Goal: Task Accomplishment & Management: Manage account settings

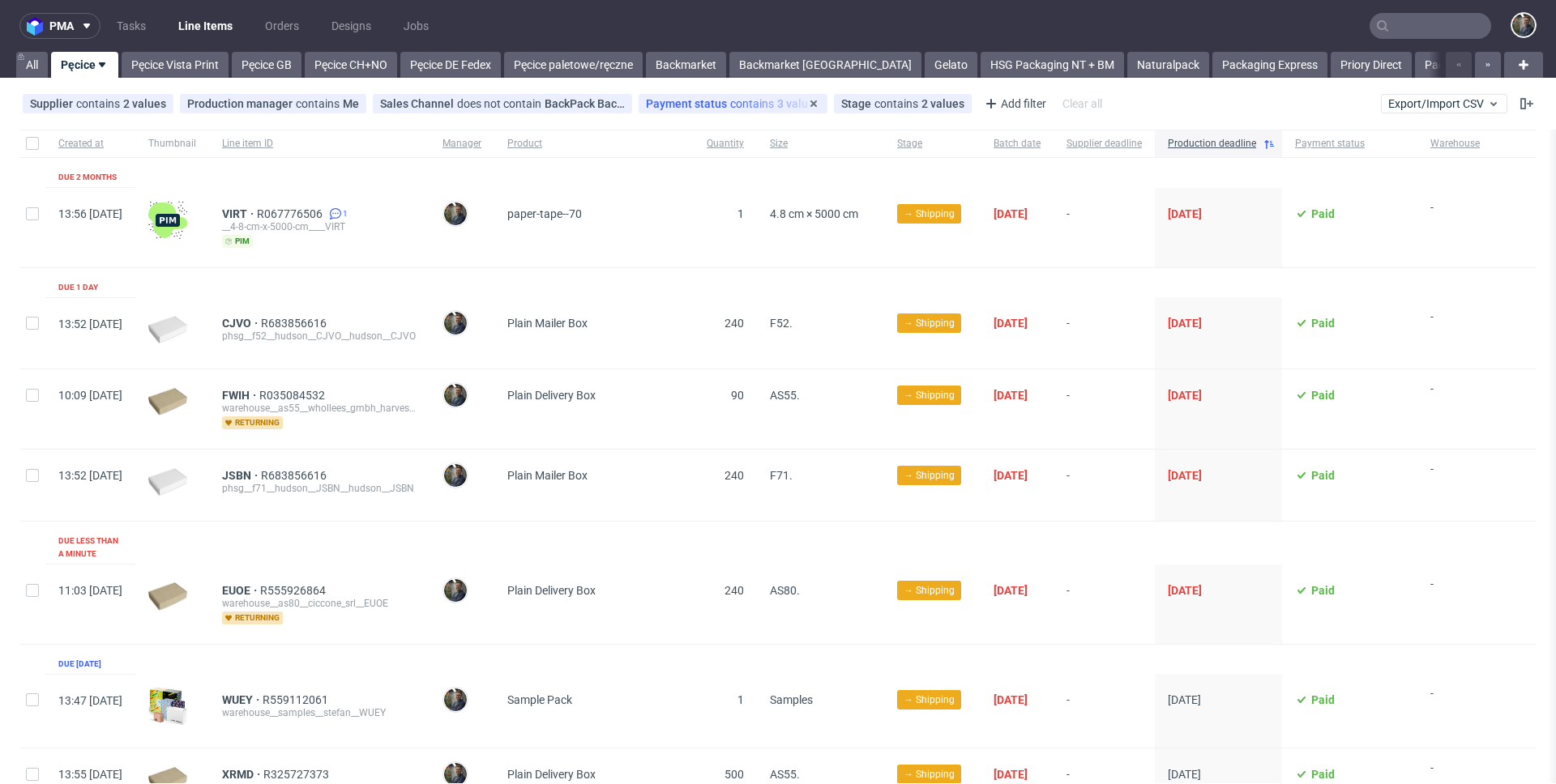
click at [754, 154] on div "Quantity" at bounding box center [725, 143] width 63 height 28
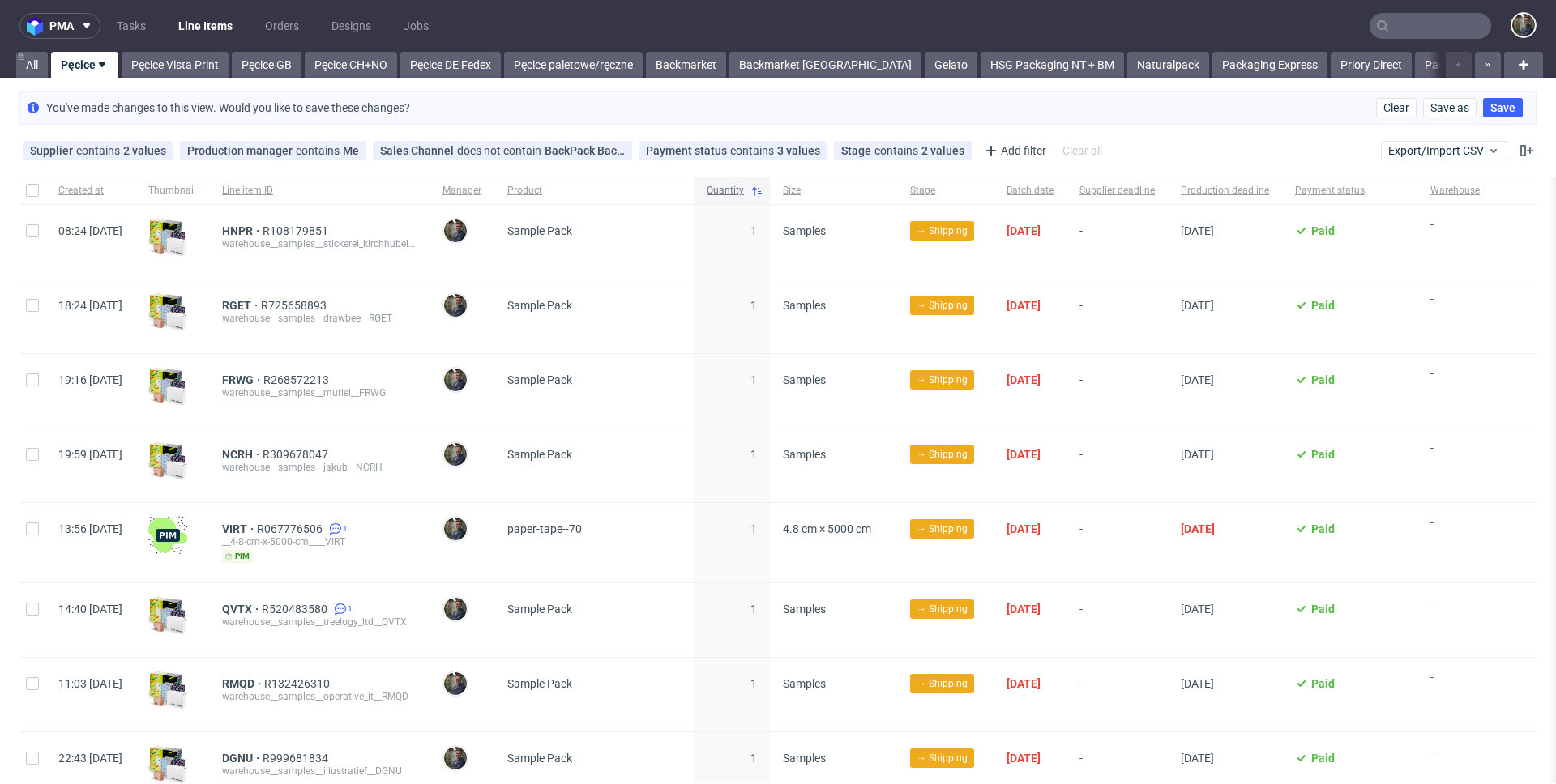
click at [744, 190] on span "Quantity" at bounding box center [725, 190] width 37 height 14
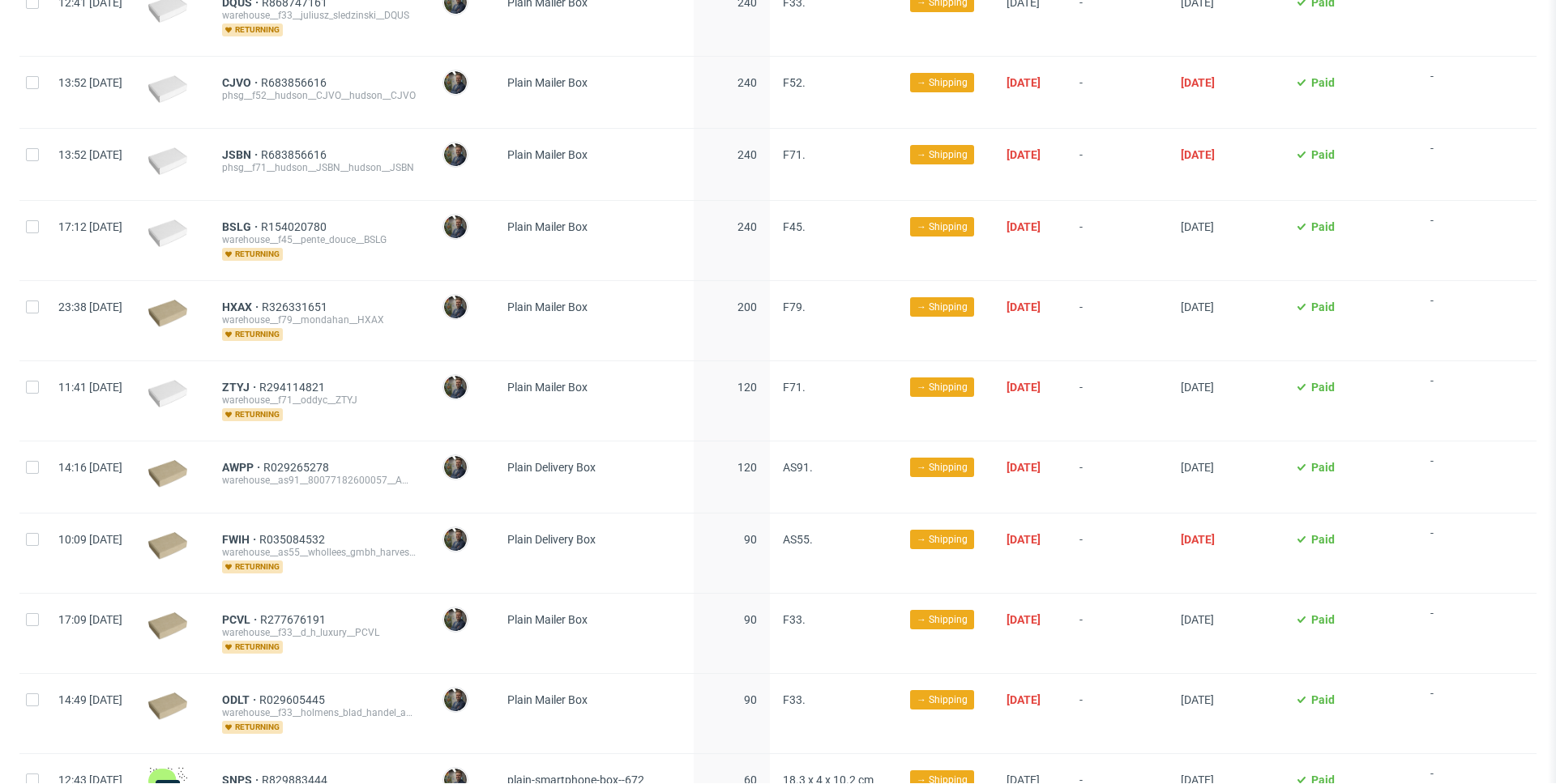
scroll to position [286, 0]
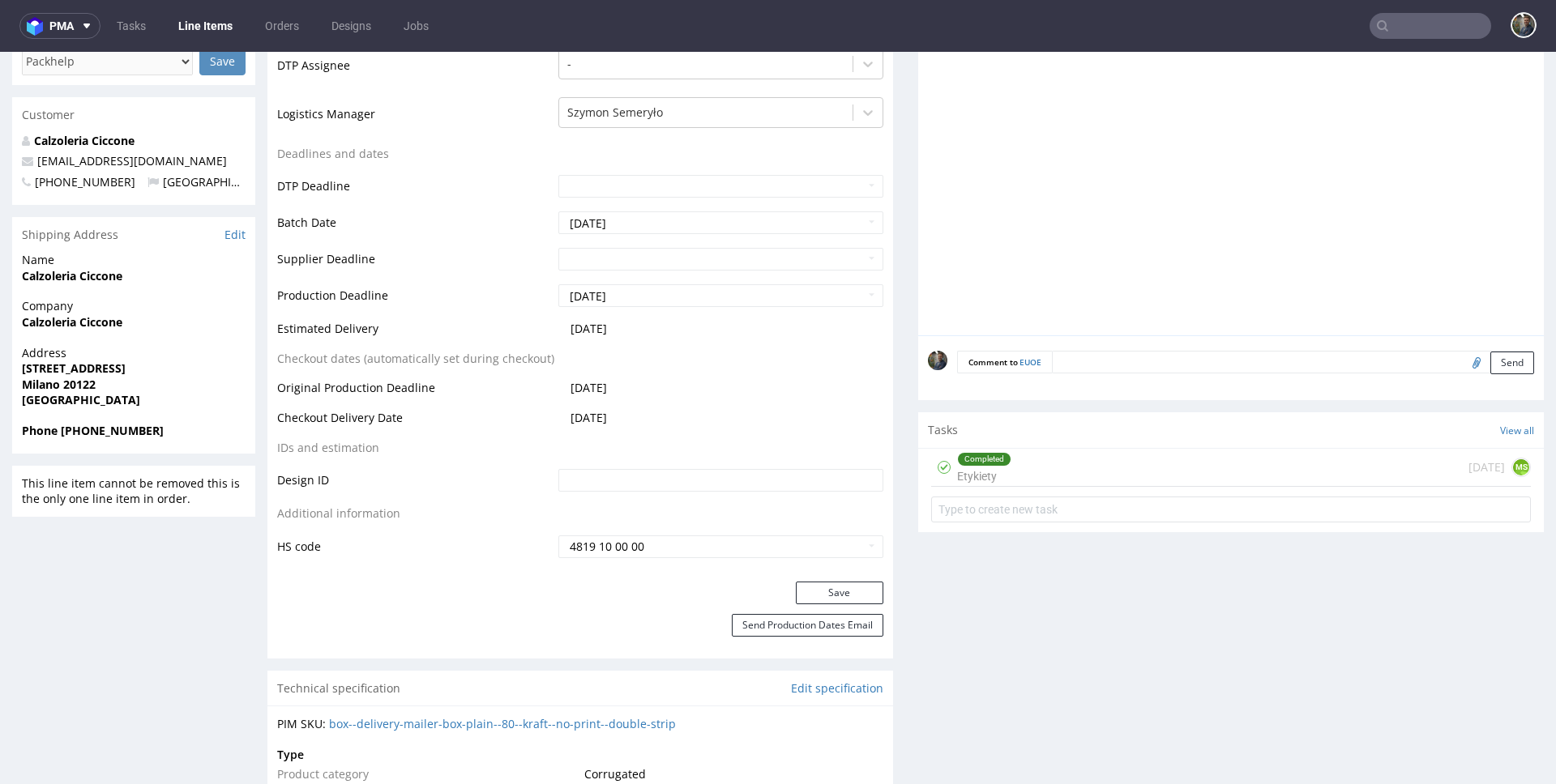
scroll to position [831, 0]
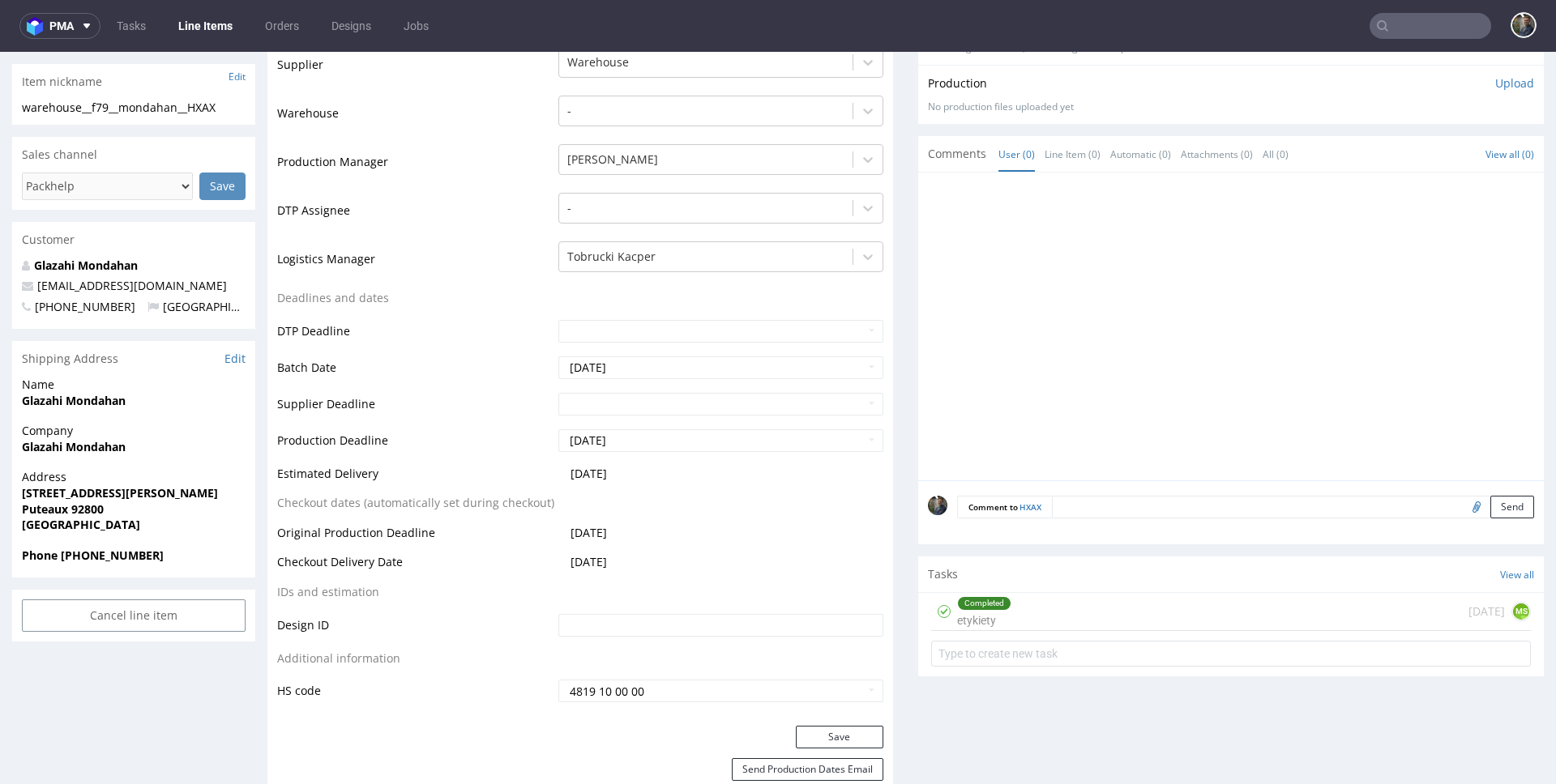
scroll to position [452, 0]
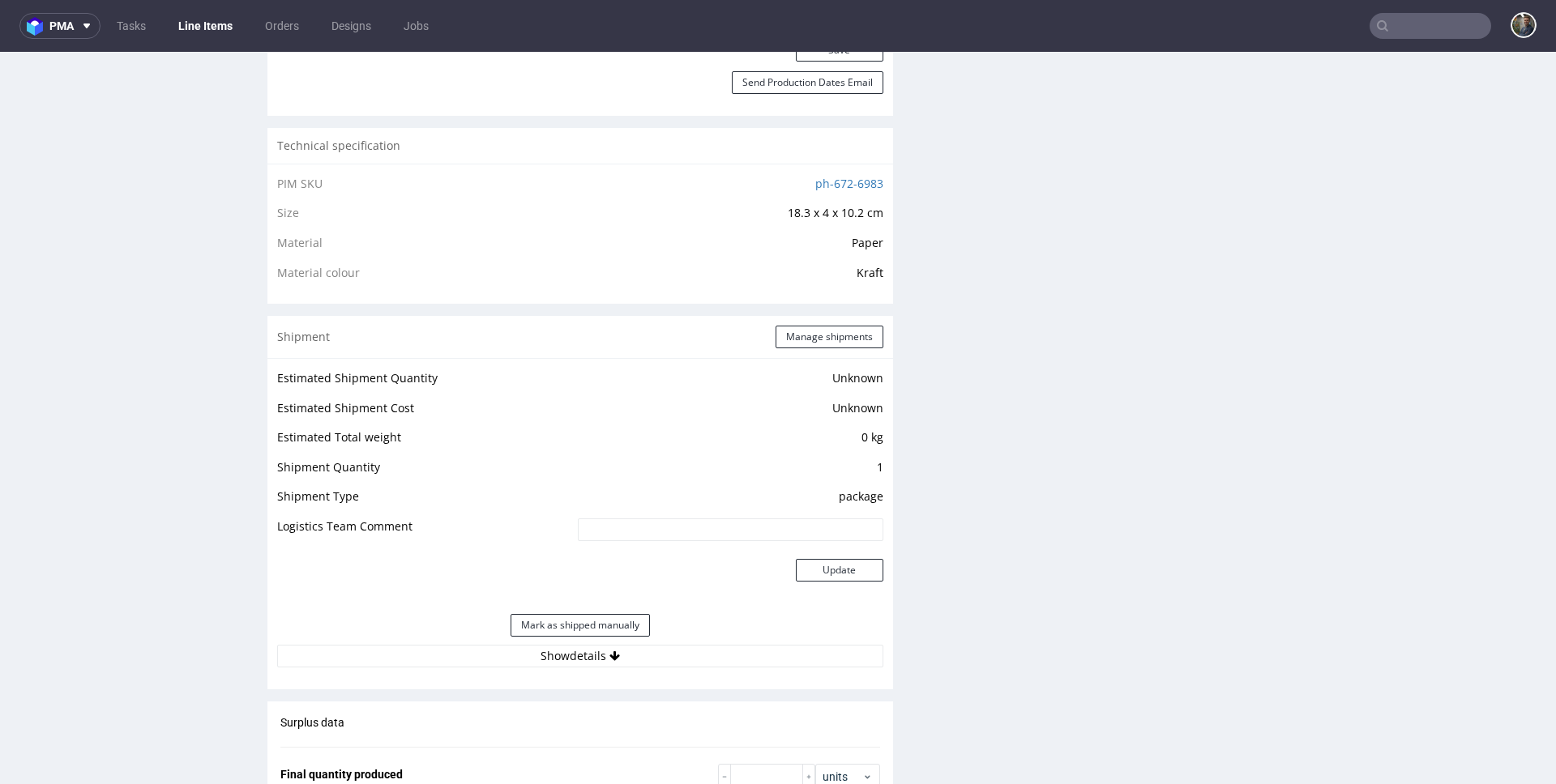
scroll to position [1046, 0]
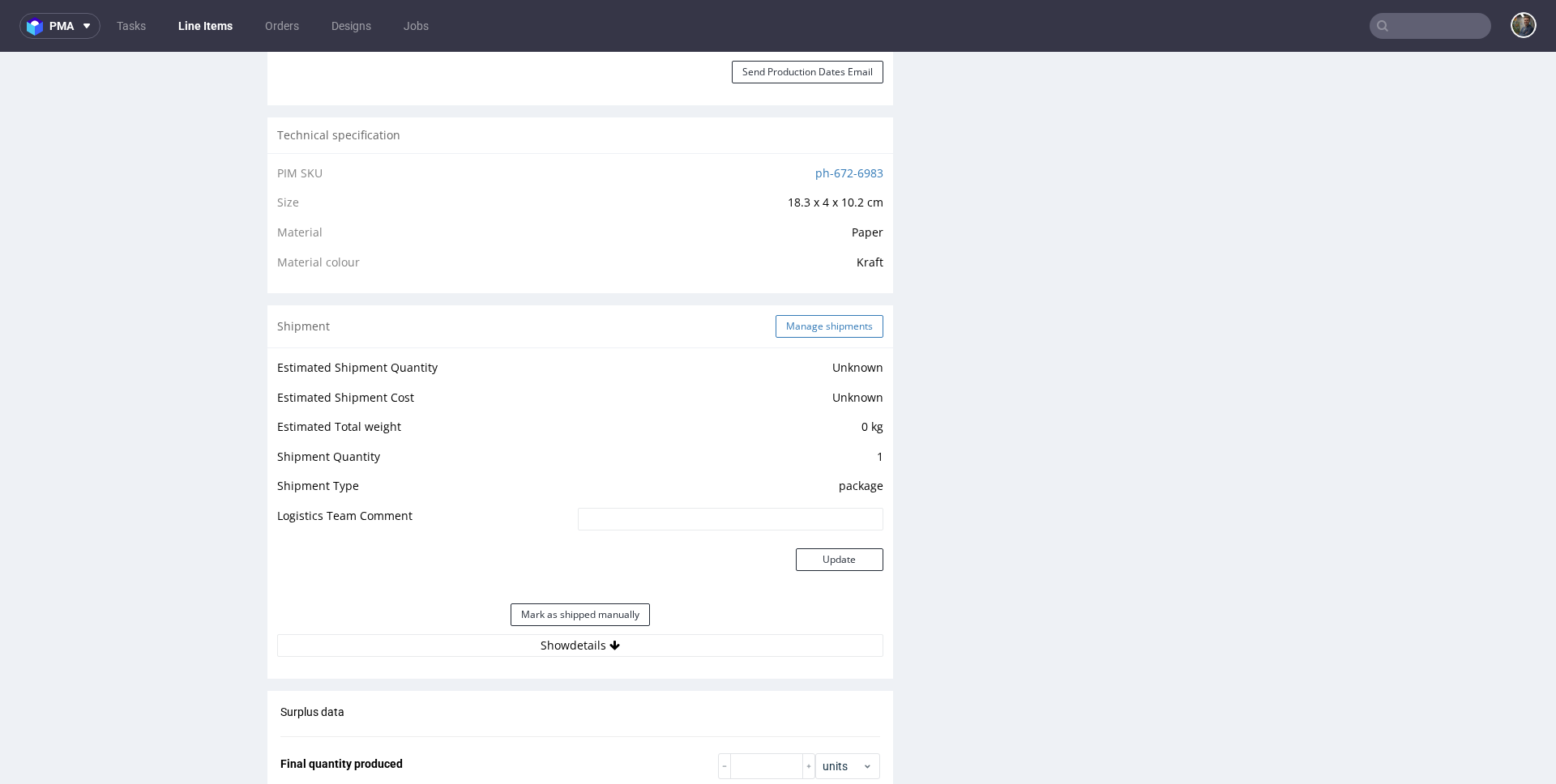
click at [799, 323] on button "Manage shipments" at bounding box center [829, 326] width 107 height 23
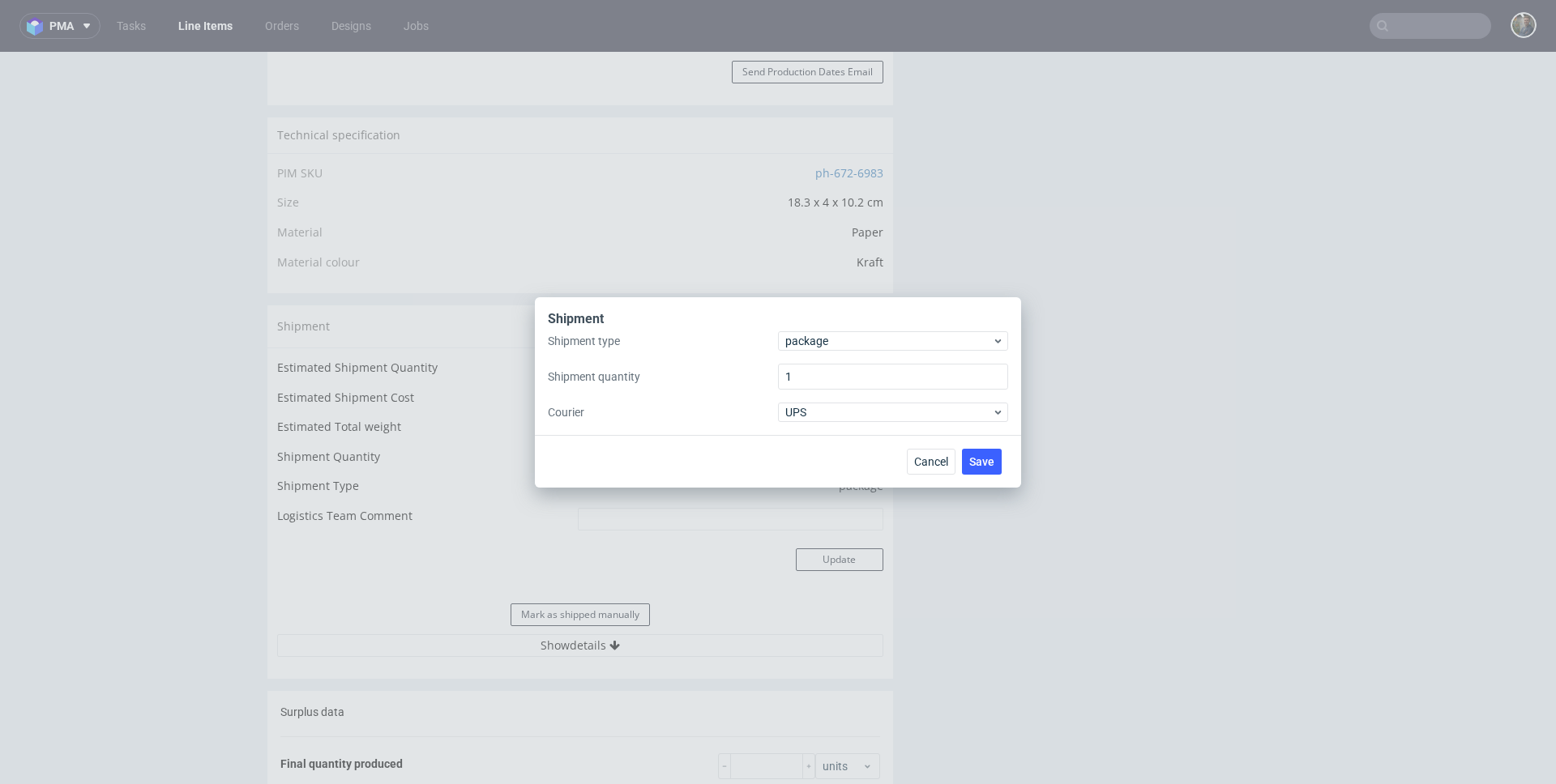
click at [825, 357] on div "Shipment type package Shipment quantity 1 Courier UPS" at bounding box center [777, 376] width 460 height 91
click at [825, 346] on span "package" at bounding box center [888, 341] width 206 height 17
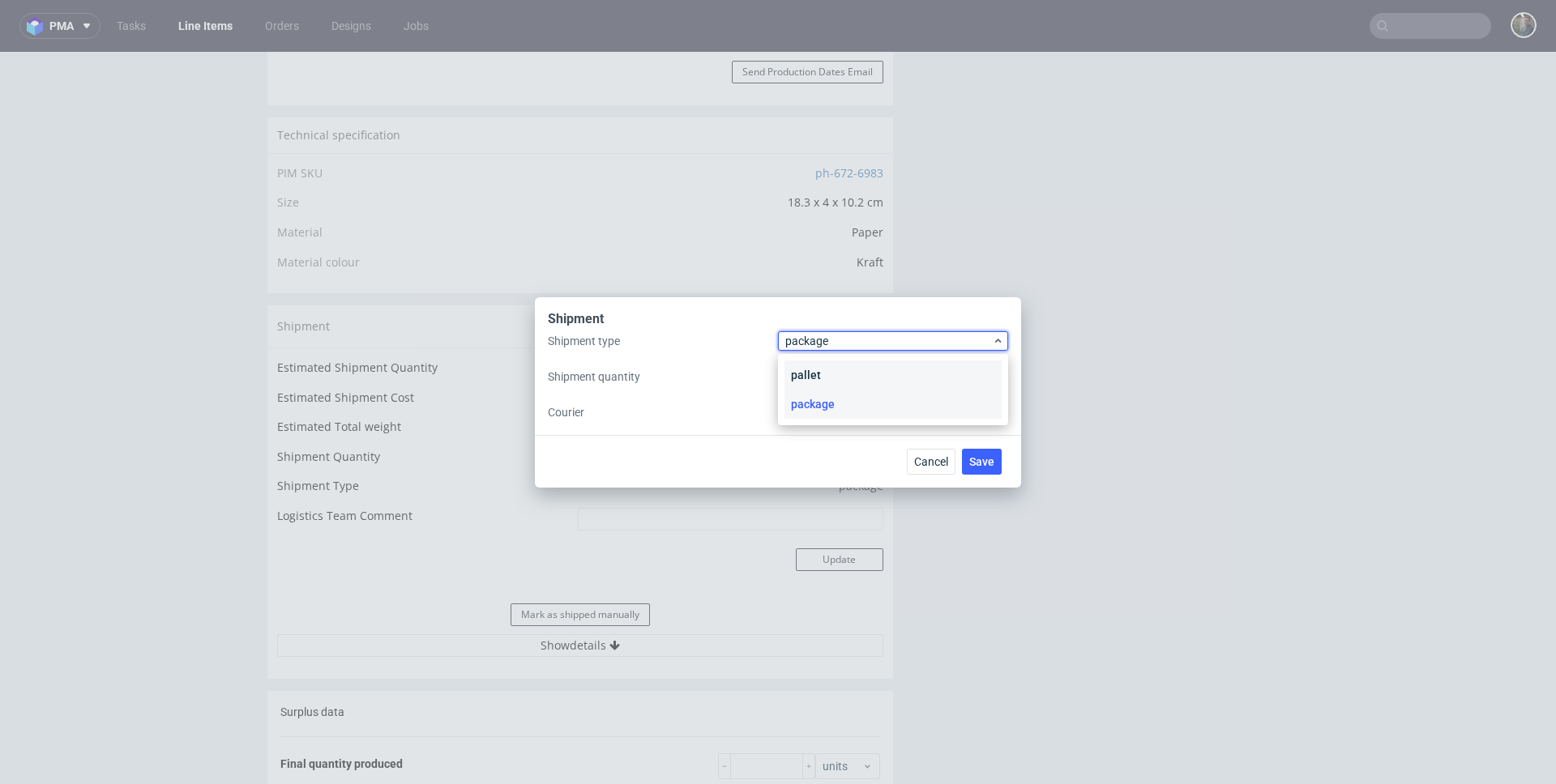
click at [825, 361] on div "pallet" at bounding box center [893, 375] width 217 height 30
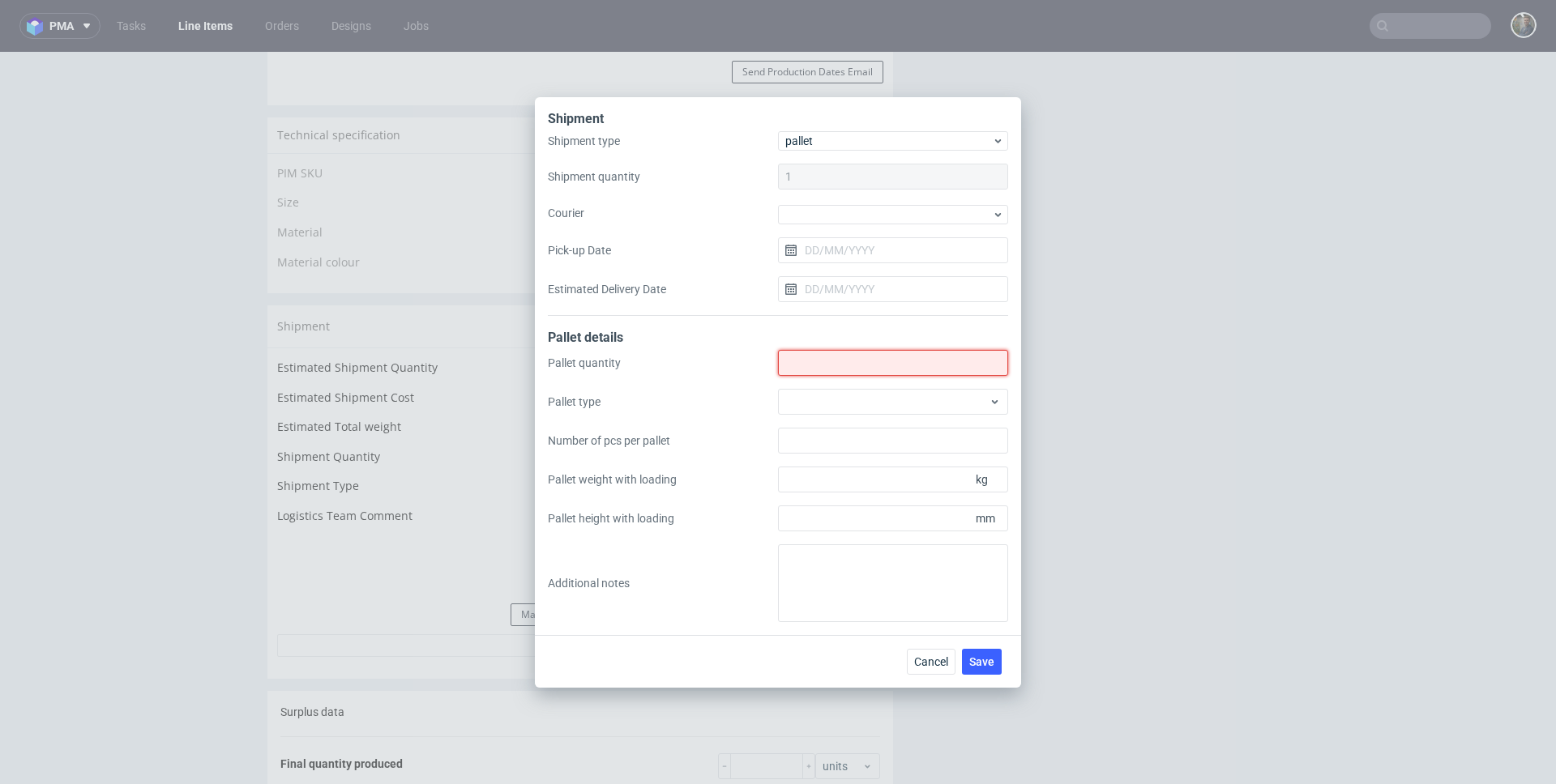
click at [825, 369] on input "Shipment type" at bounding box center [893, 362] width 230 height 26
type input "1"
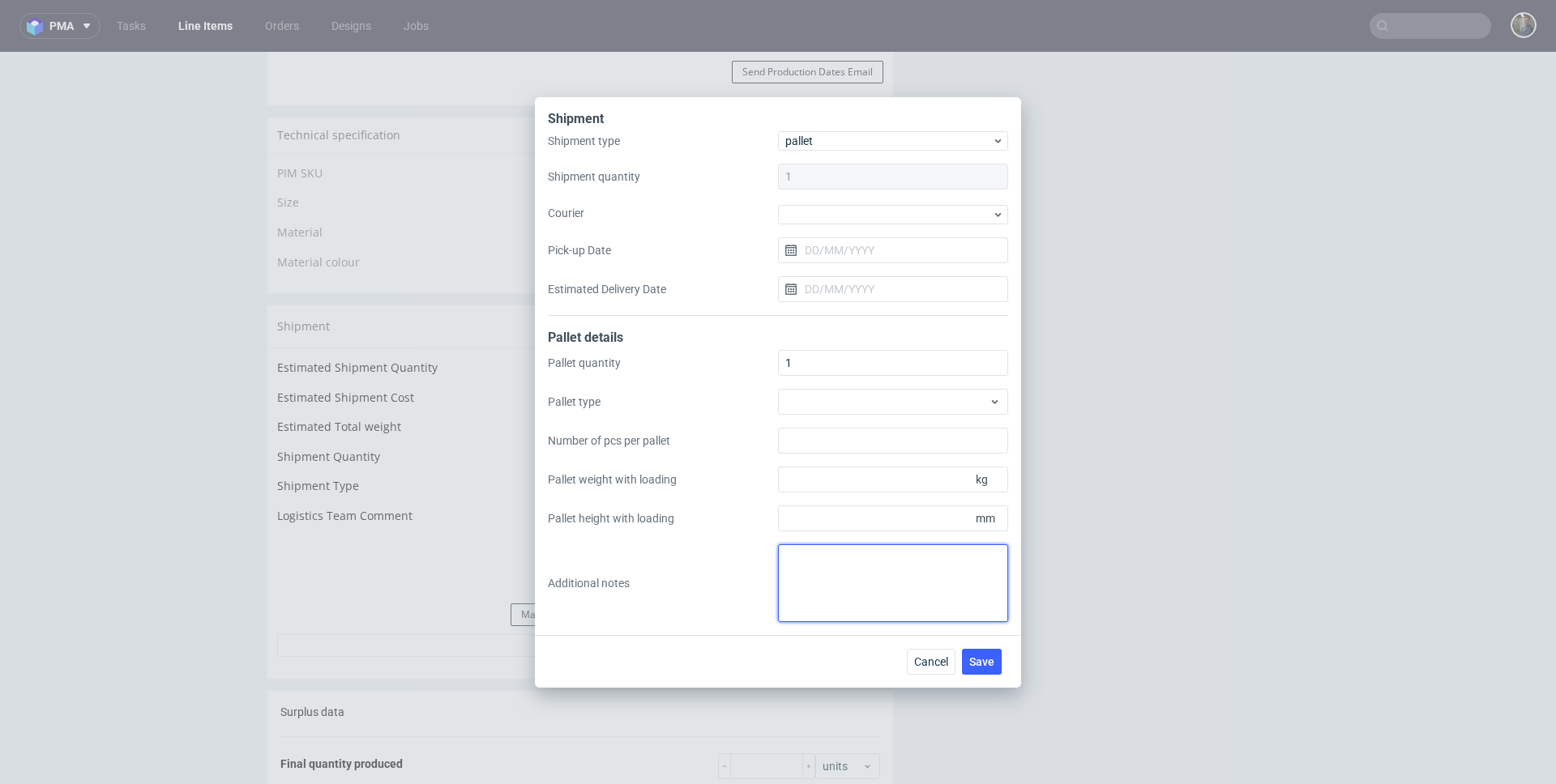
click at [840, 560] on textarea at bounding box center [893, 583] width 230 height 78
type textarea "1 paleta 120x80x137 waga 159 kg"
click at [988, 659] on span "Save" at bounding box center [981, 661] width 25 height 11
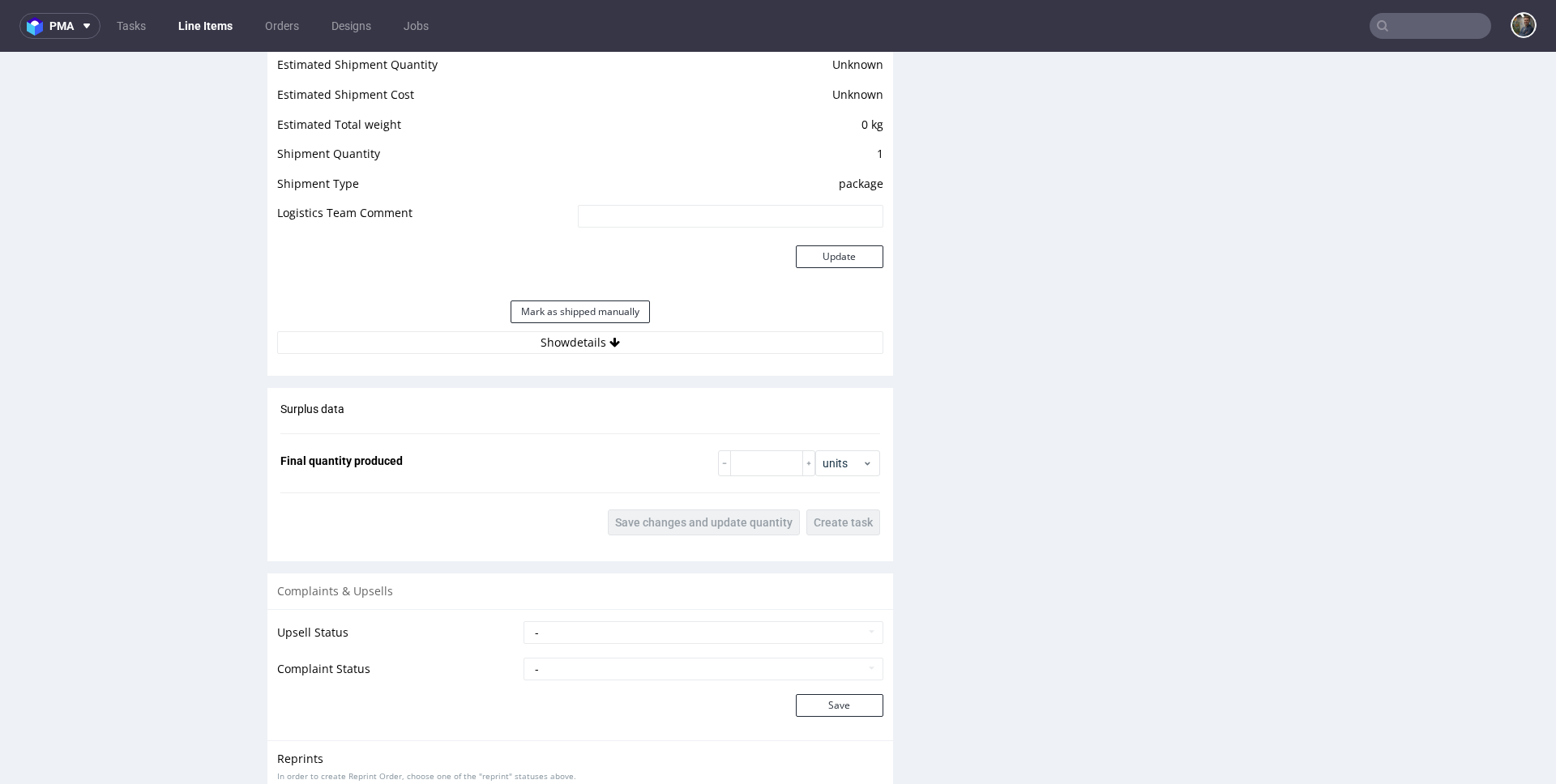
scroll to position [1287, 0]
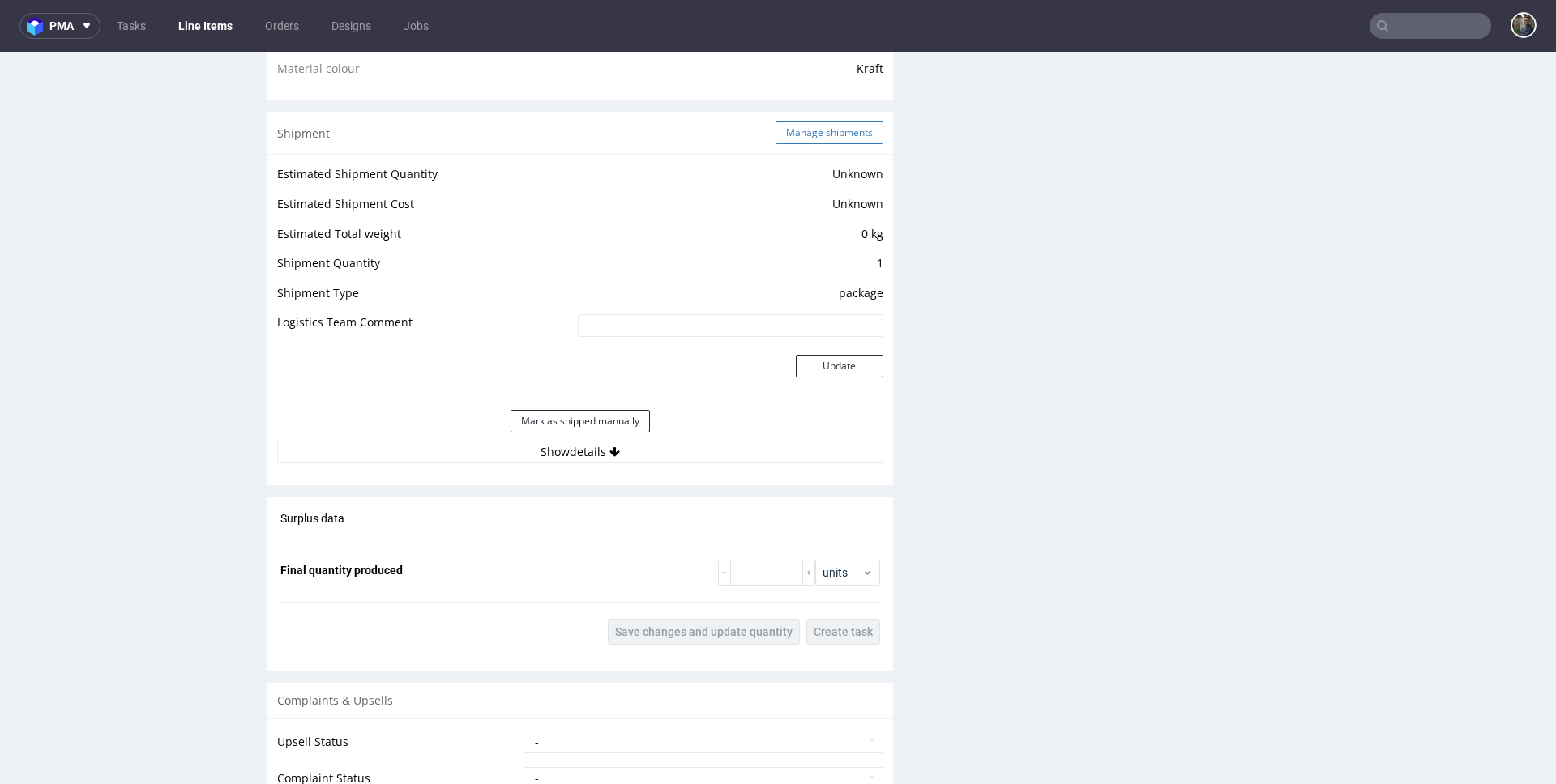
click at [799, 129] on button "Manage shipments" at bounding box center [829, 132] width 107 height 23
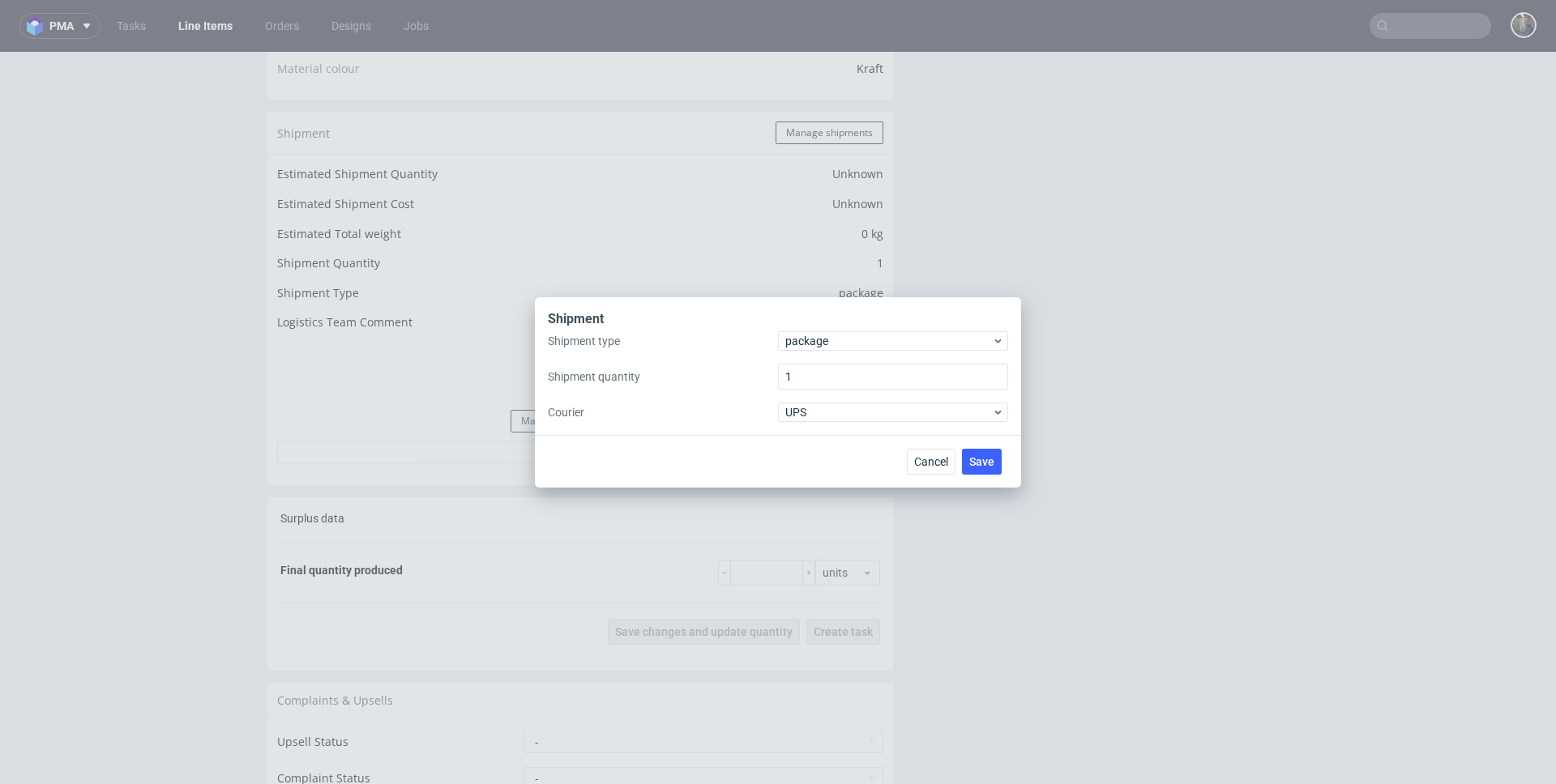
click at [812, 325] on div "Shipment" at bounding box center [777, 320] width 460 height 21
click at [814, 336] on span "package" at bounding box center [888, 341] width 206 height 17
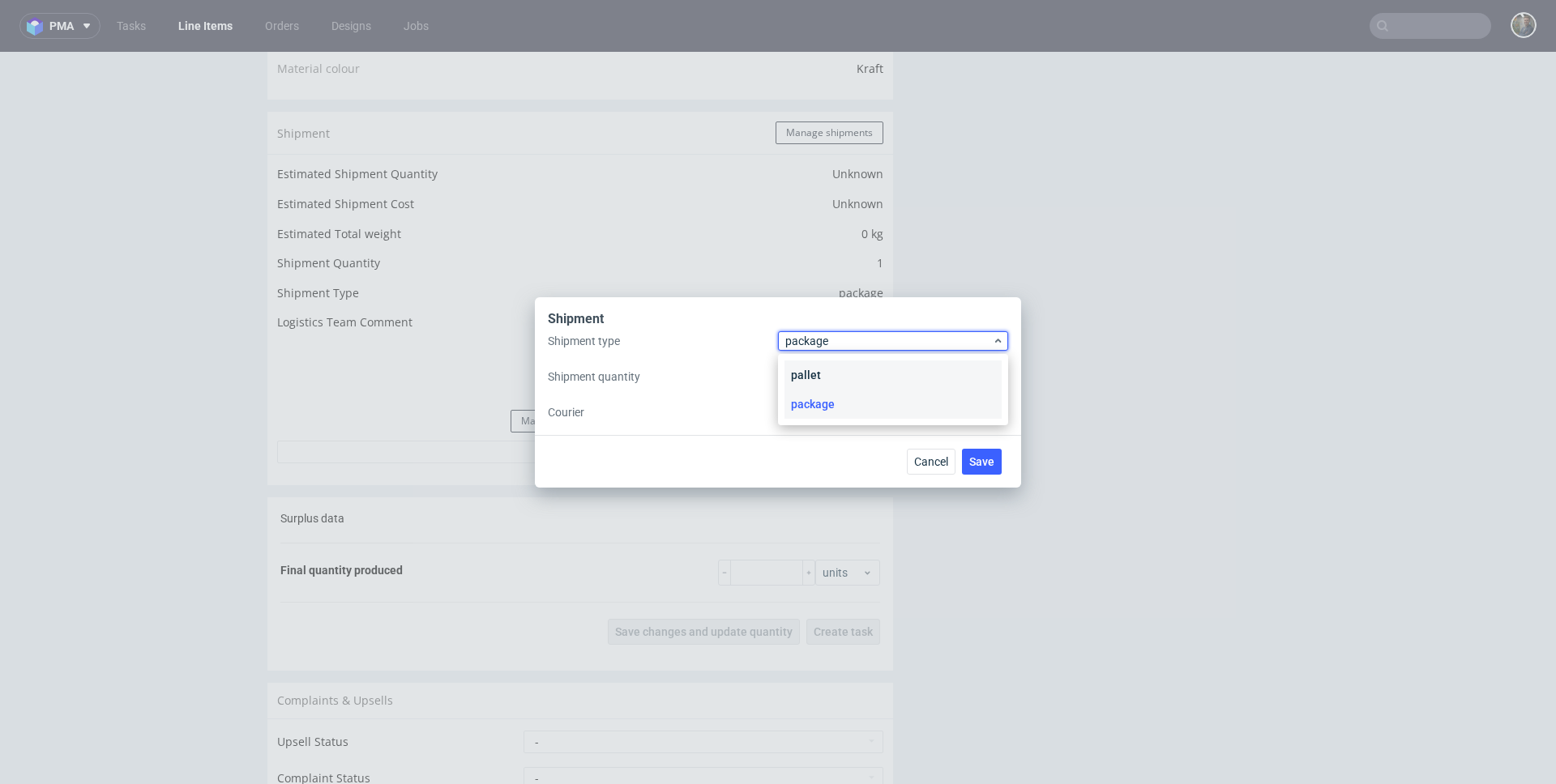
click at [821, 361] on div "pallet" at bounding box center [893, 375] width 217 height 30
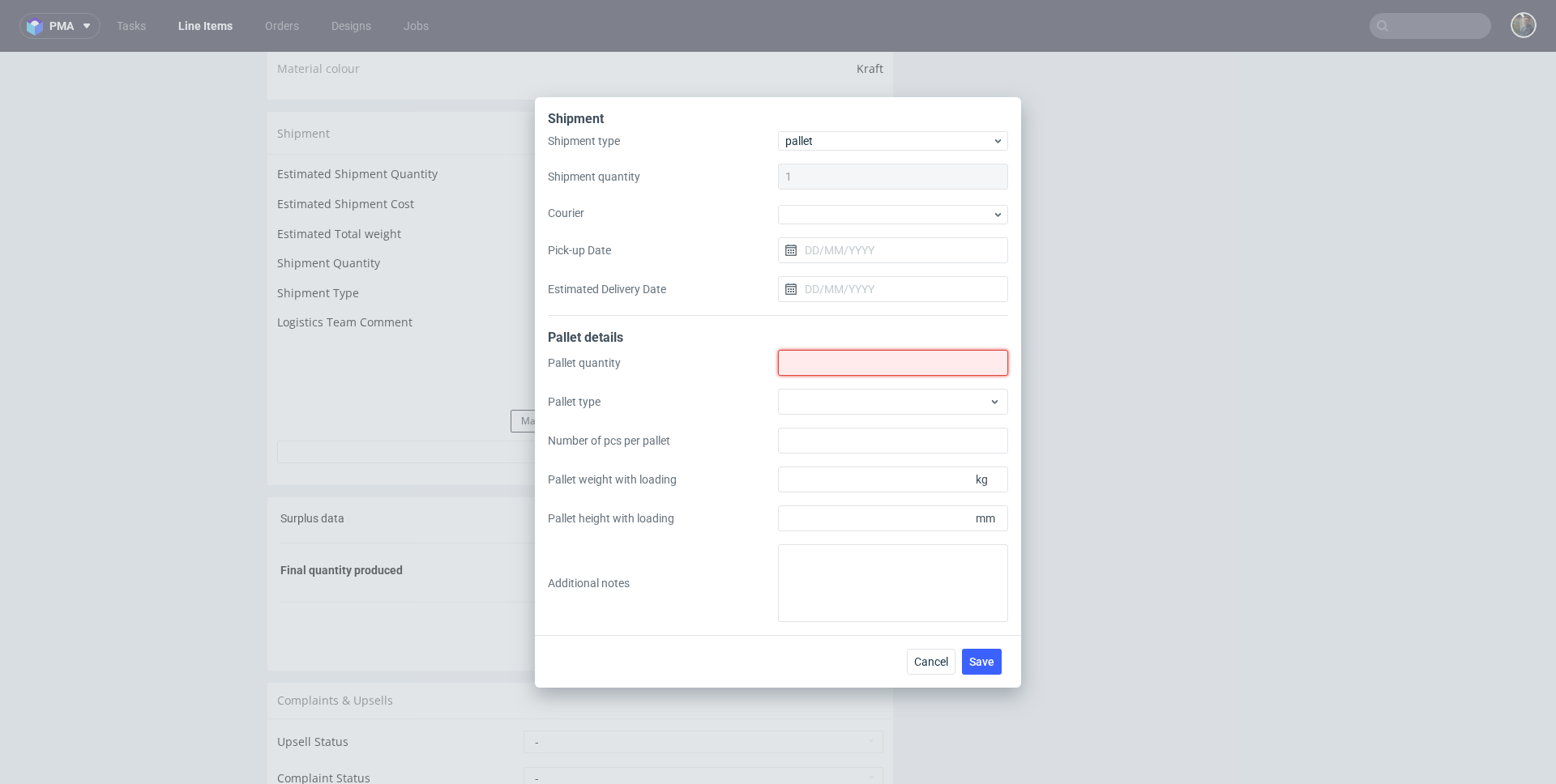
click at [832, 370] on input "Shipment type" at bounding box center [893, 362] width 230 height 26
type input "1"
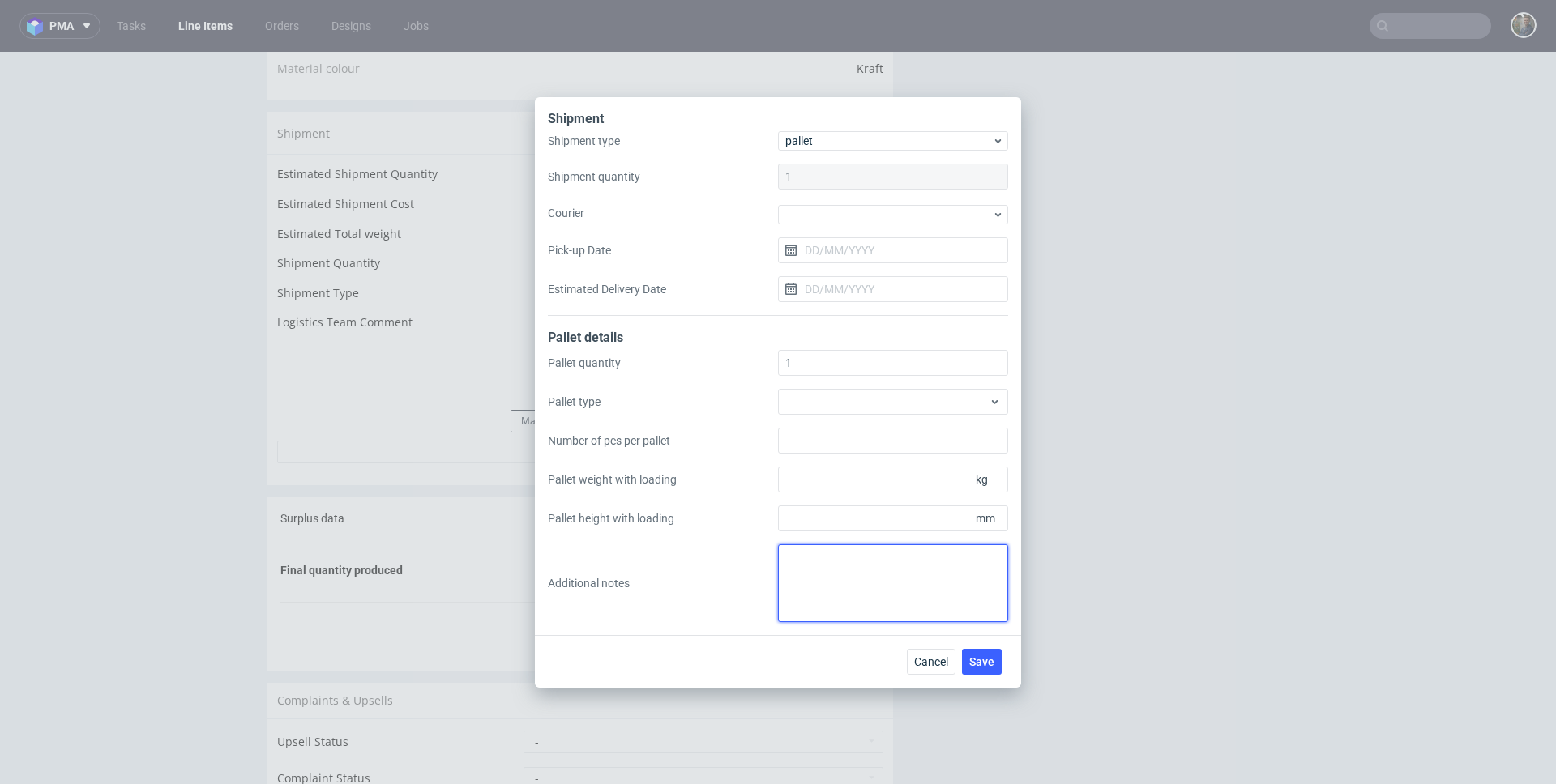
click at [816, 592] on textarea at bounding box center [893, 583] width 230 height 78
paste textarea "1 paleta 120x80x170cm waga 170 kg"
type textarea "1 paleta 120x80x170cm waga 170 kg"
click at [983, 661] on span "Save" at bounding box center [981, 661] width 25 height 11
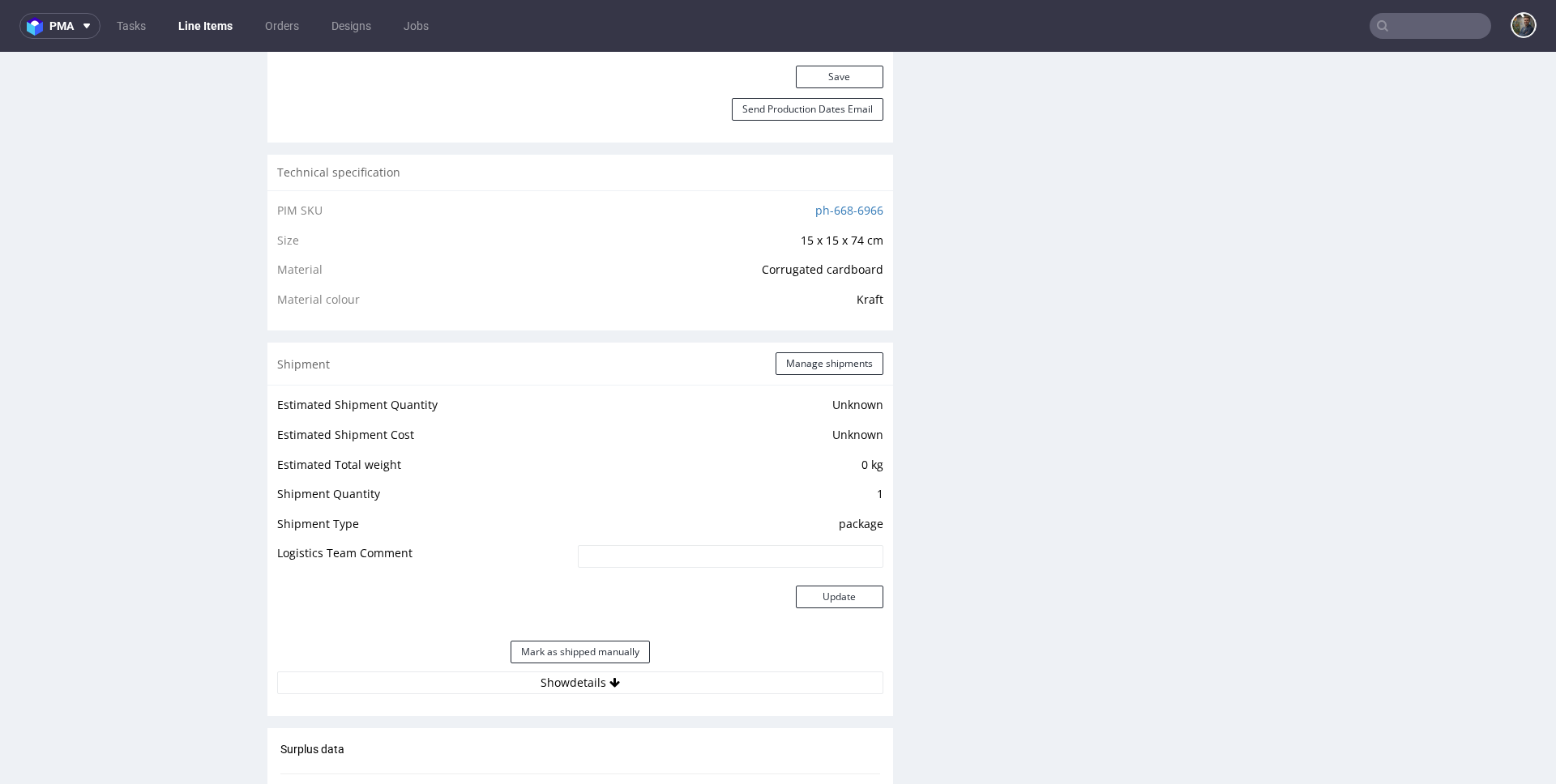
scroll to position [1190, 0]
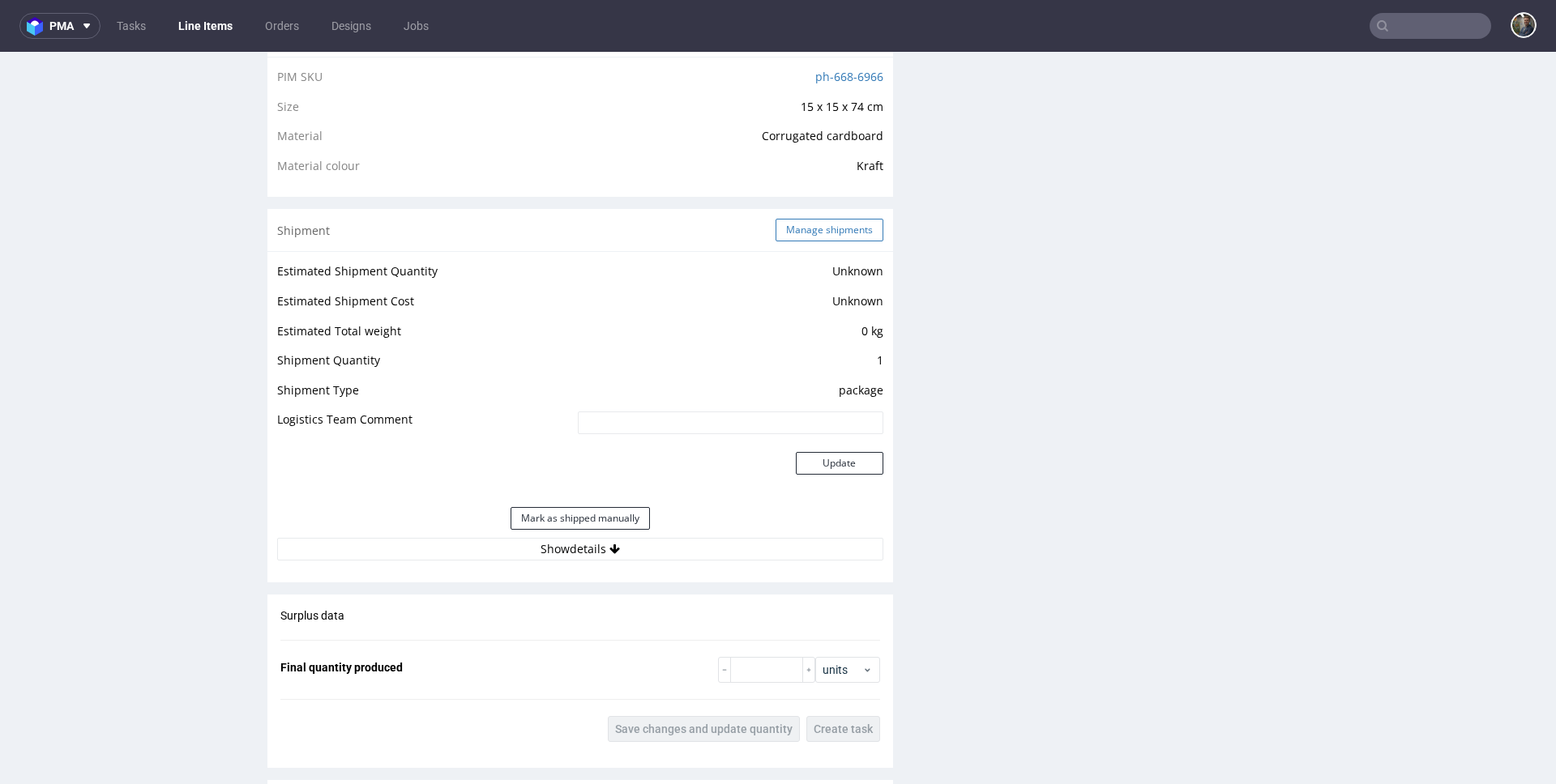
click at [831, 233] on button "Manage shipments" at bounding box center [829, 229] width 107 height 23
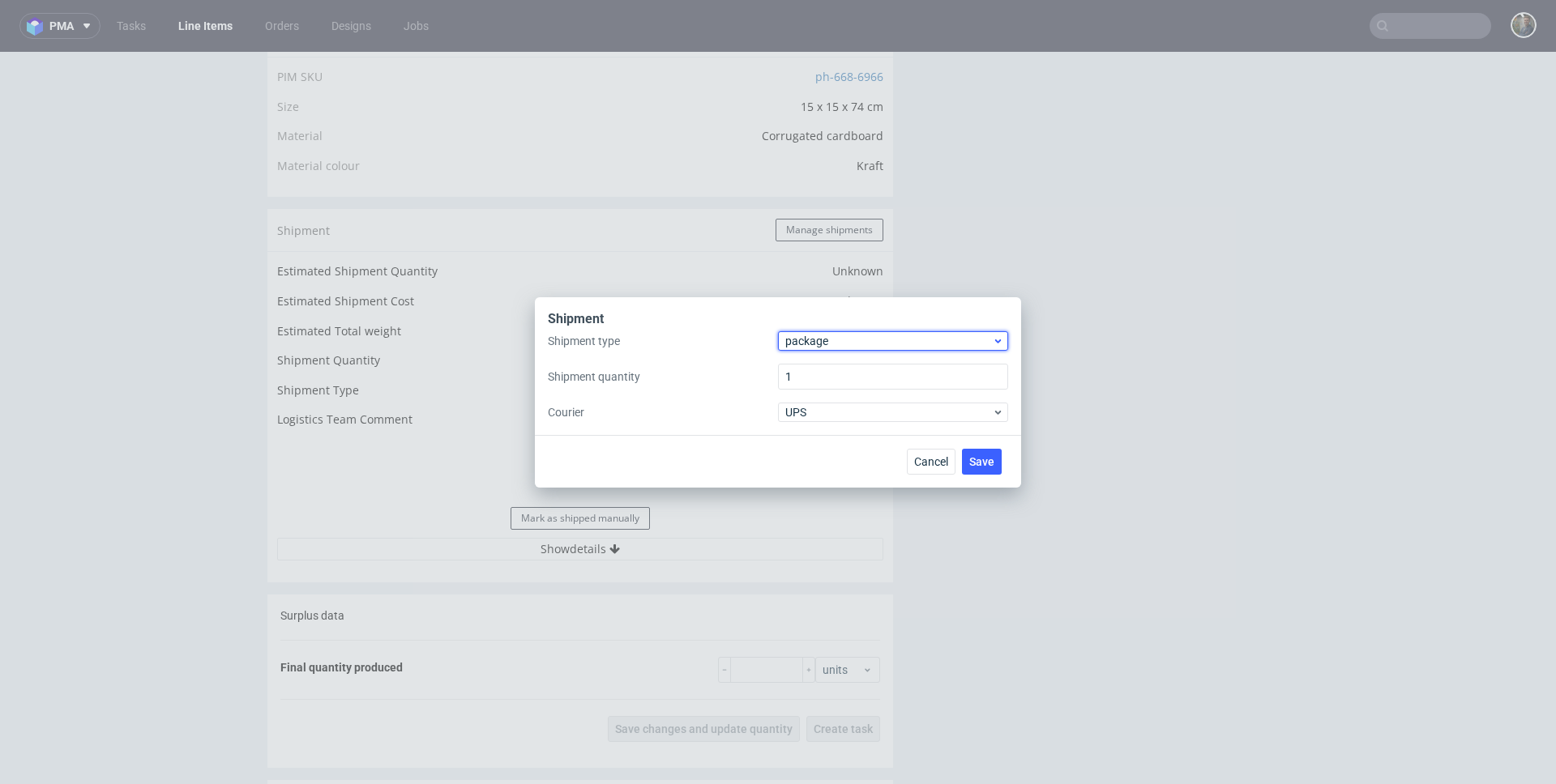
click at [823, 339] on span "package" at bounding box center [888, 341] width 206 height 17
click at [828, 372] on div "pallet" at bounding box center [893, 375] width 217 height 30
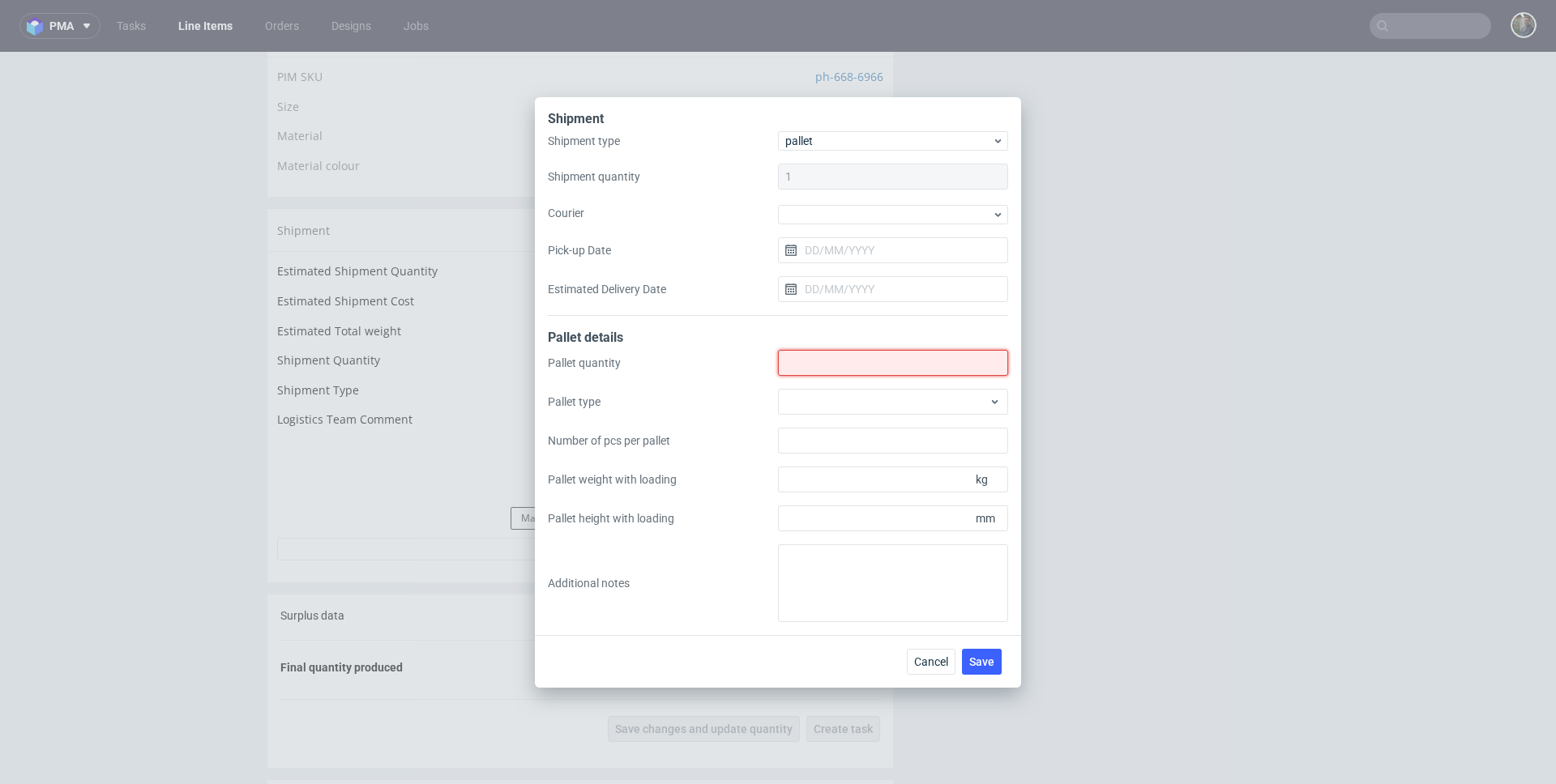
click at [831, 354] on input "Shipment type" at bounding box center [893, 362] width 230 height 26
type input "1"
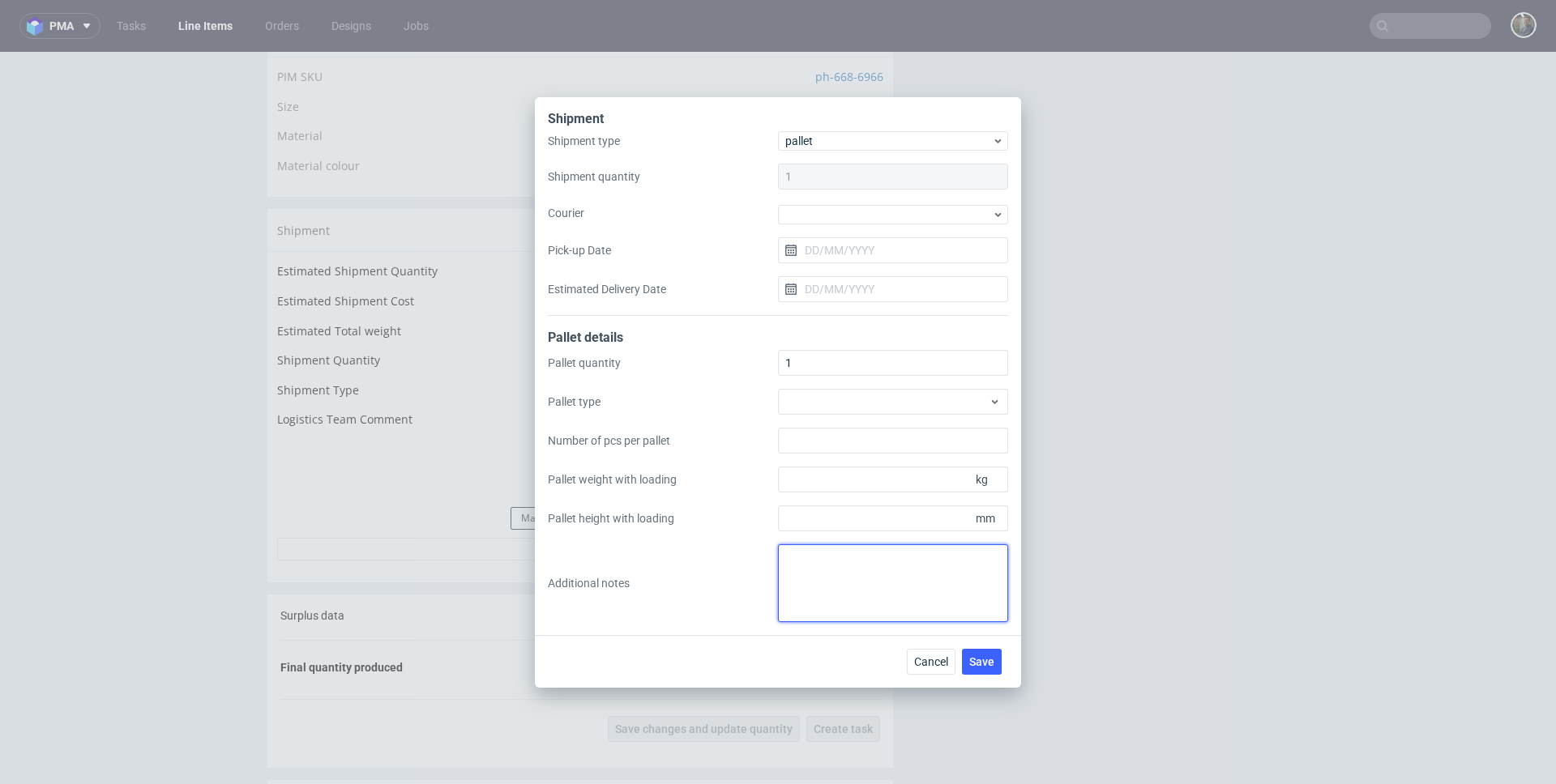
click at [883, 595] on textarea at bounding box center [893, 583] width 230 height 78
paste textarea "1 paleta 120x80x170cm waga 170 kg"
type textarea "1 paleta 120x80x170cm waga 170 kg"
click at [975, 661] on span "Save" at bounding box center [981, 661] width 25 height 11
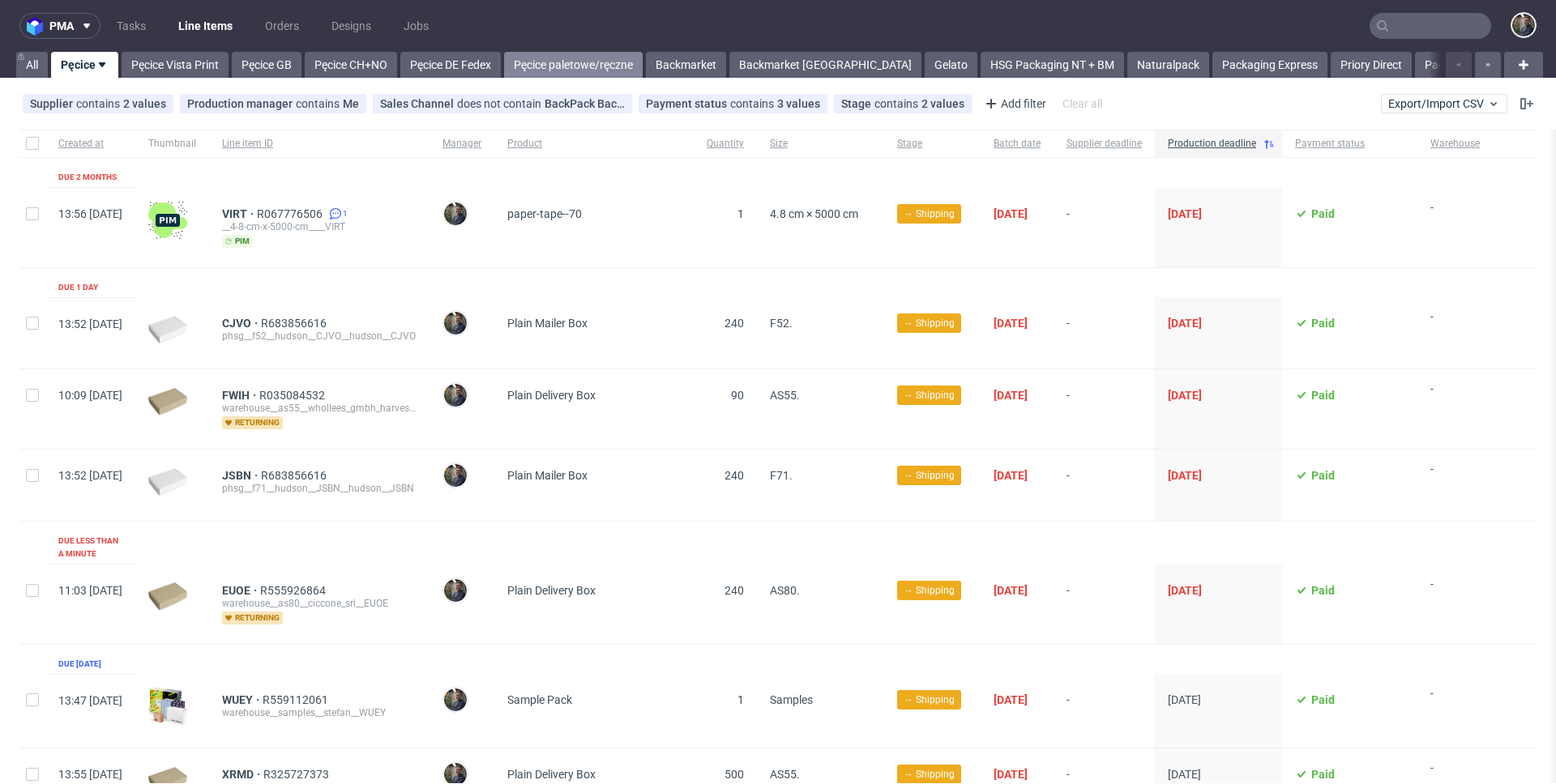
click at [581, 55] on link "Pęcice paletowe/ręczne" at bounding box center [574, 65] width 139 height 26
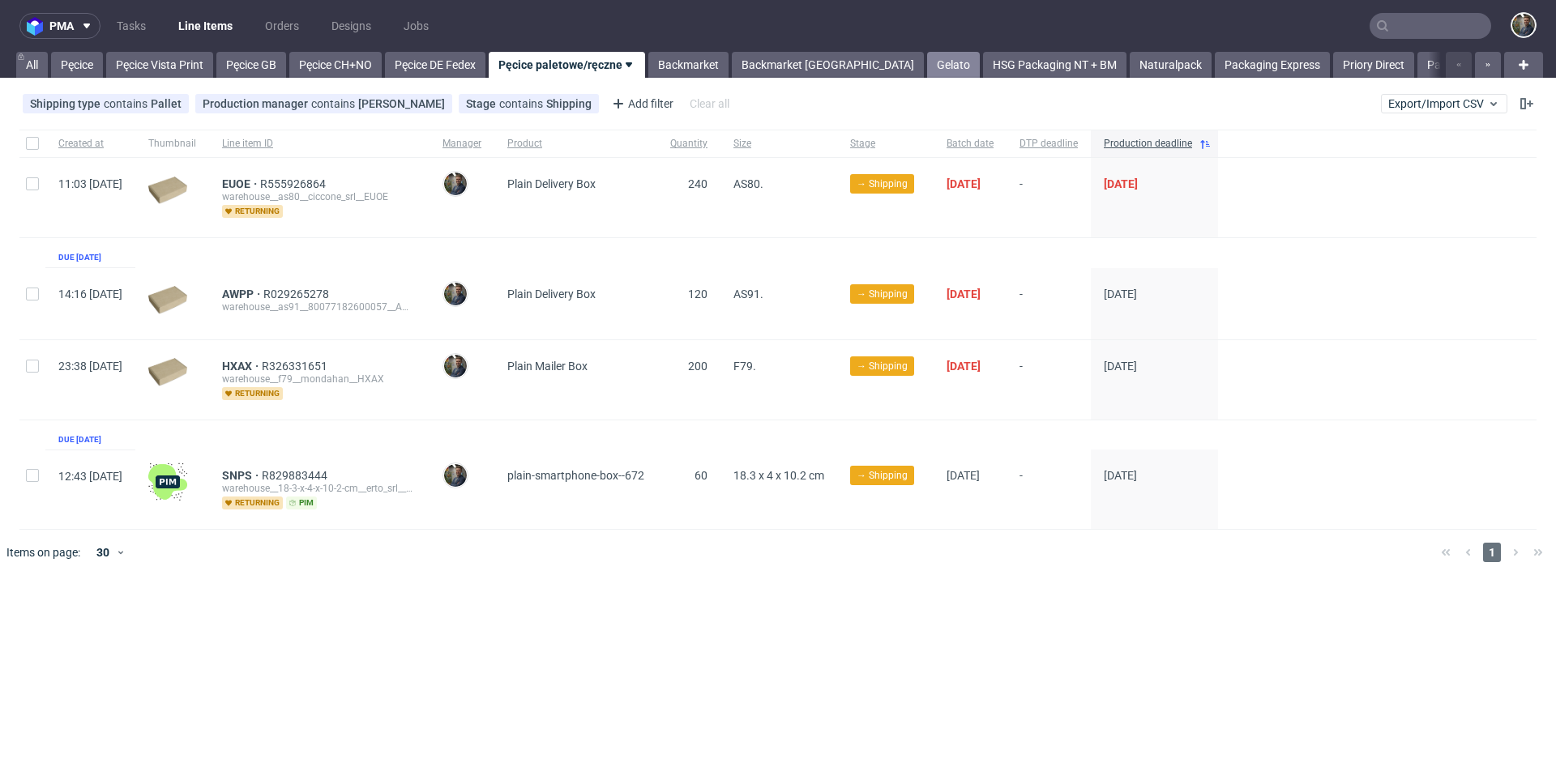
click at [927, 62] on link "Gelato" at bounding box center [953, 65] width 53 height 26
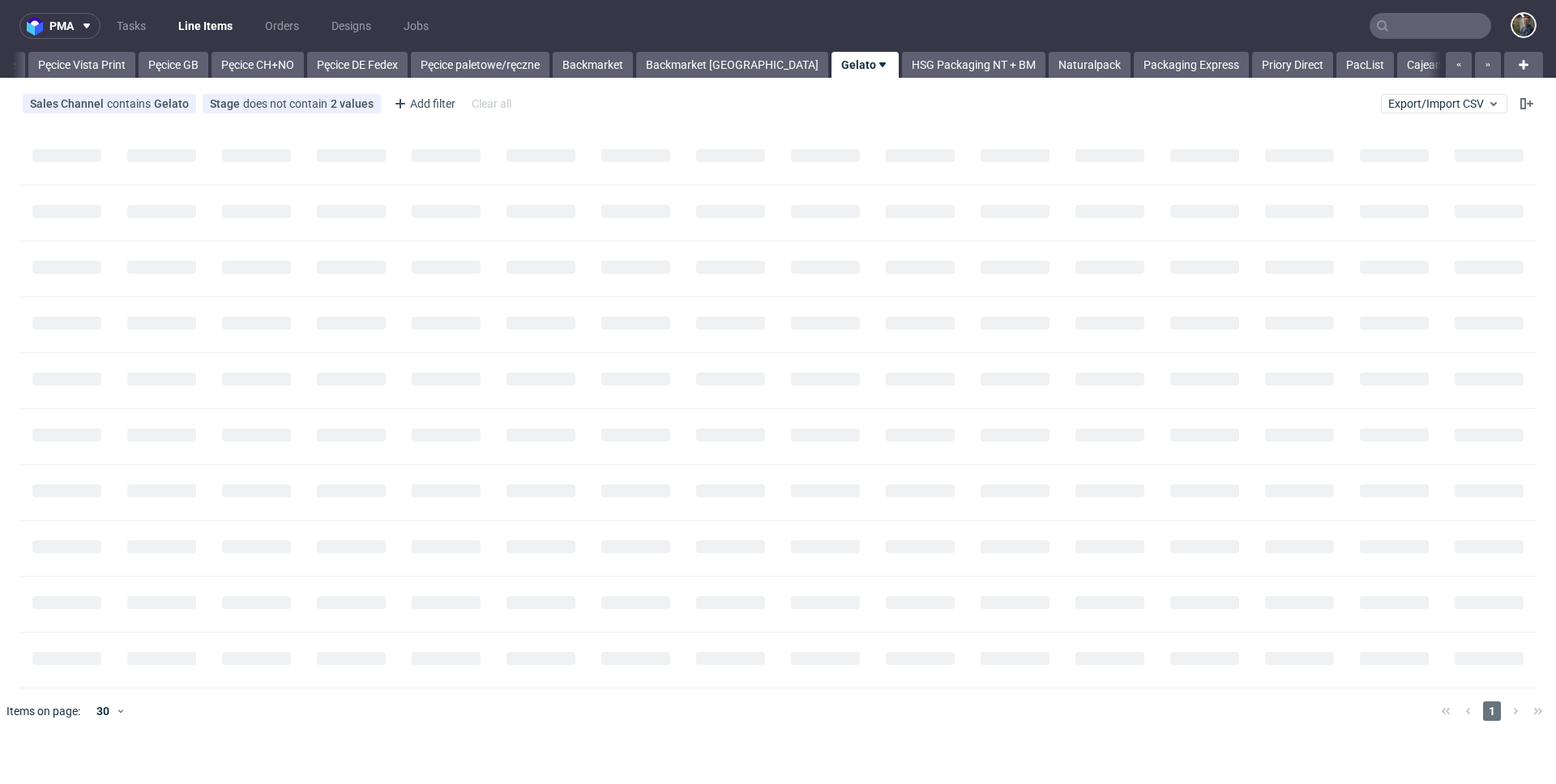
scroll to position [0, 130]
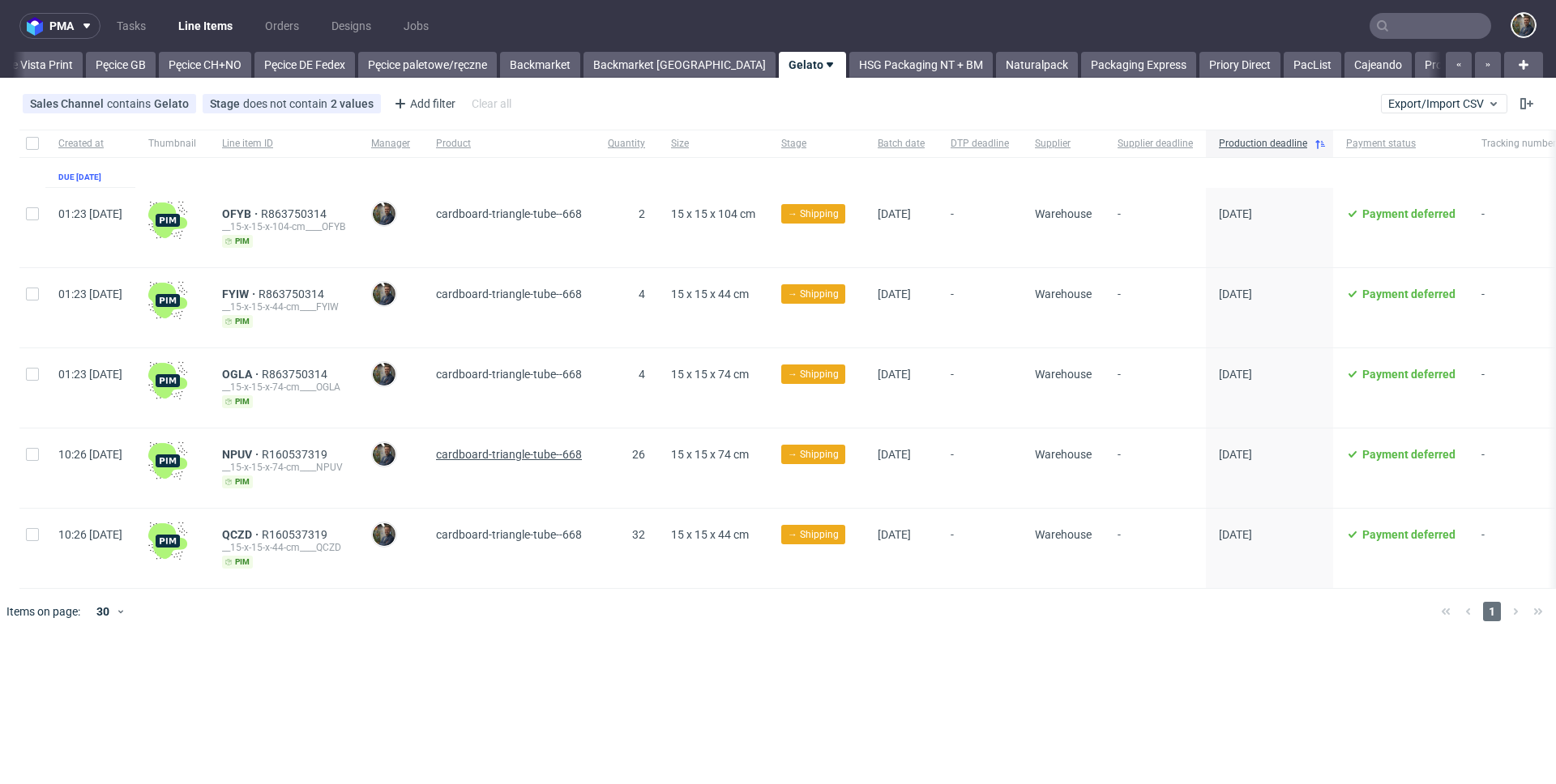
click at [545, 453] on span "cardboard-triangle-tube--668" at bounding box center [509, 454] width 146 height 13
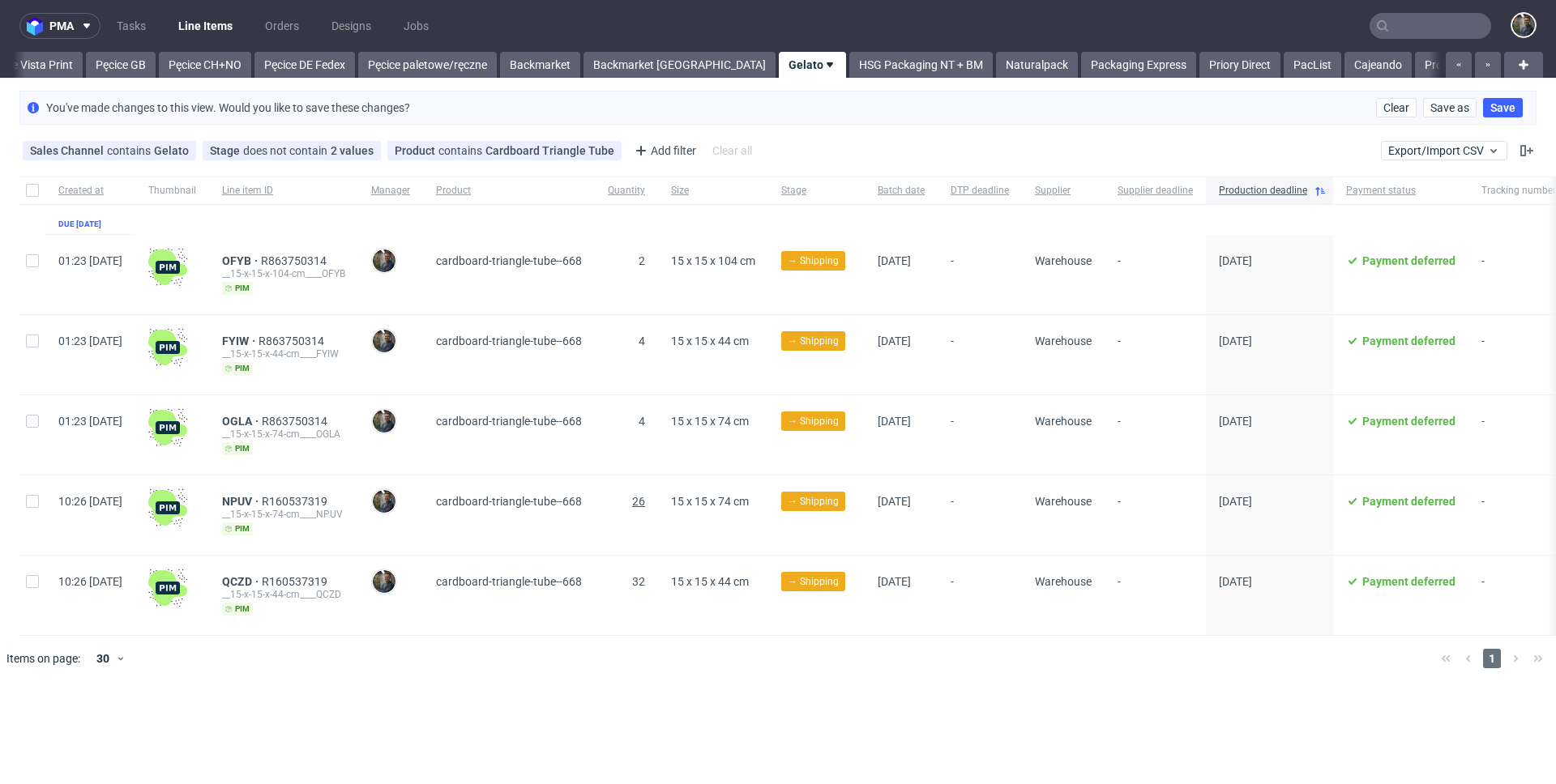
click at [645, 499] on span "26" at bounding box center [638, 501] width 13 height 13
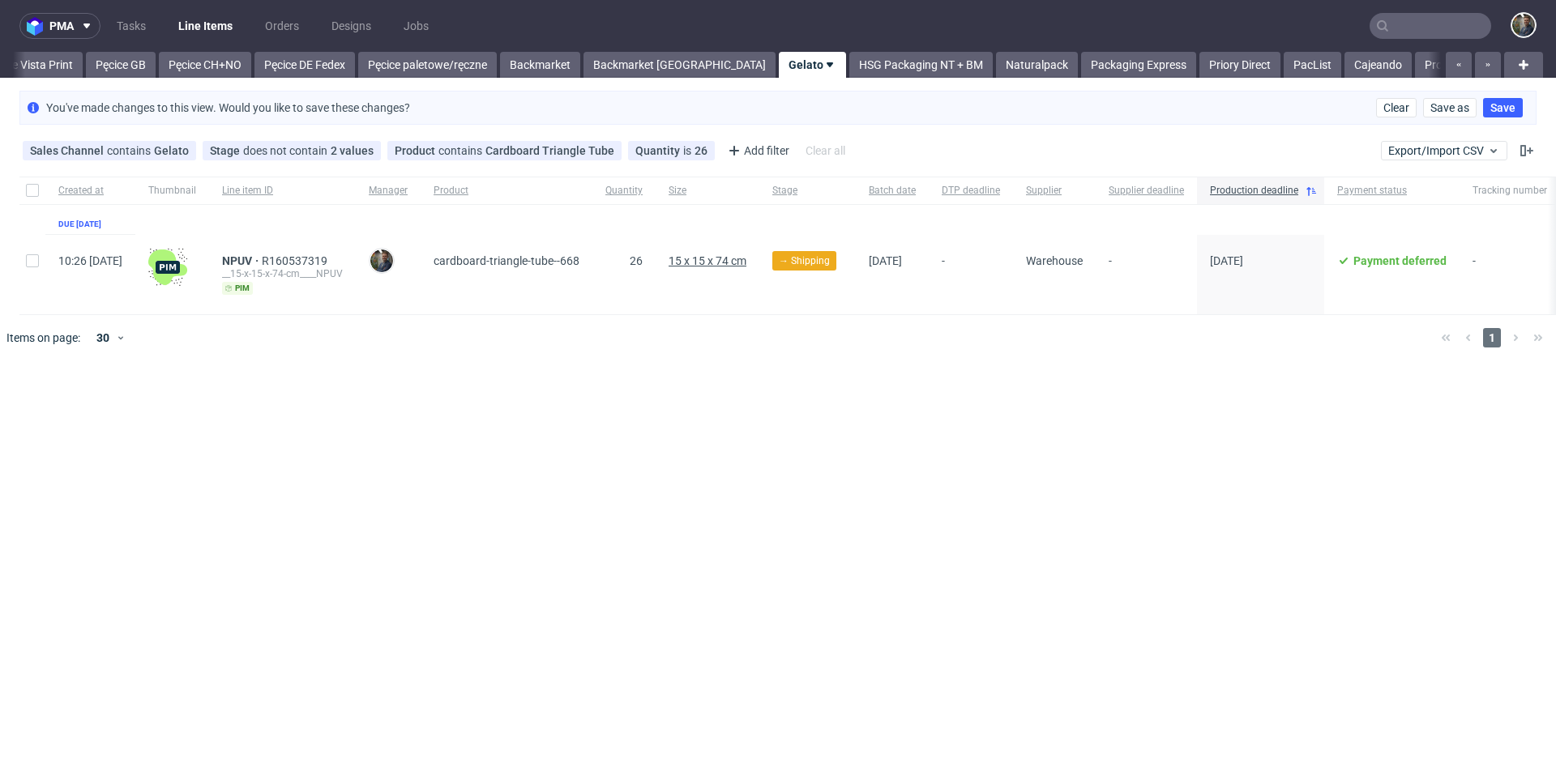
click at [747, 263] on span "15 x 15 x 74 cm" at bounding box center [708, 261] width 78 height 13
click at [362, 148] on icon at bounding box center [367, 151] width 13 height 13
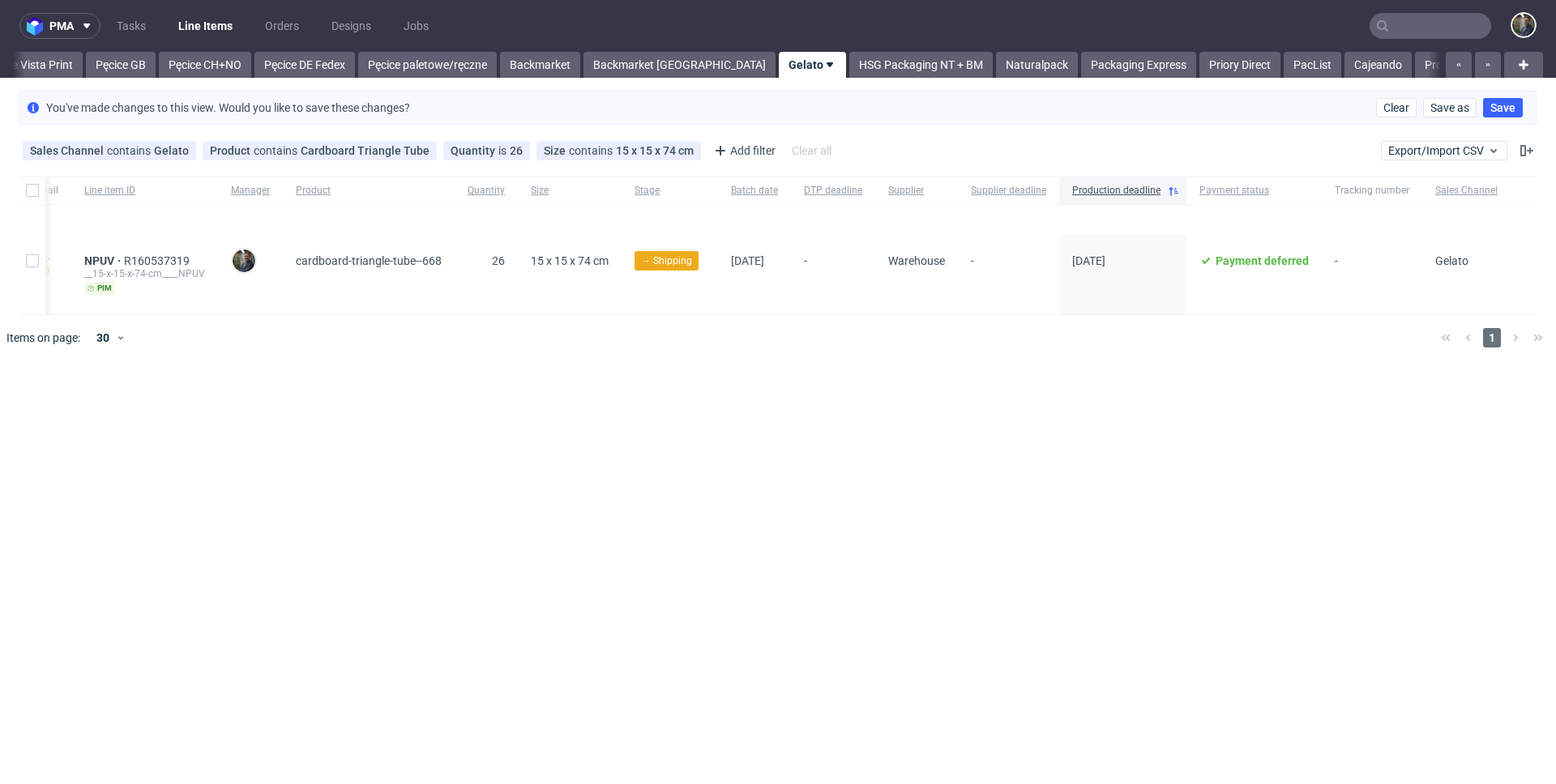
scroll to position [0, 0]
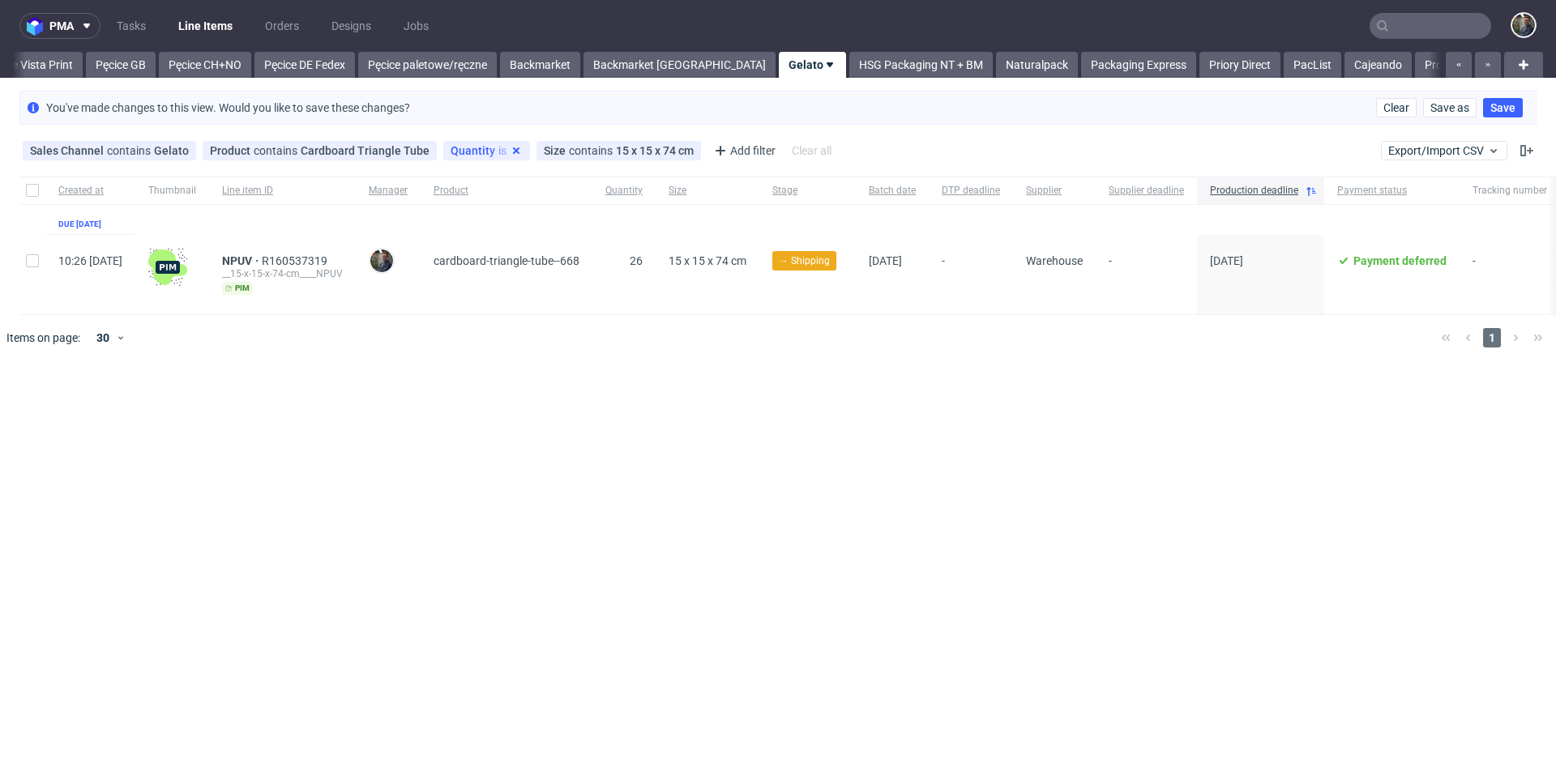
click at [512, 149] on use at bounding box center [515, 150] width 6 height 6
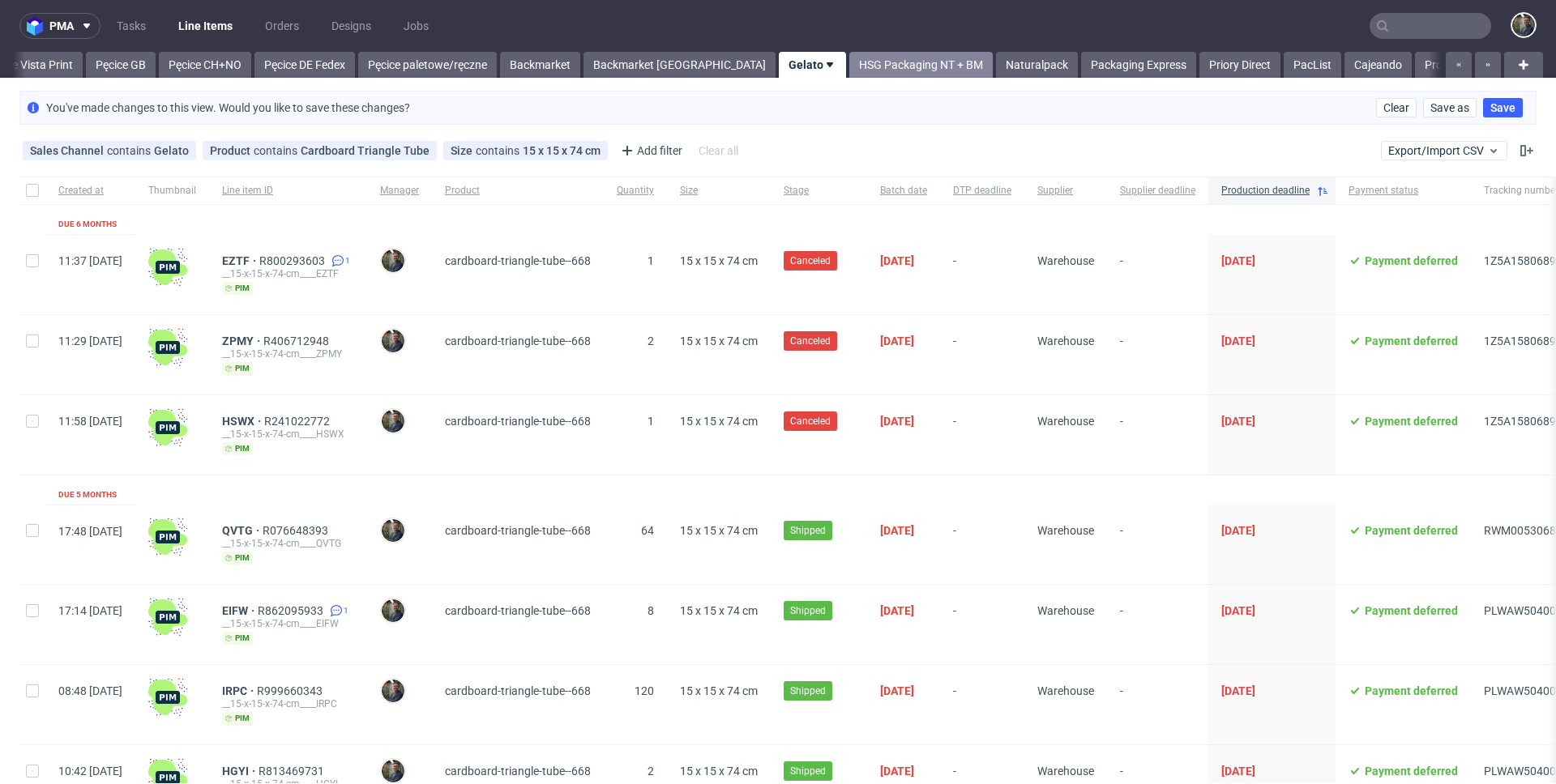
click at [849, 67] on link "HSG Packaging NT + BM" at bounding box center [920, 65] width 143 height 26
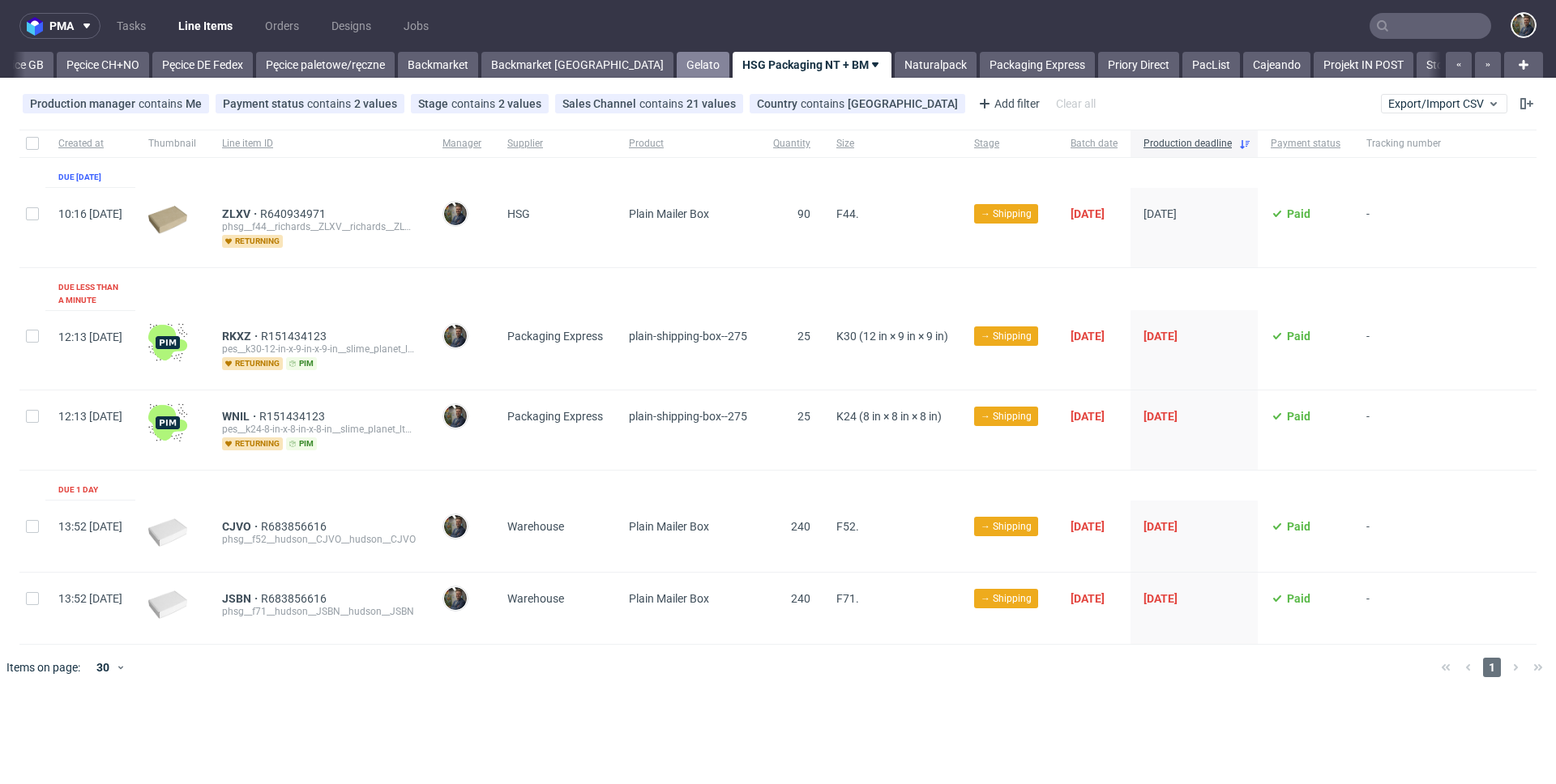
click at [676, 68] on link "Gelato" at bounding box center [702, 65] width 53 height 26
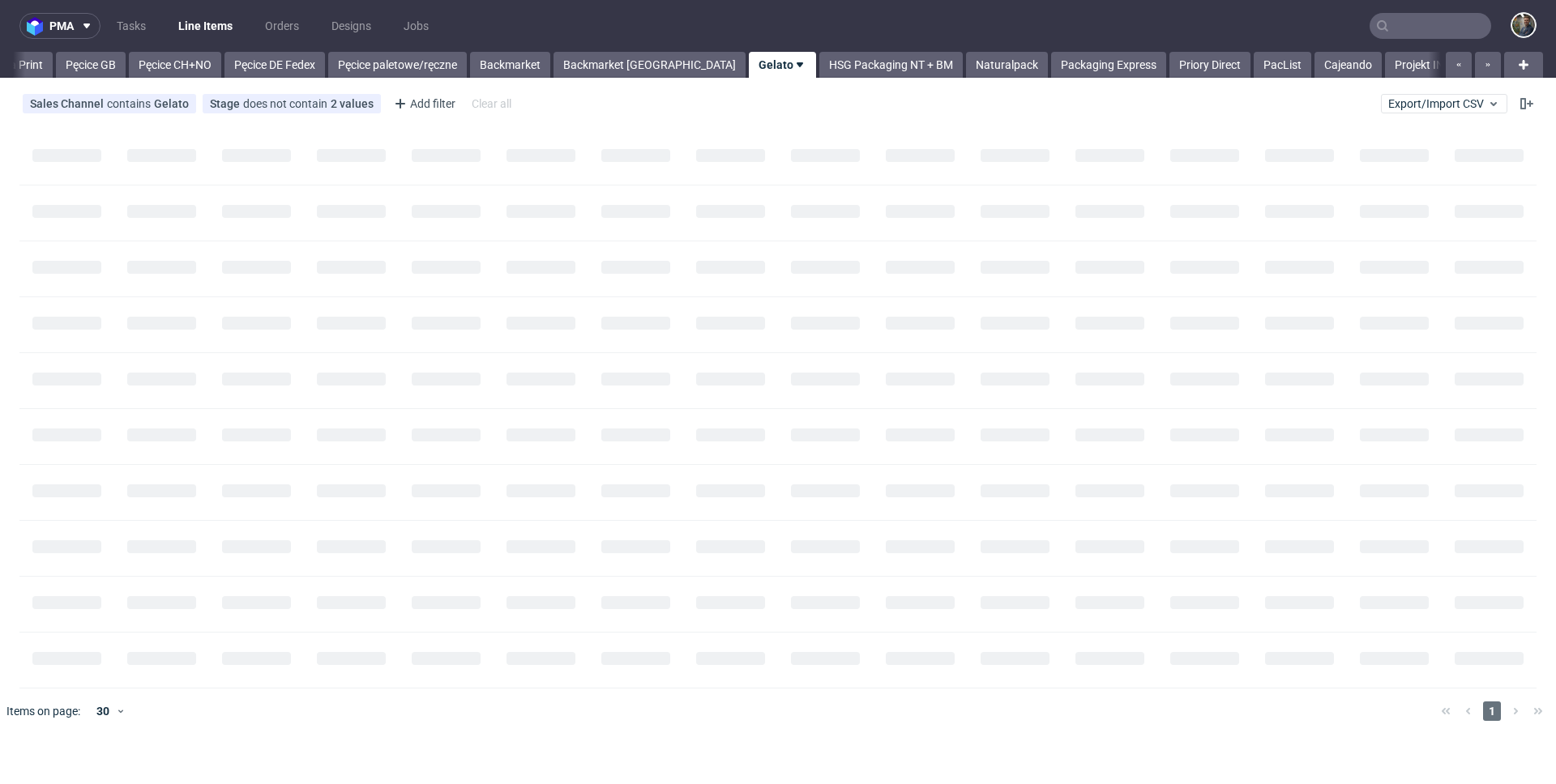
scroll to position [0, 130]
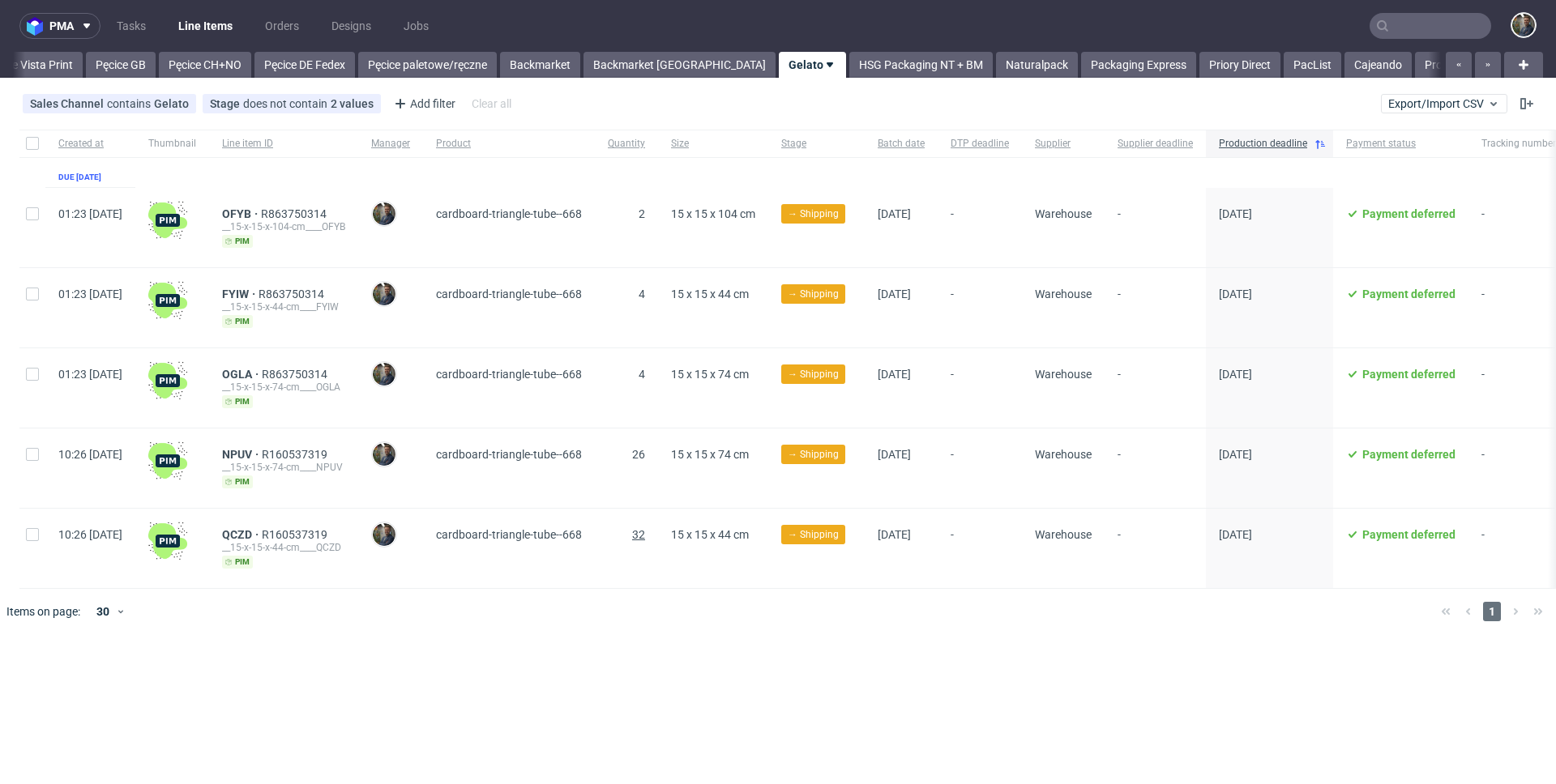
click at [645, 533] on span "32" at bounding box center [638, 534] width 13 height 13
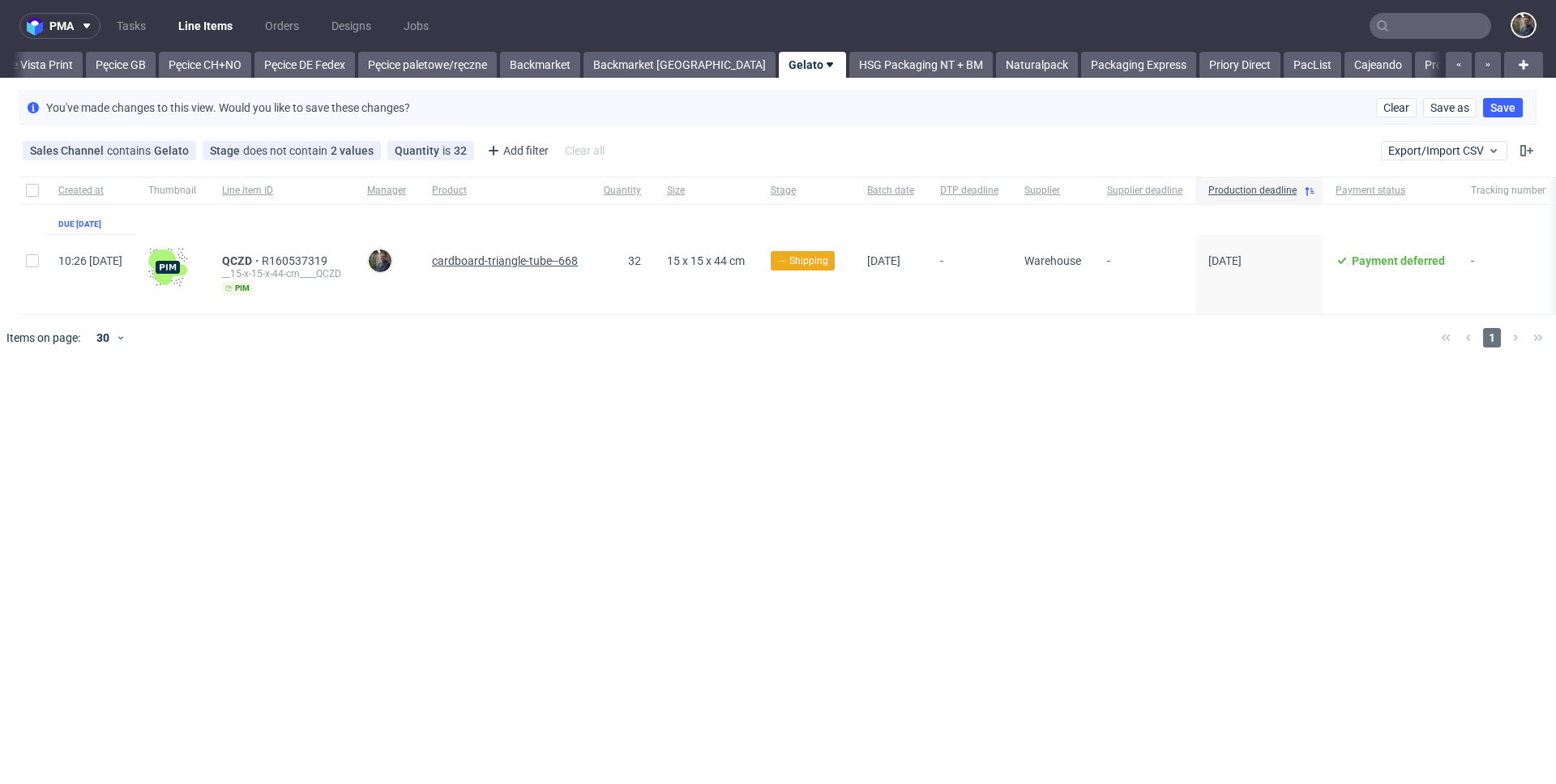
click at [542, 259] on span "cardboard-triangle-tube--668" at bounding box center [505, 261] width 146 height 13
click at [361, 153] on icon at bounding box center [367, 151] width 13 height 13
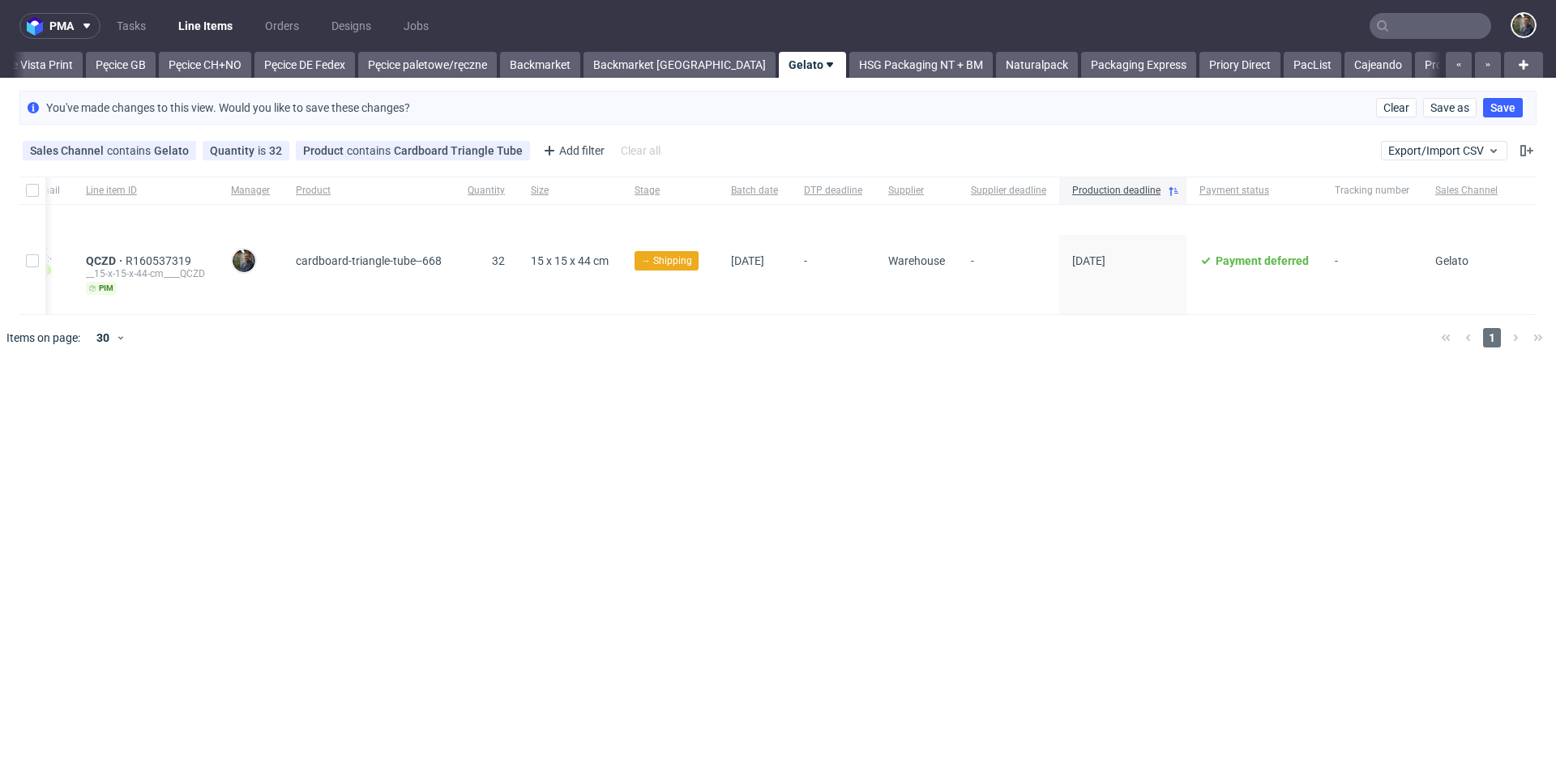
scroll to position [0, 0]
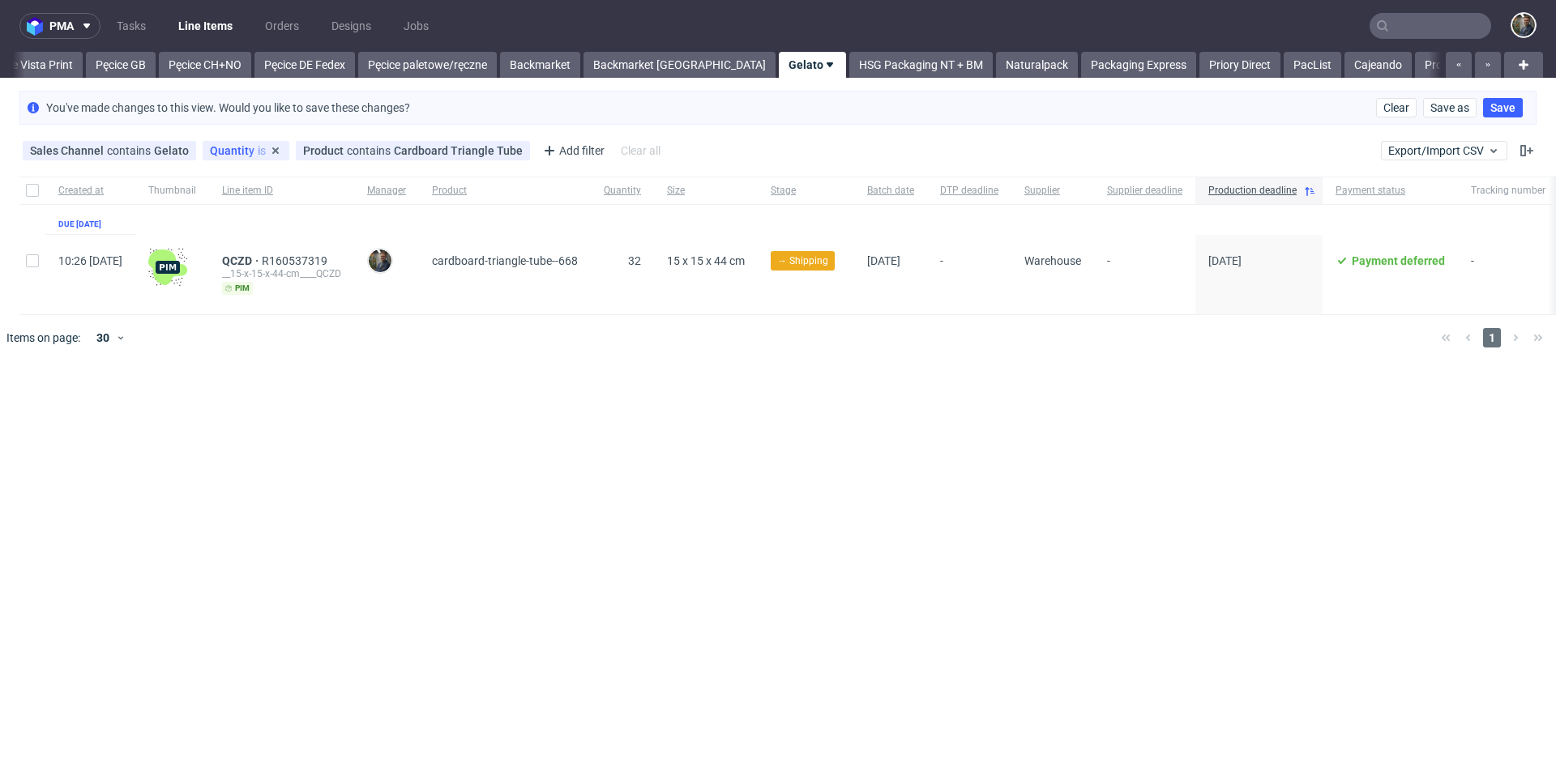
click at [244, 151] on div "Quantity is 32" at bounding box center [246, 151] width 72 height 13
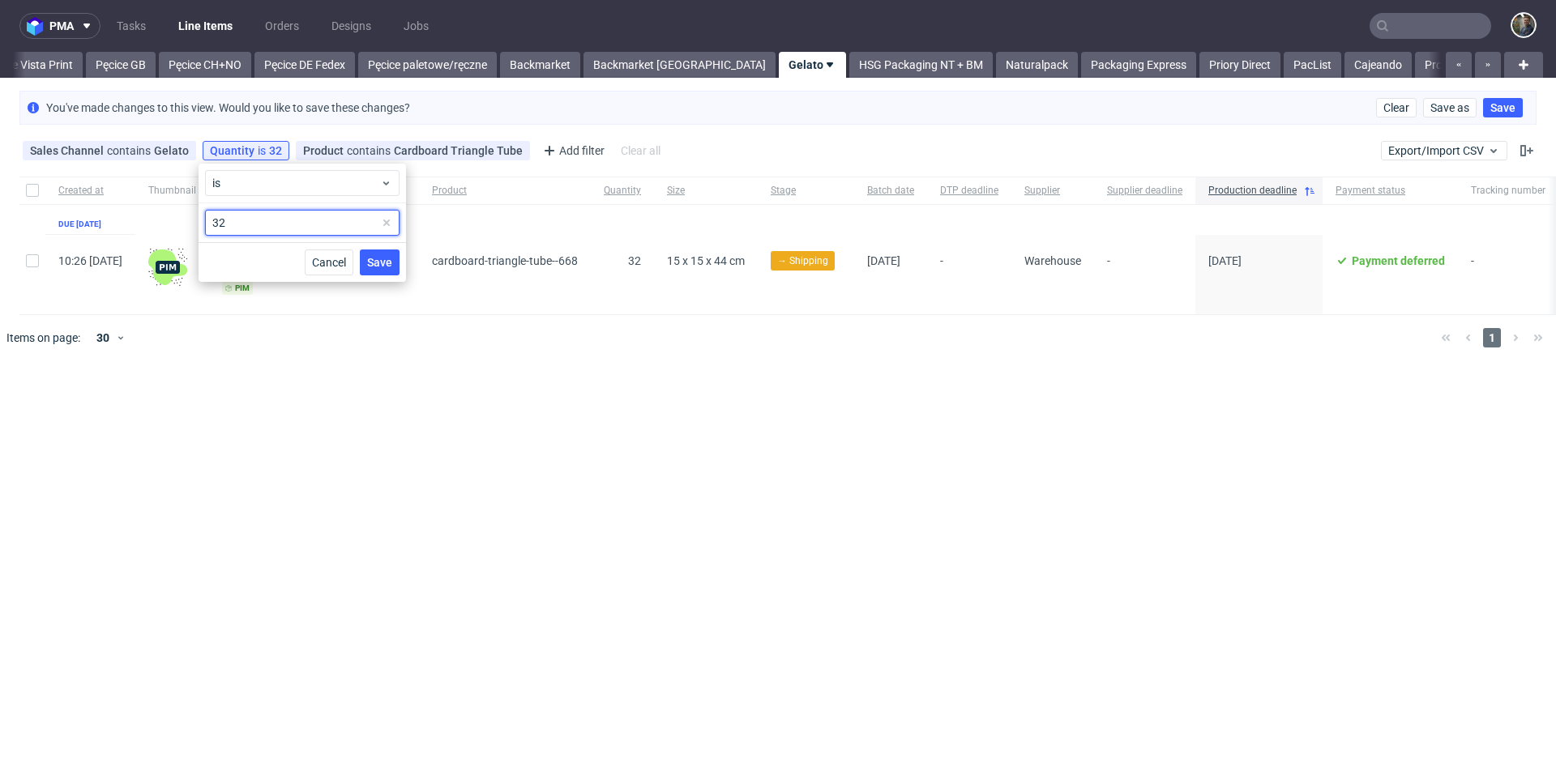
click at [238, 223] on input "32" at bounding box center [303, 223] width 194 height 26
type input "34"
click at [390, 276] on div "Cancel Save" at bounding box center [303, 262] width 207 height 40
click at [385, 266] on span "Save" at bounding box center [379, 263] width 25 height 11
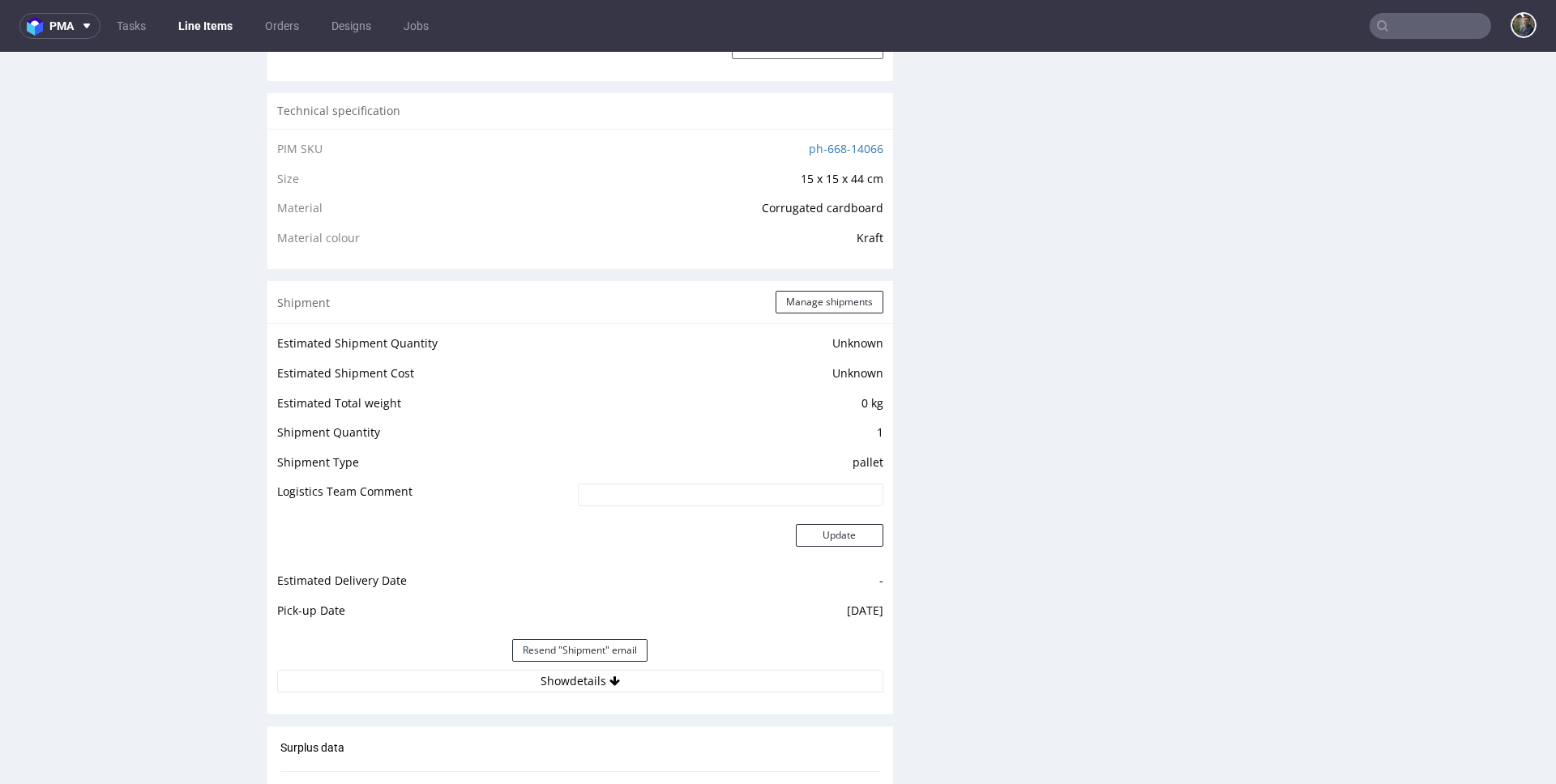
scroll to position [1476, 0]
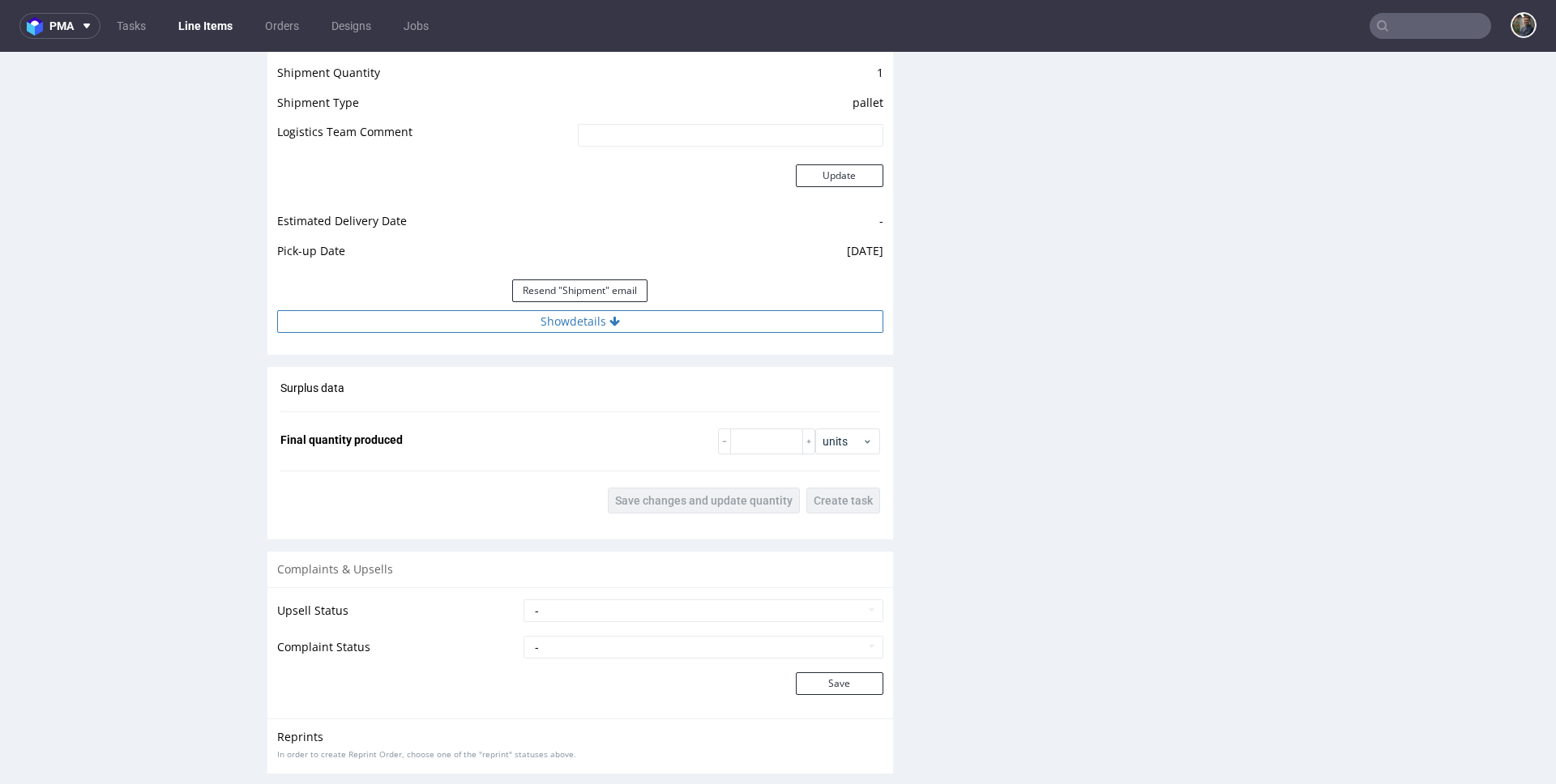
click at [616, 323] on button "Show details" at bounding box center [580, 321] width 606 height 23
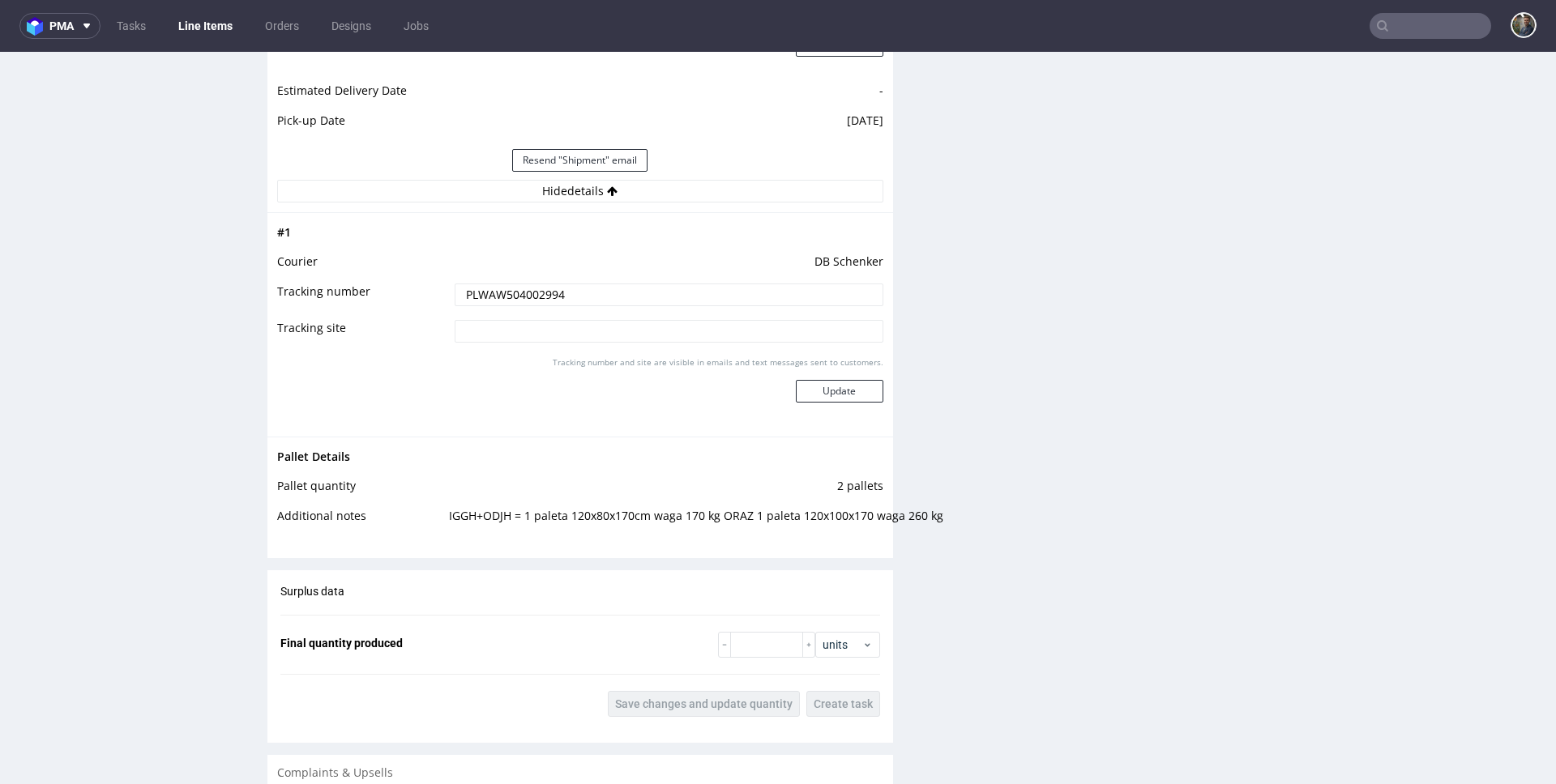
scroll to position [1611, 0]
drag, startPoint x: 519, startPoint y: 510, endPoint x: 709, endPoint y: 514, distance: 190.0
click at [709, 514] on td "IGGH+ODJH = 1 paleta 120x80x170cm waga 170 kg ORAZ 1 paleta 120x100x170 waga 26…" at bounding box center [664, 518] width 438 height 30
copy td "1 paleta 120x80x170cm waga 170 kg"
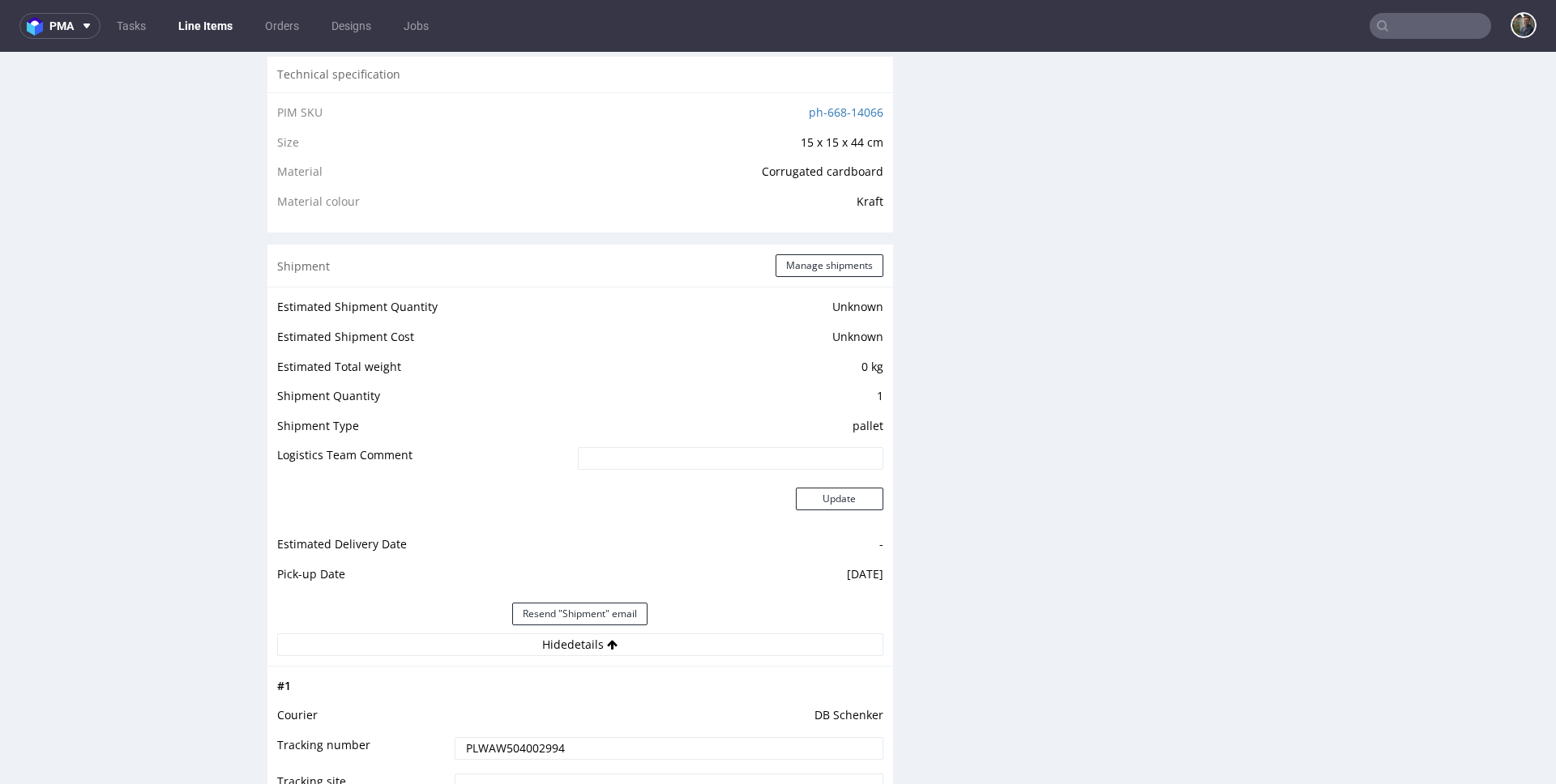
scroll to position [1487, 0]
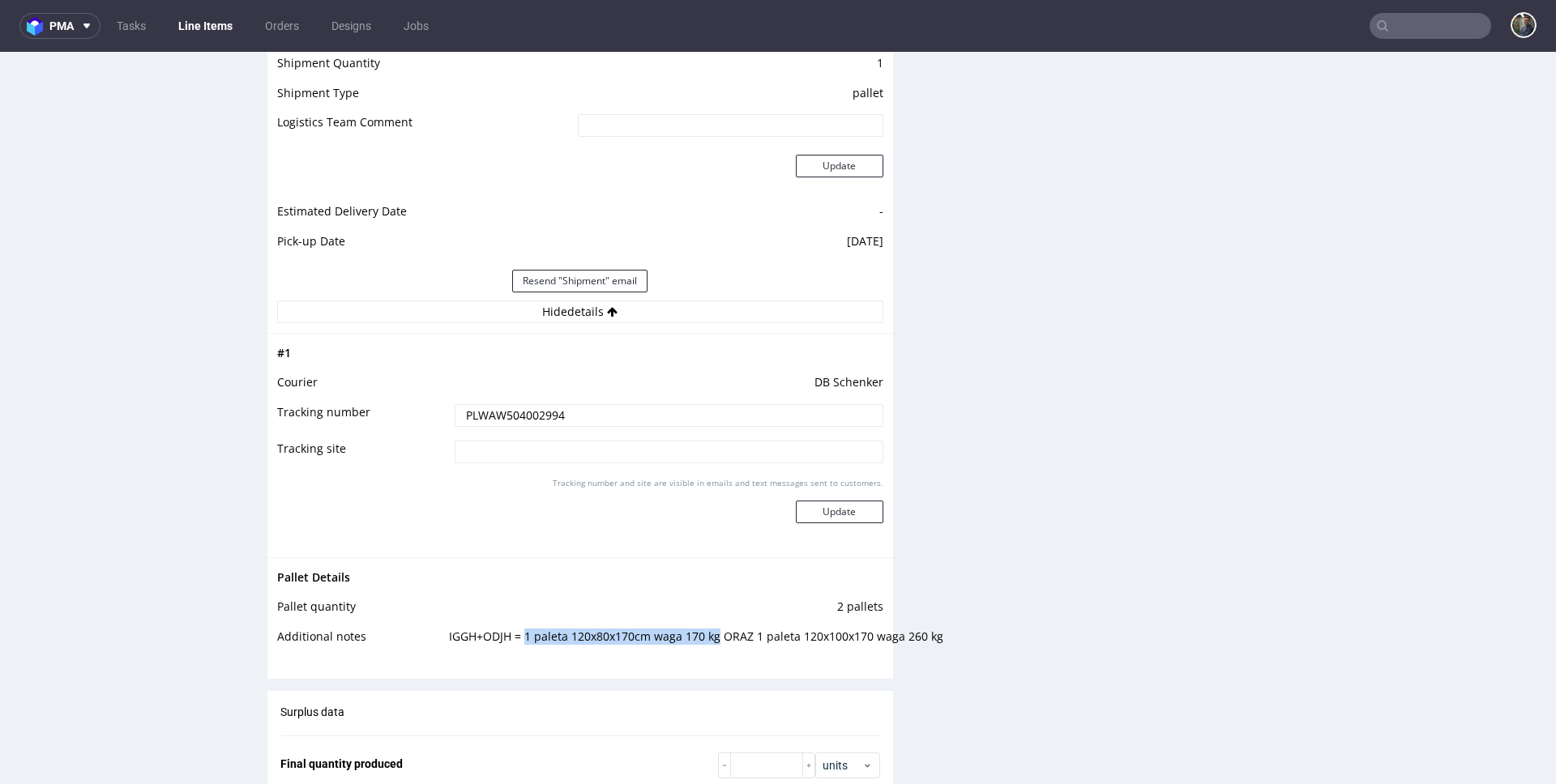
click at [535, 642] on td "IGGH+ODJH = 1 paleta 120x80x170cm waga 170 kg ORAZ 1 paleta 120x100x170 waga 26…" at bounding box center [664, 642] width 438 height 30
drag, startPoint x: 520, startPoint y: 636, endPoint x: 708, endPoint y: 636, distance: 188.0
click at [708, 636] on td "IGGH+ODJH = 1 paleta 120x80x170cm waga 170 kg ORAZ 1 paleta 120x100x170 waga 26…" at bounding box center [664, 642] width 438 height 30
copy td "1 paleta 120x80x170cm waga 170 kg"
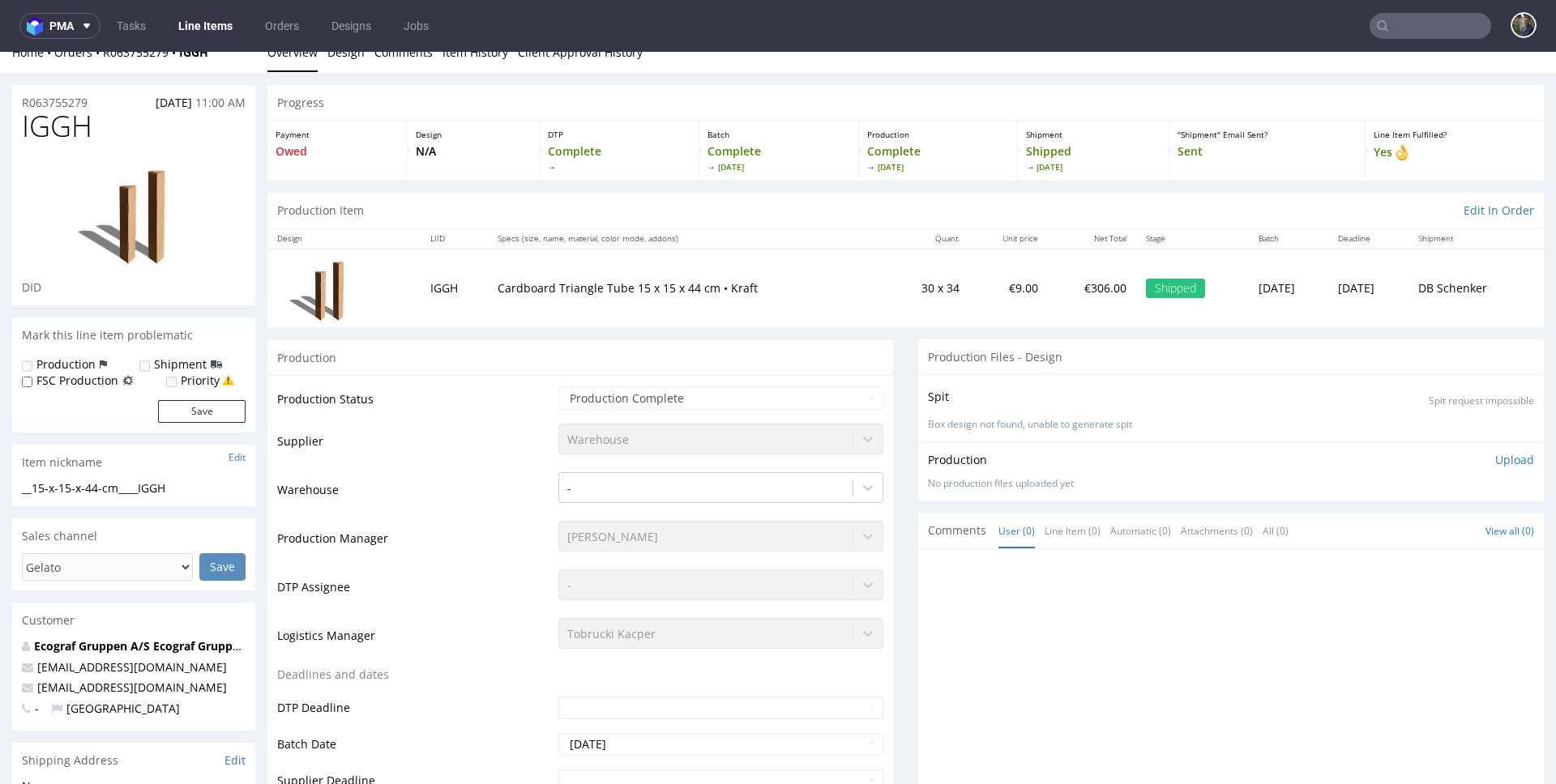
scroll to position [0, 0]
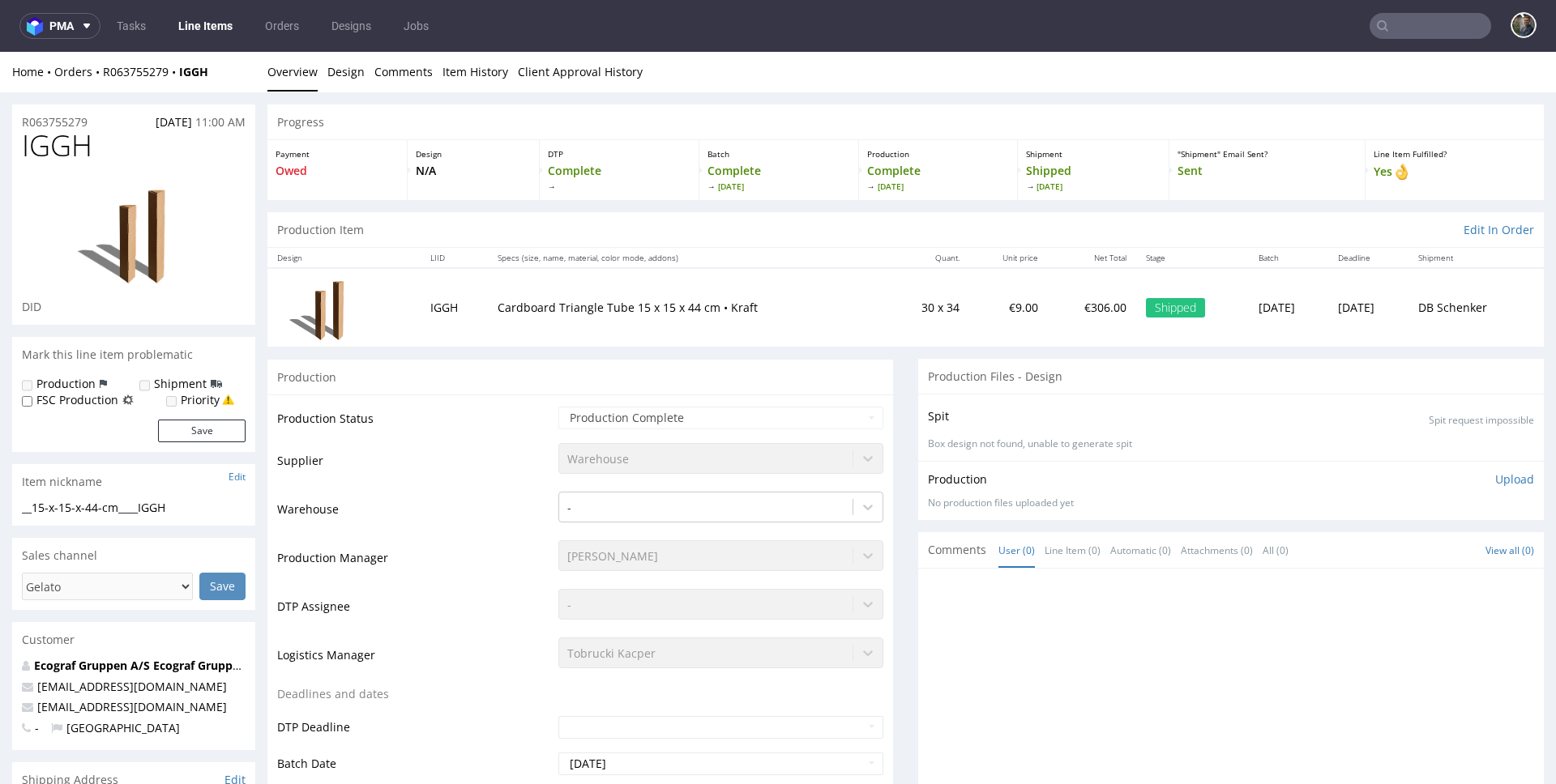
click at [228, 27] on link "Line Items" at bounding box center [205, 26] width 74 height 26
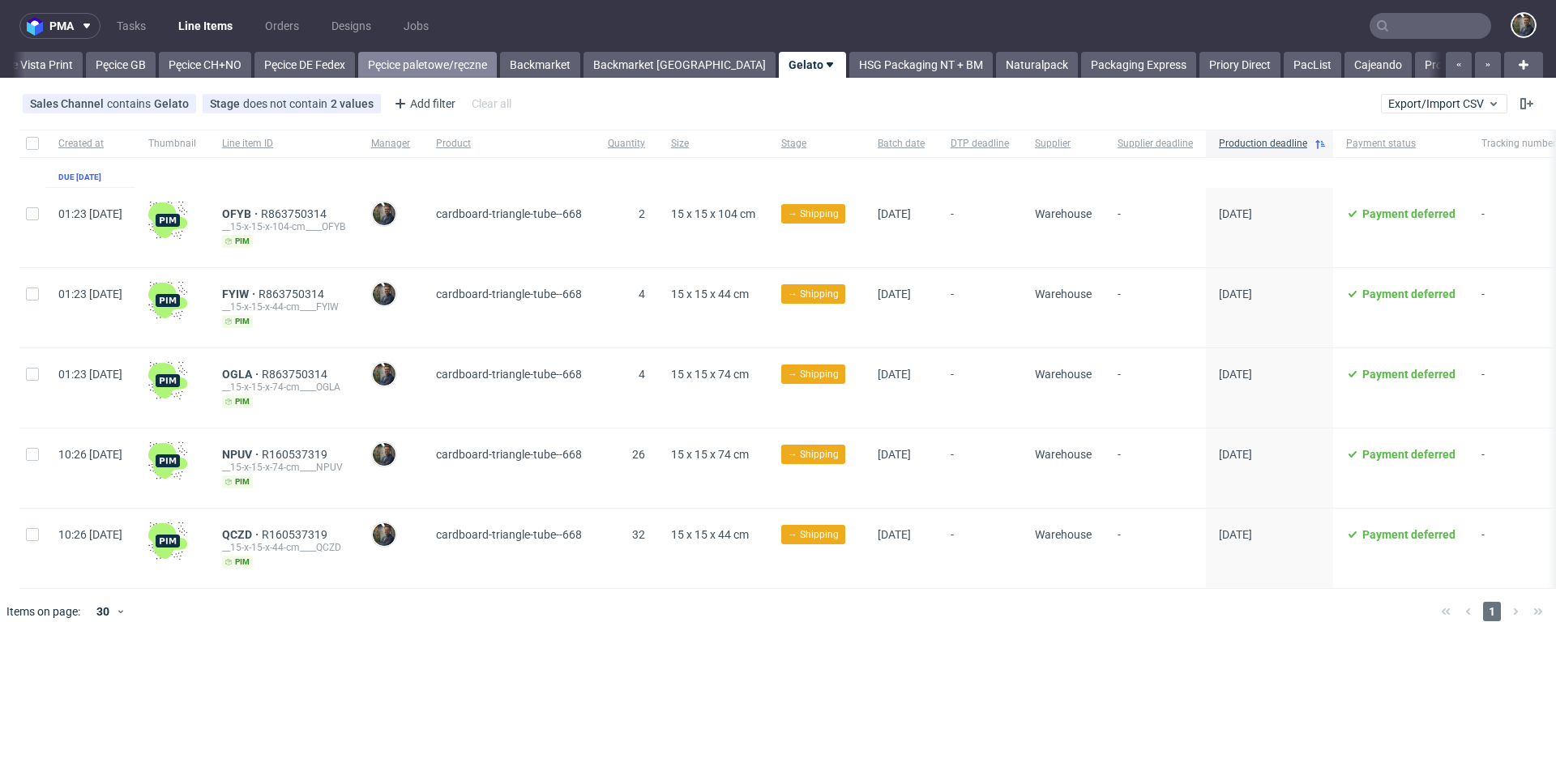
click at [470, 65] on link "Pęcice paletowe/ręczne" at bounding box center [427, 65] width 139 height 26
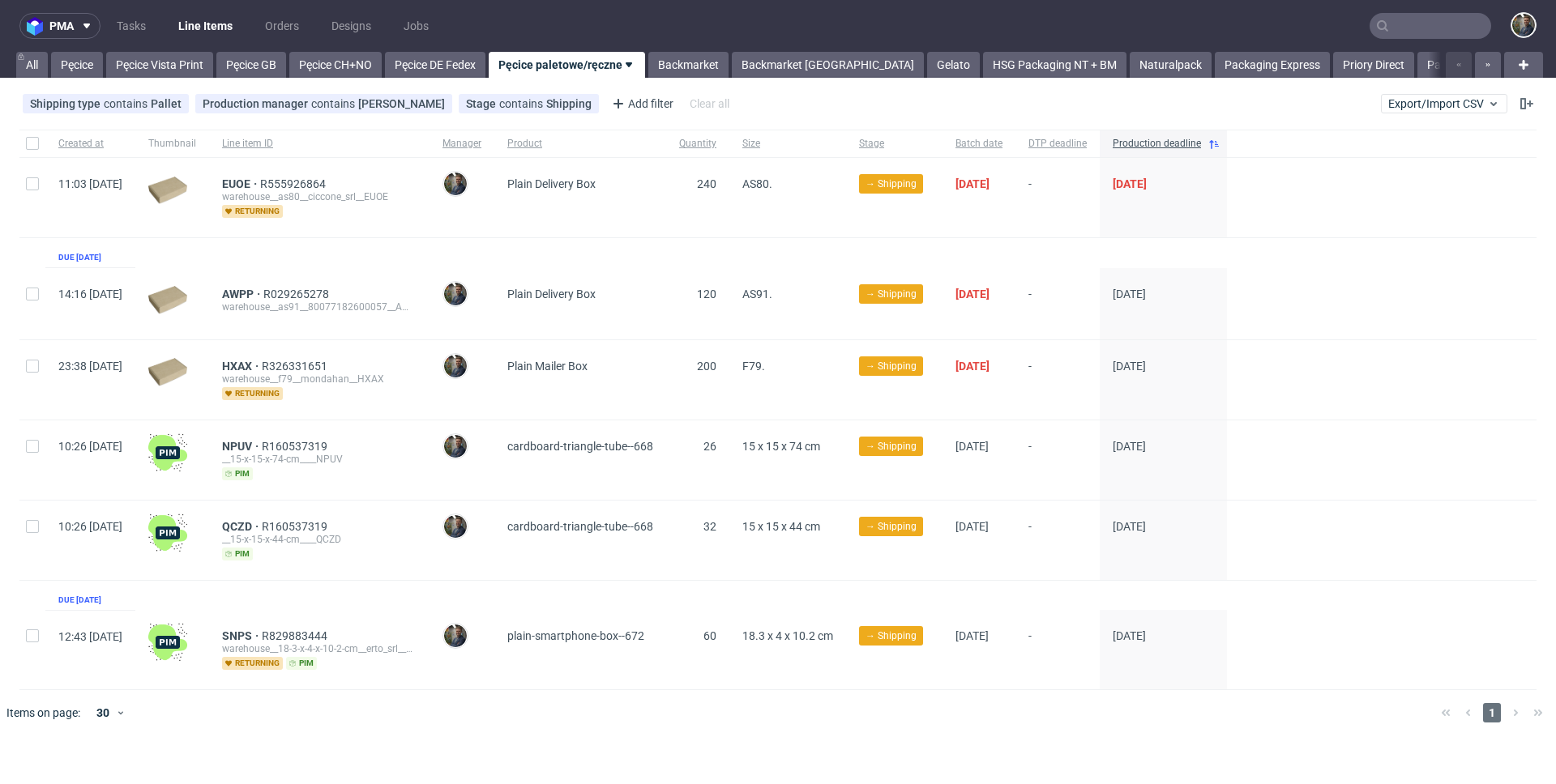
click at [648, 595] on div "Created at Thumbnail Line item ID Manager Product Quantity Size Stage Batch dat…" at bounding box center [777, 410] width 1516 height 560
click at [150, 68] on link "Pęcice Vista Print" at bounding box center [160, 65] width 107 height 26
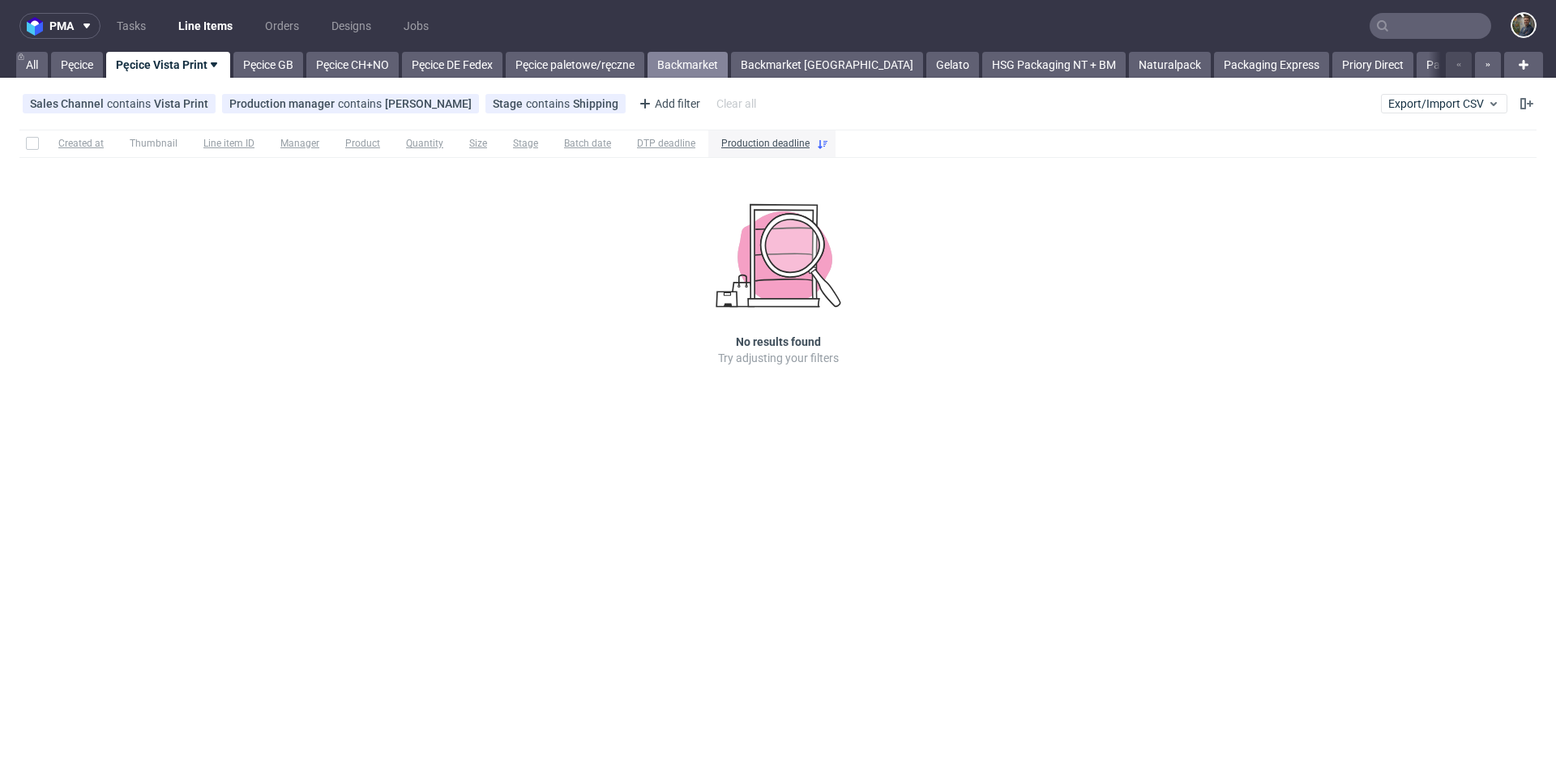
click at [695, 65] on link "Backmarket" at bounding box center [687, 65] width 80 height 26
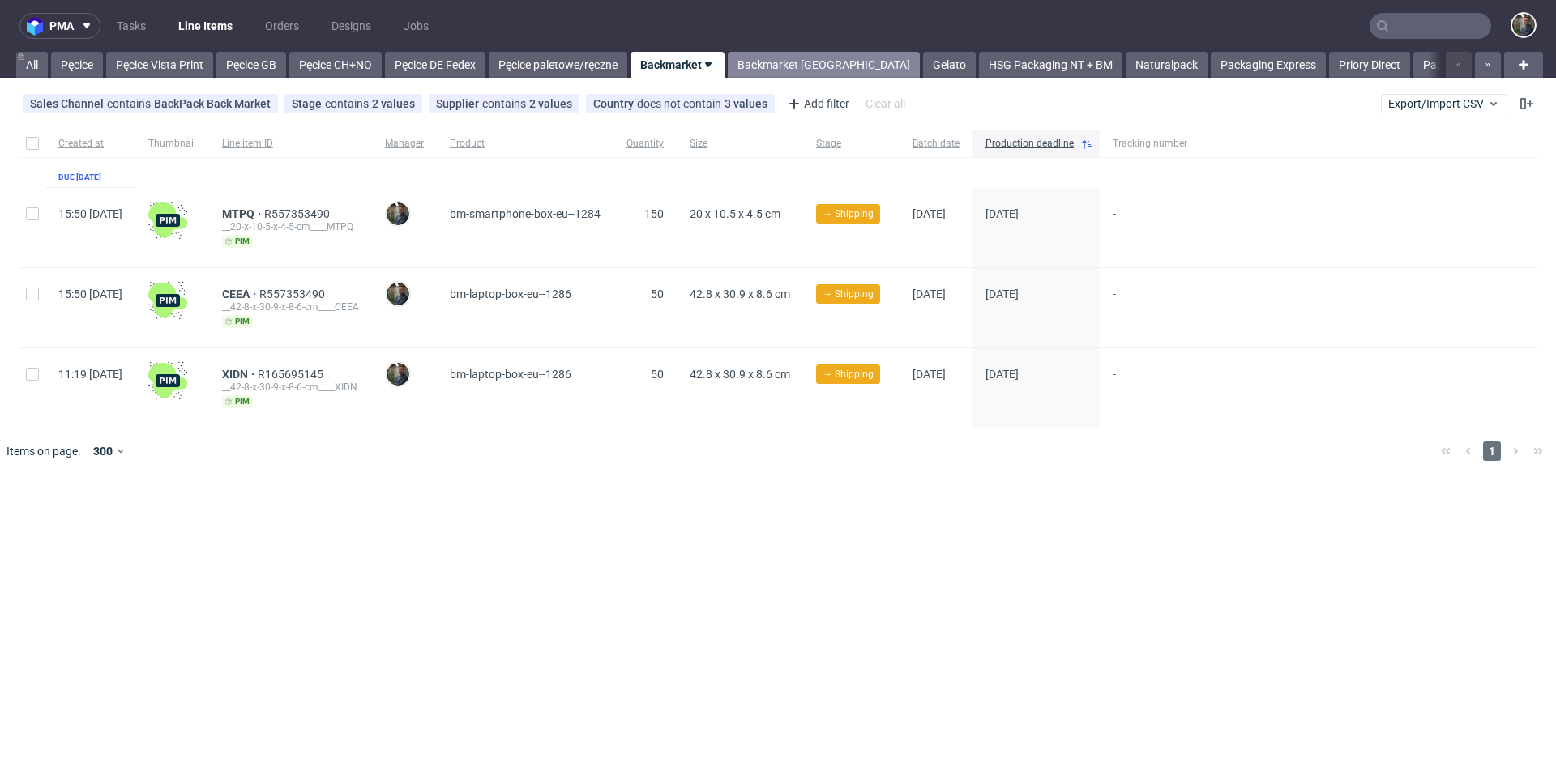
click at [776, 65] on link "Backmarket [GEOGRAPHIC_DATA]" at bounding box center [823, 65] width 192 height 26
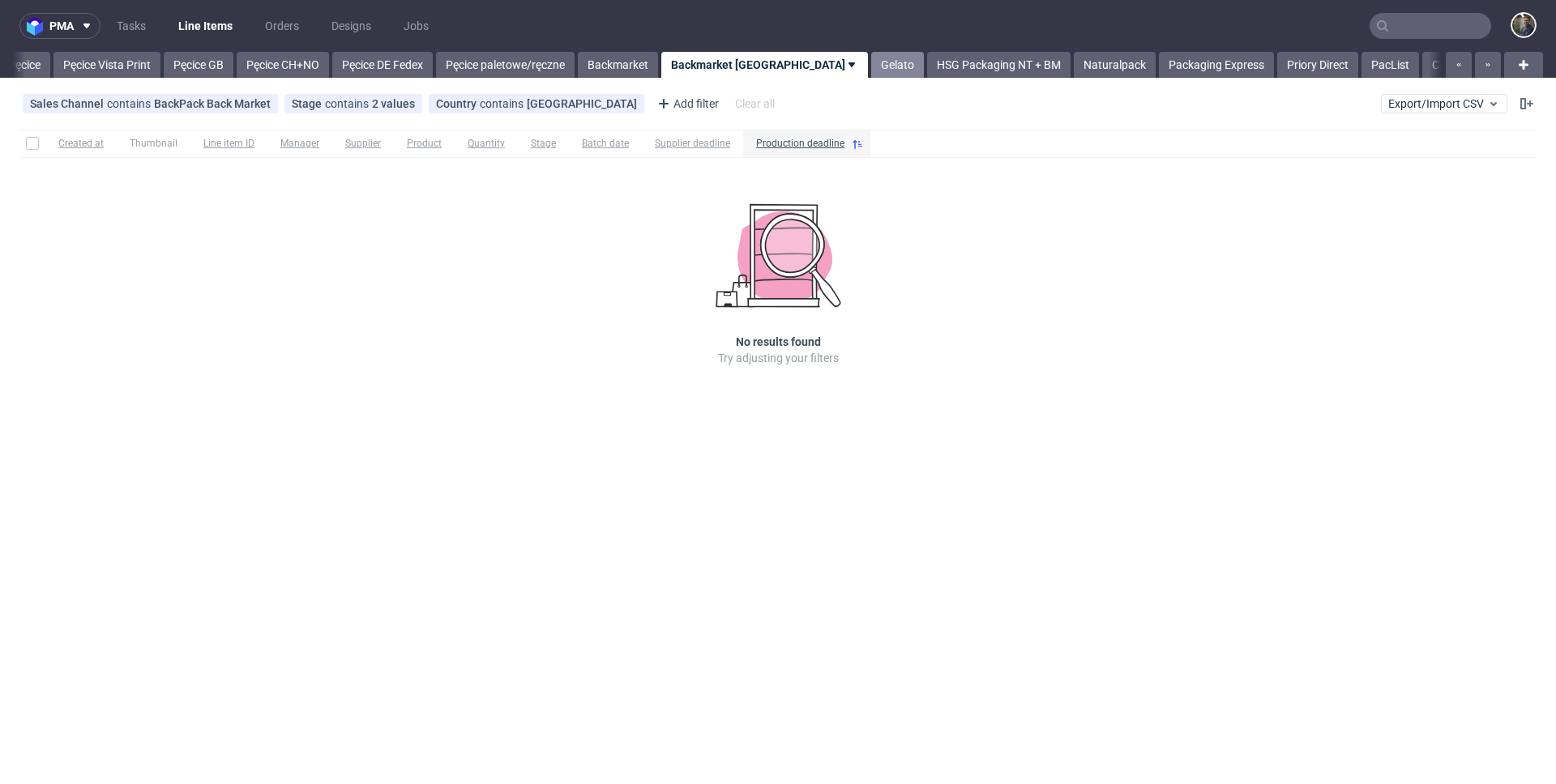
click at [871, 63] on link "Gelato" at bounding box center [896, 65] width 53 height 26
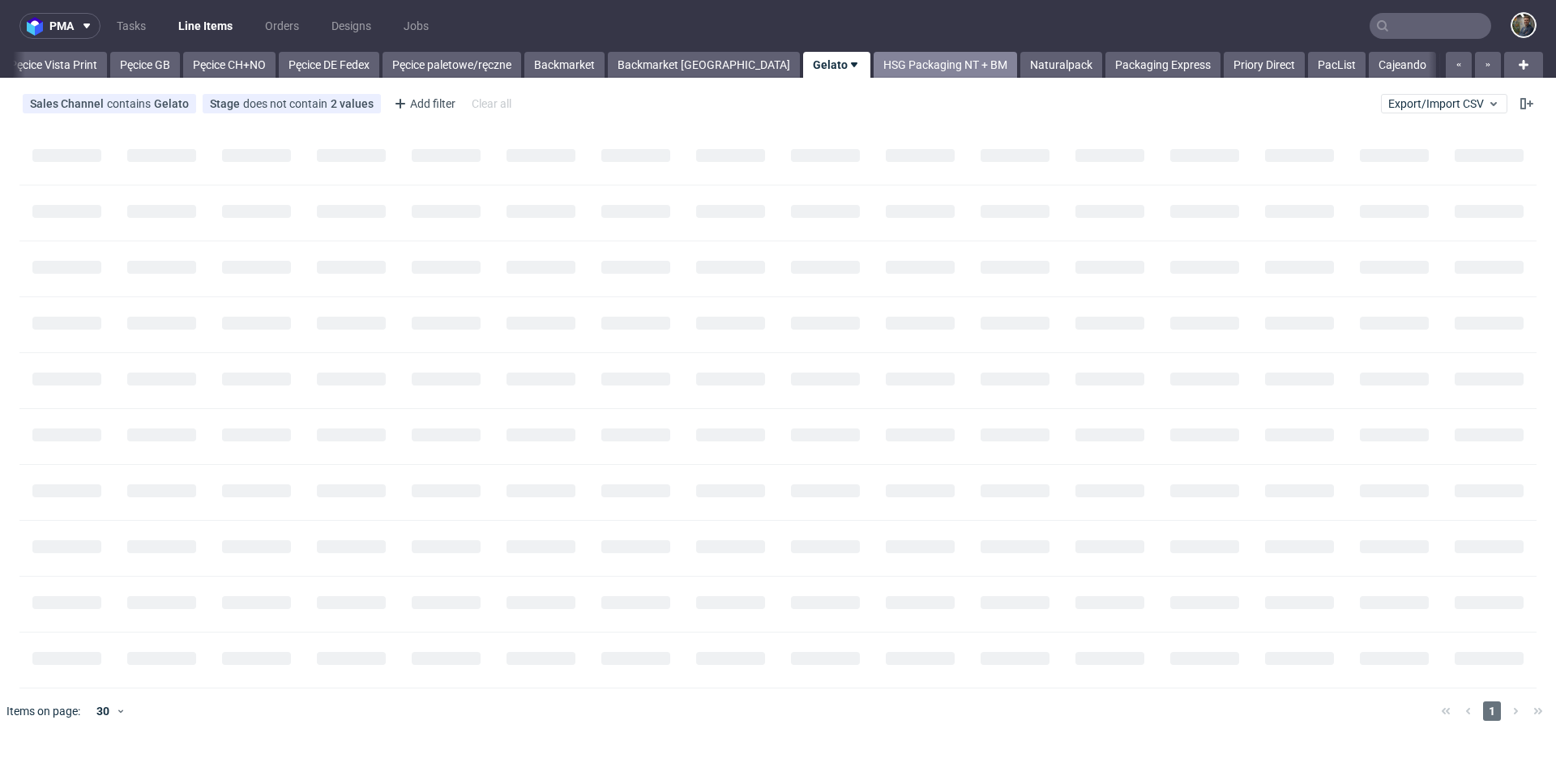
scroll to position [0, 130]
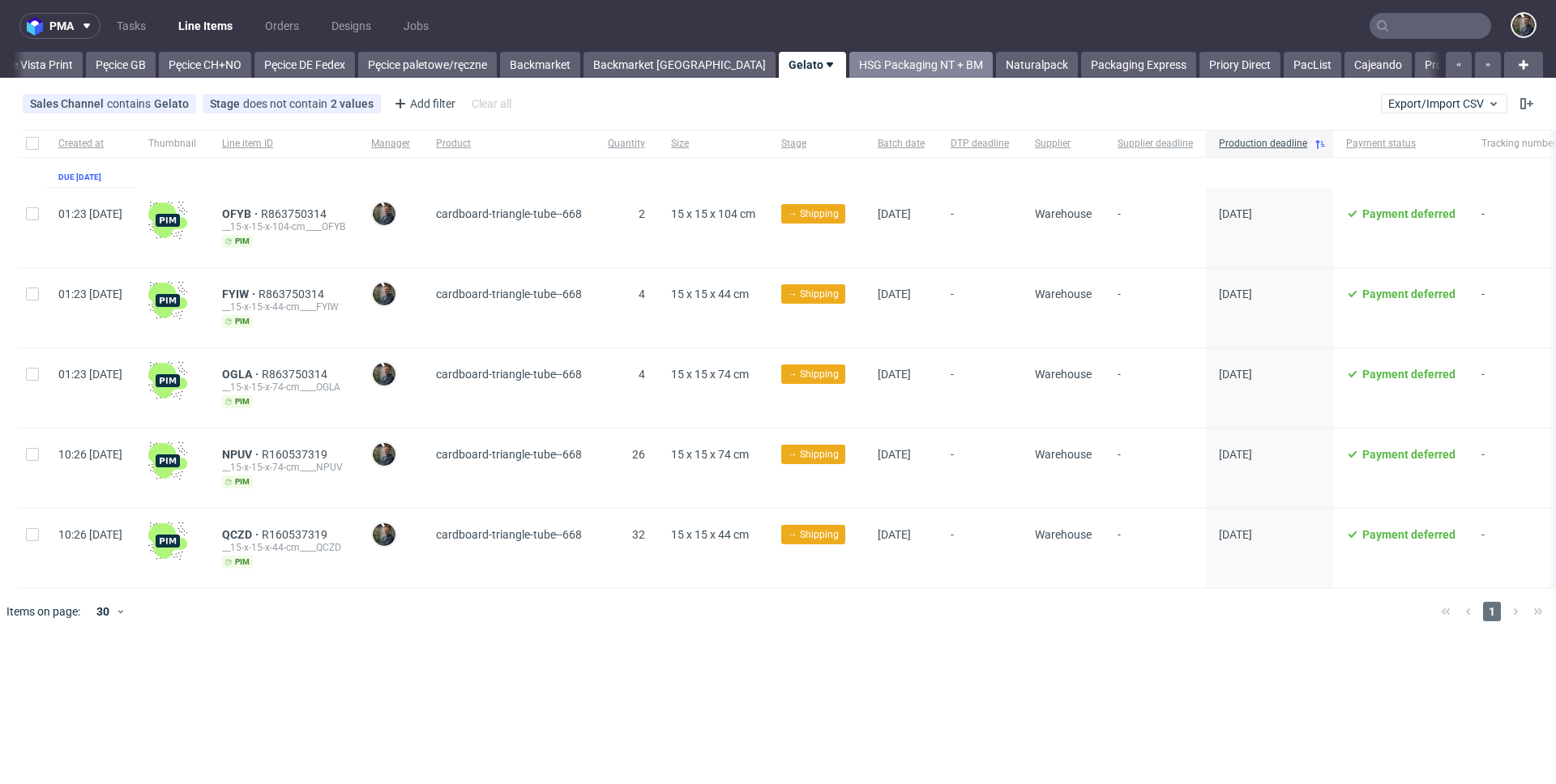
click at [849, 67] on link "HSG Packaging NT + BM" at bounding box center [920, 65] width 143 height 26
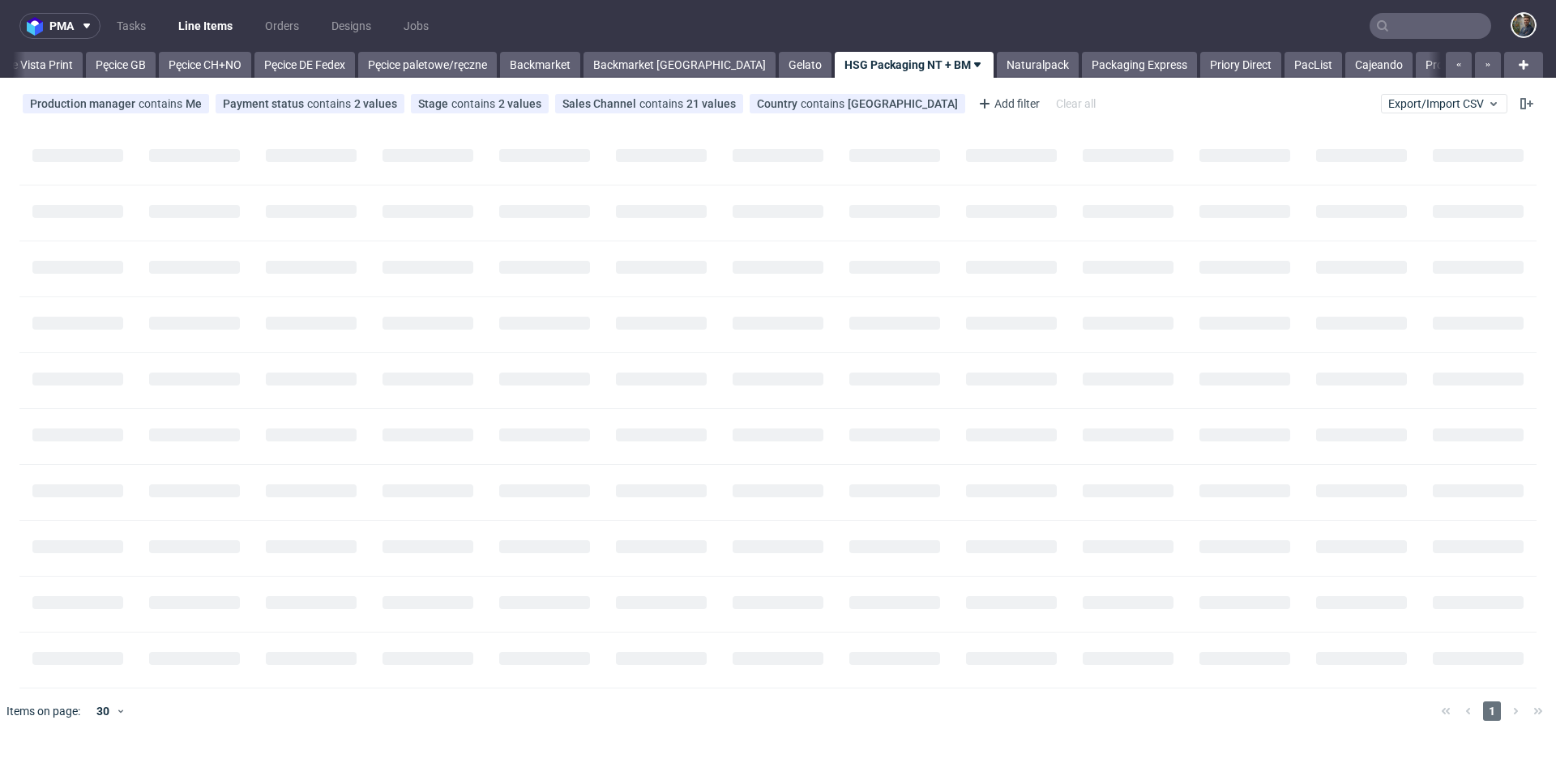
scroll to position [0, 232]
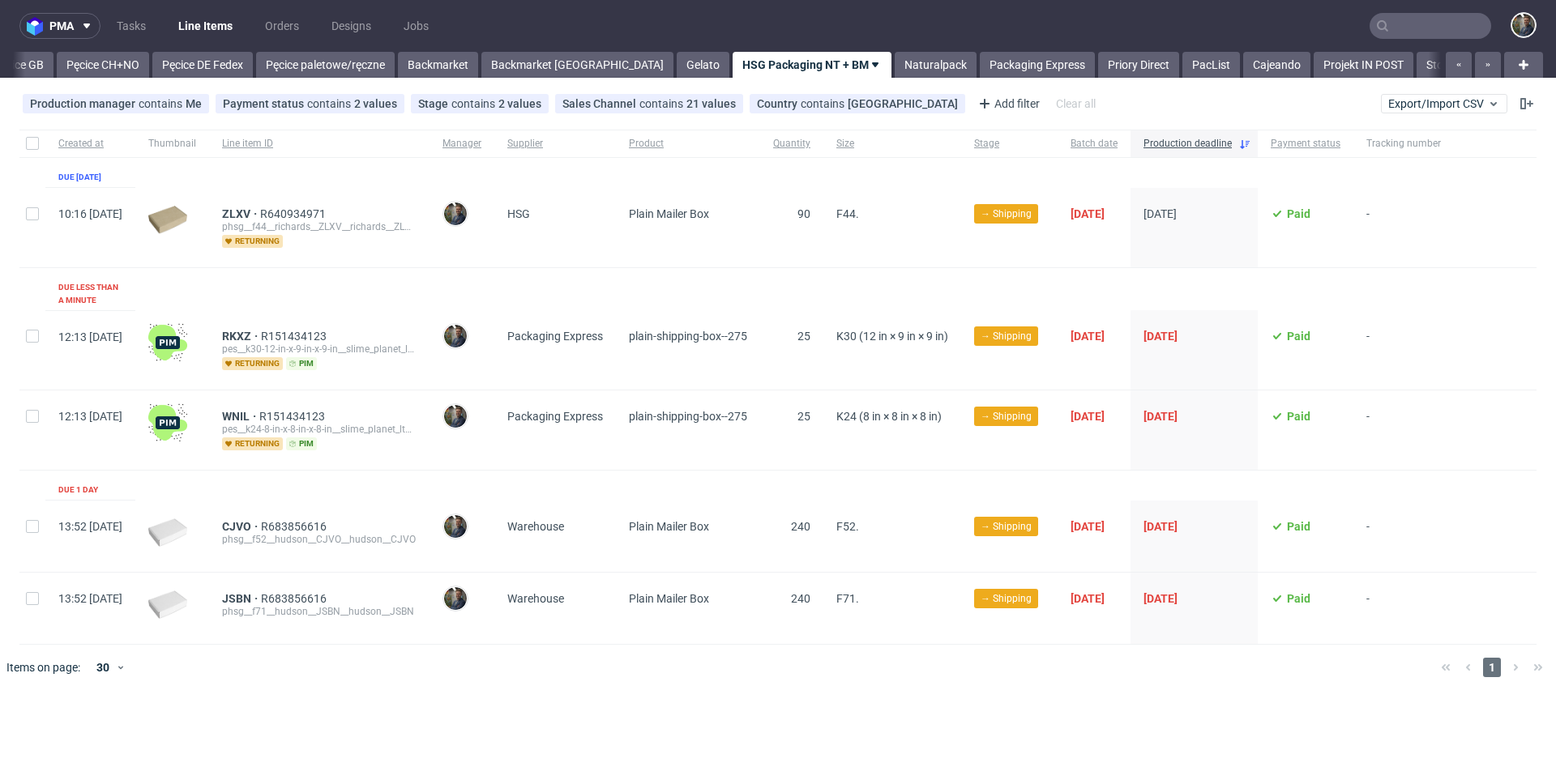
click at [104, 80] on div "pma Tasks Line Items Orders Designs Jobs All Pęcice Pęcice Vista Print Pęcice G…" at bounding box center [778, 392] width 1556 height 784
click at [105, 67] on link "Pęcice CH+NO" at bounding box center [103, 65] width 93 height 26
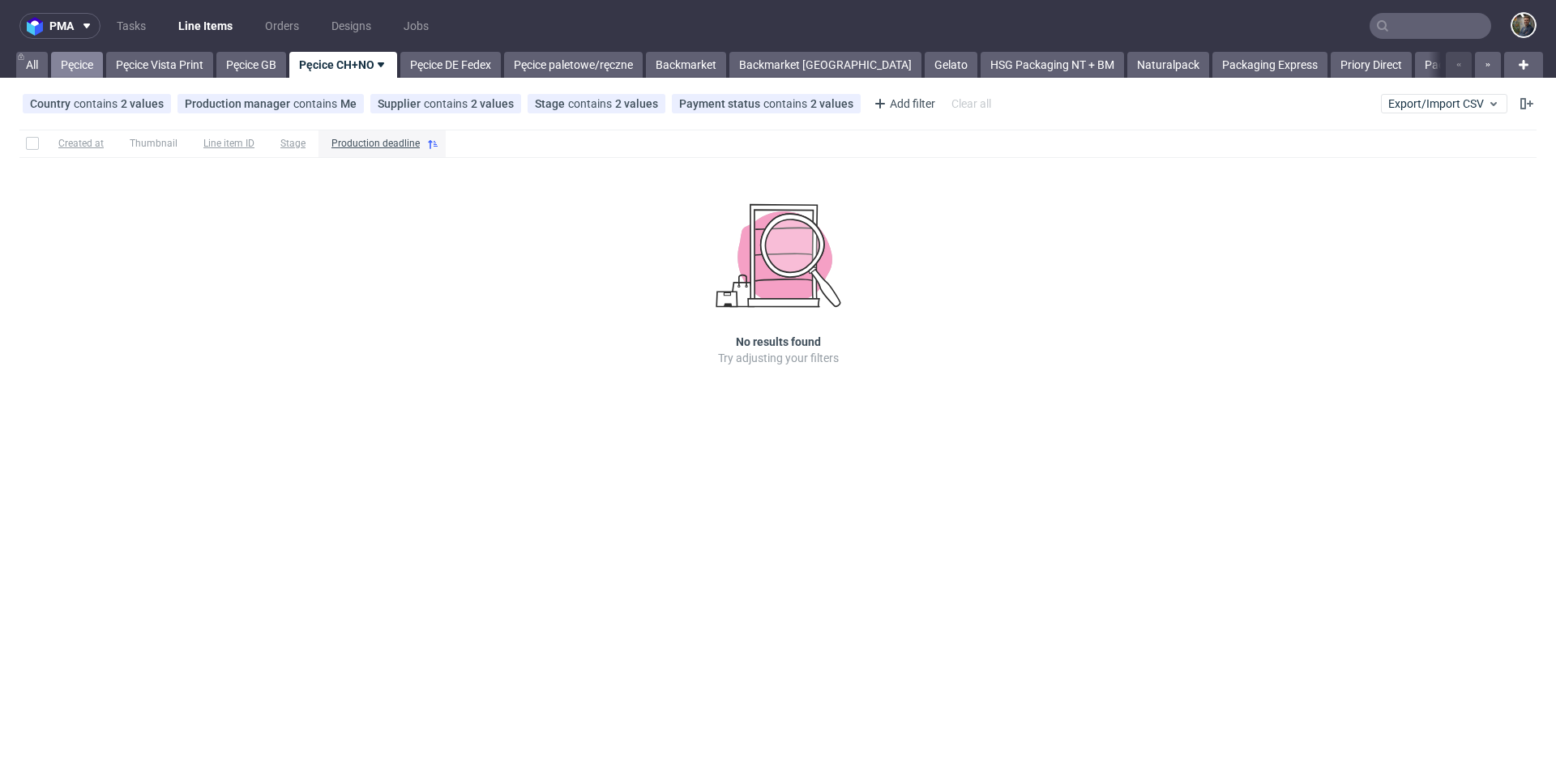
click at [72, 68] on link "Pęcice" at bounding box center [77, 65] width 52 height 26
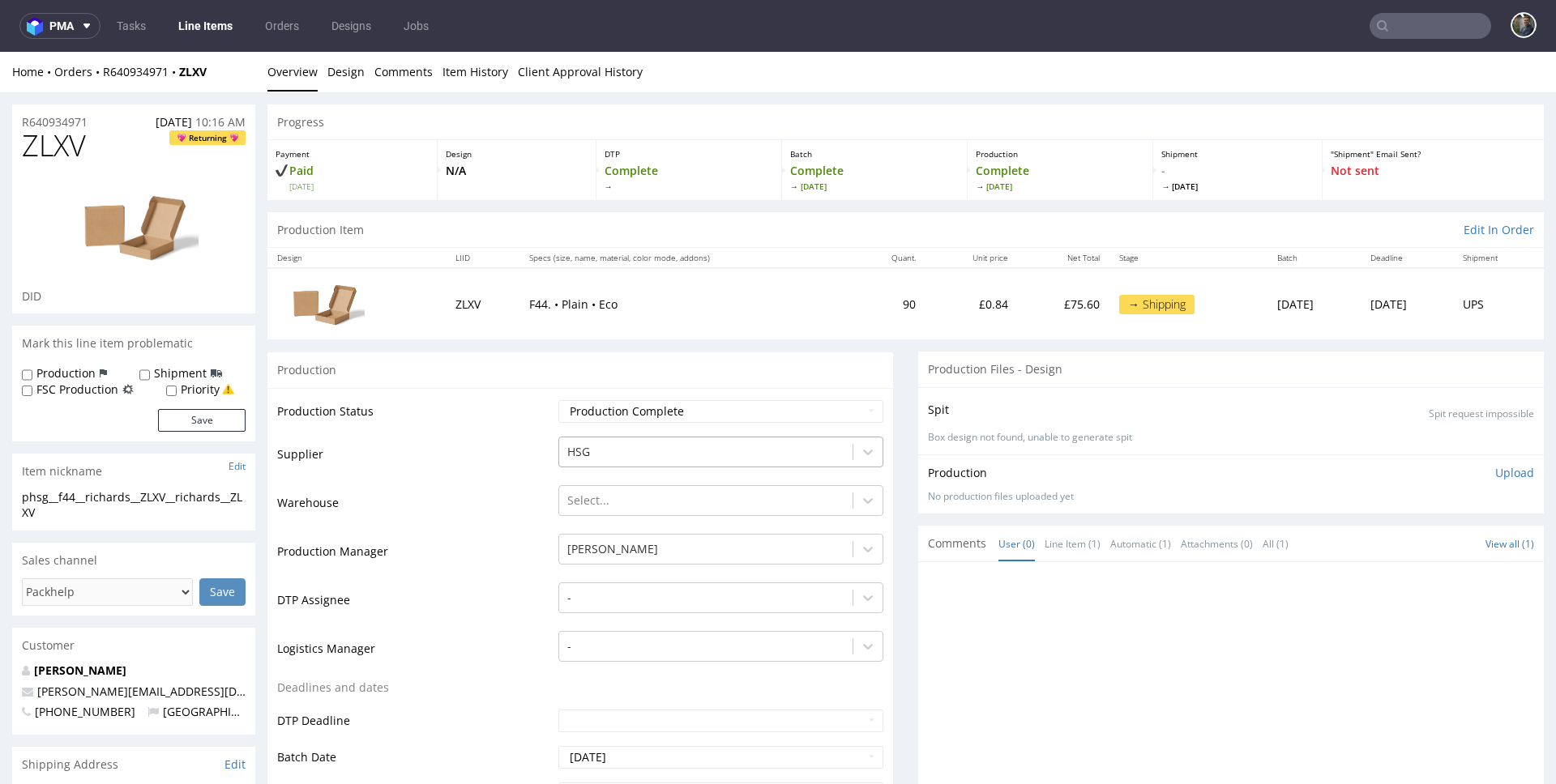
click at [670, 450] on div at bounding box center [706, 451] width 278 height 19
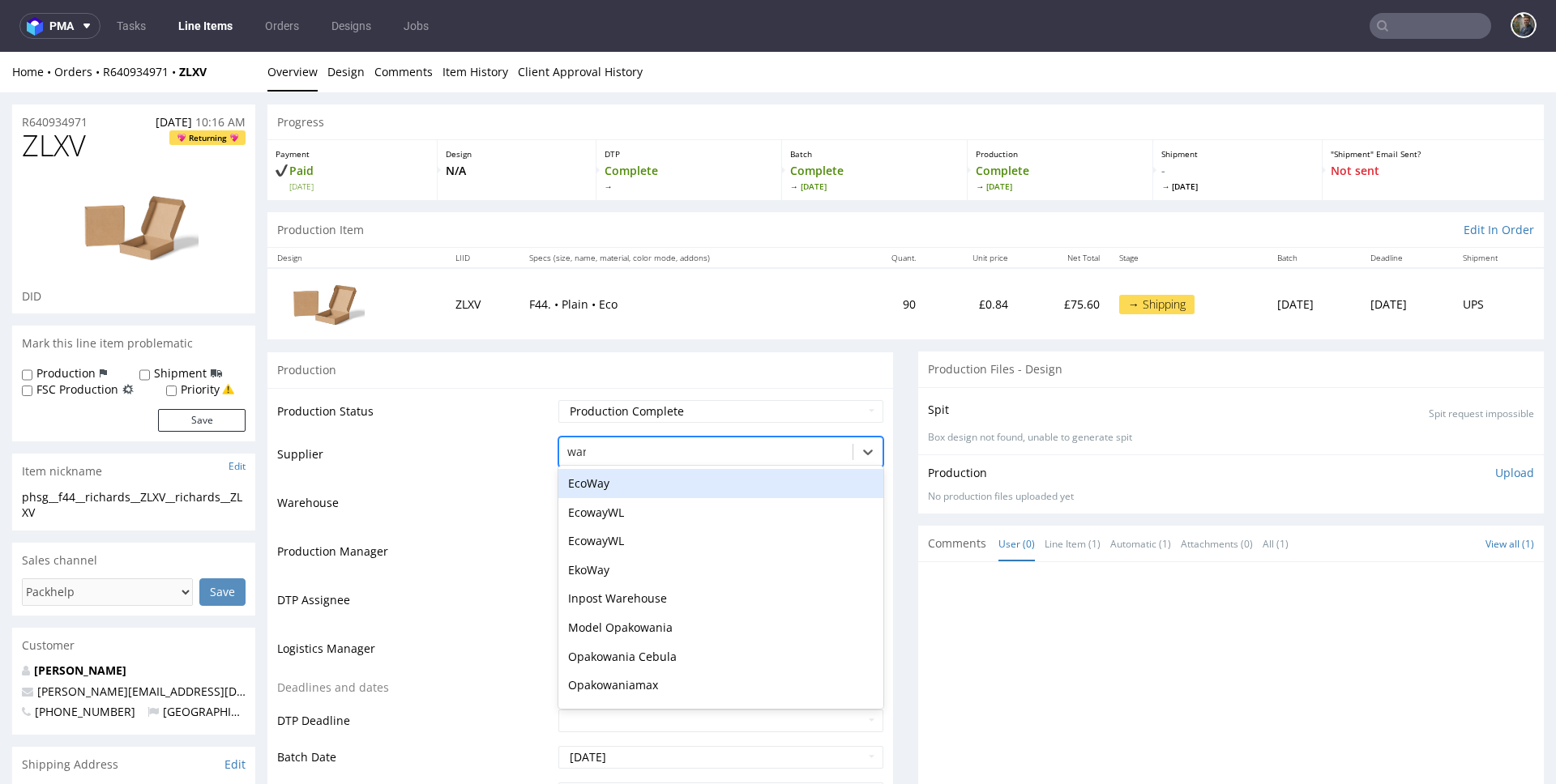
type input "ware"
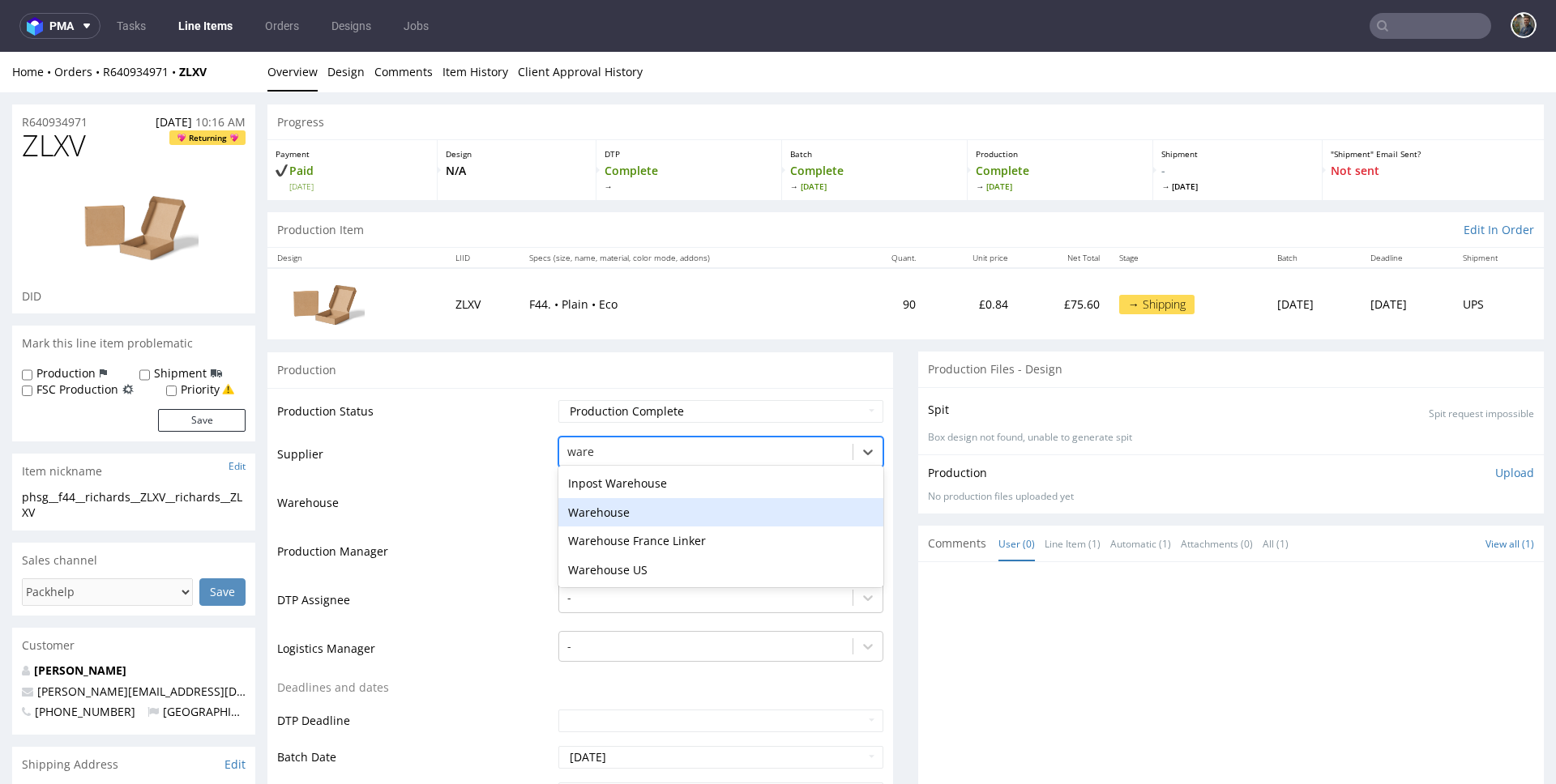
click at [624, 512] on div "Warehouse" at bounding box center [720, 513] width 325 height 30
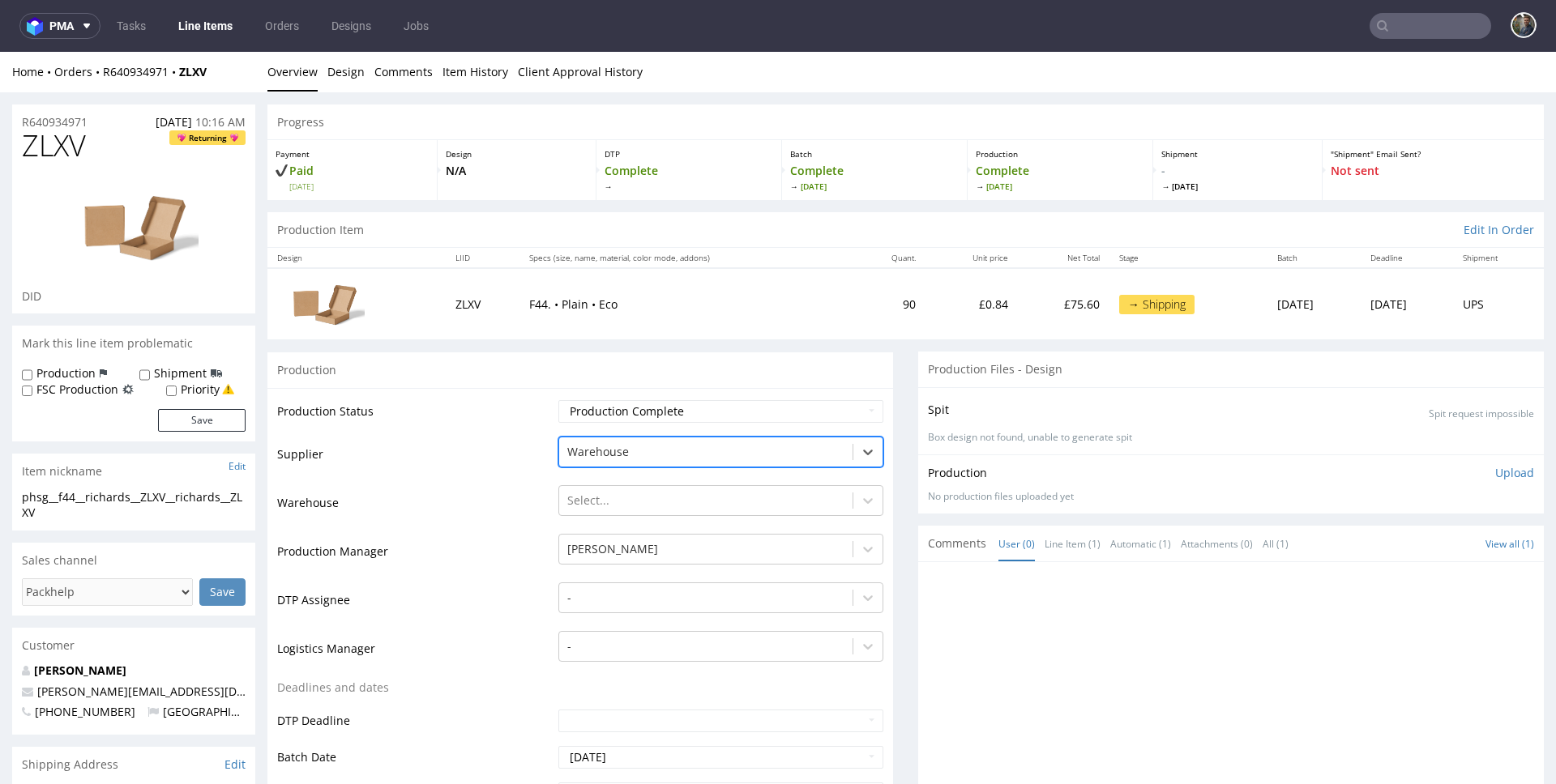
scroll to position [582, 0]
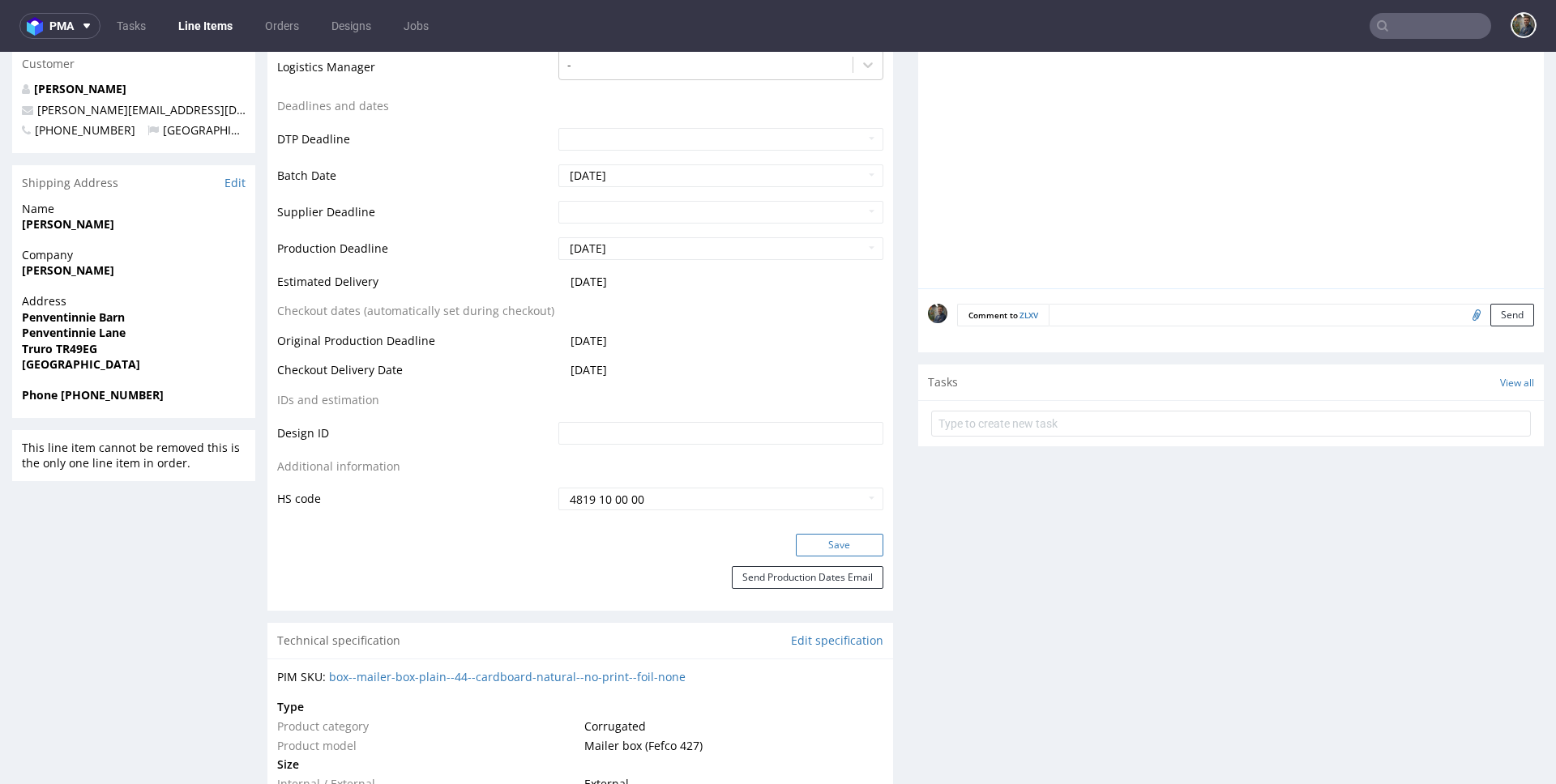
click at [798, 541] on button "Save" at bounding box center [839, 545] width 88 height 23
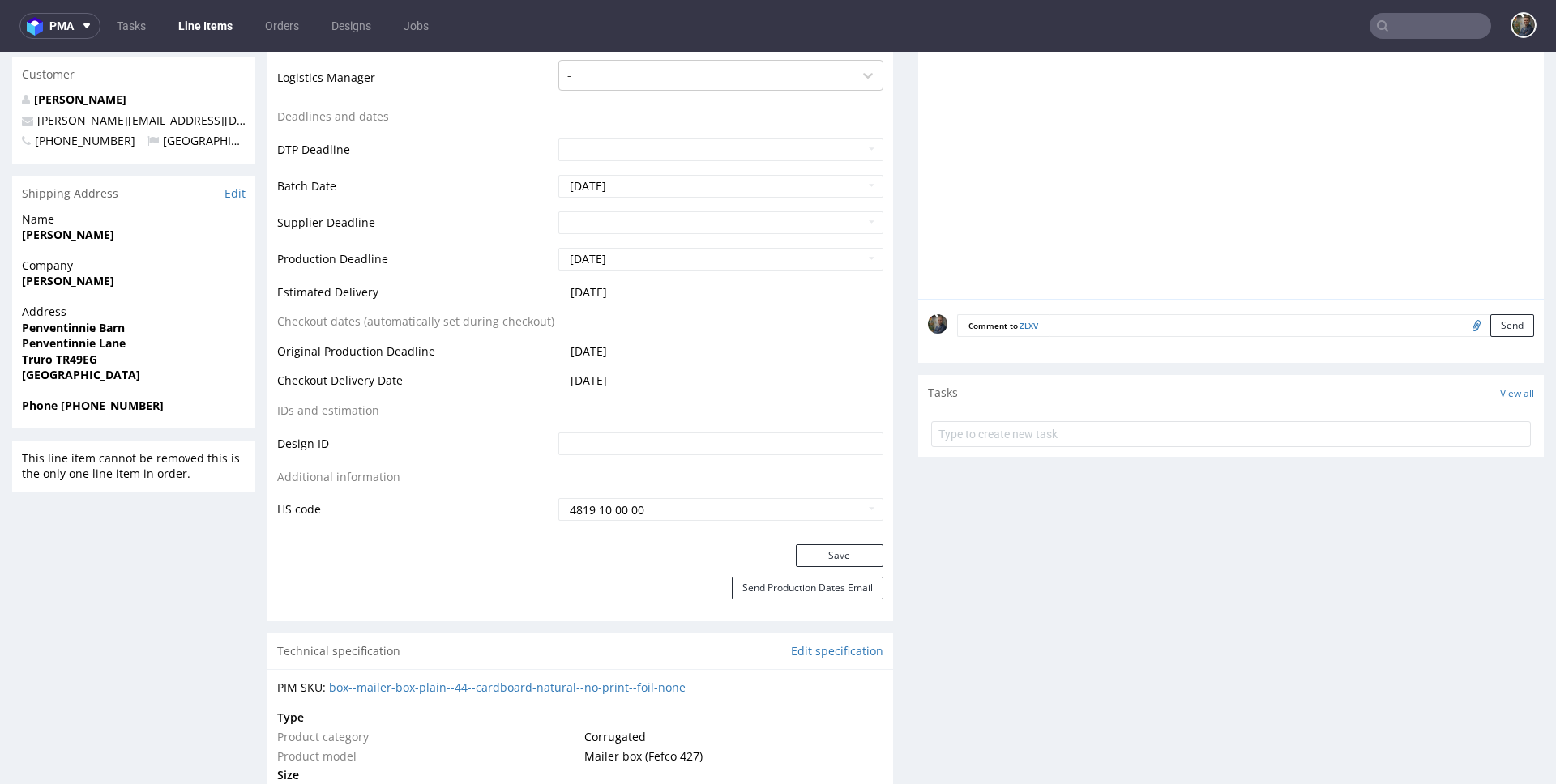
scroll to position [0, 0]
